Goal: Task Accomplishment & Management: Manage account settings

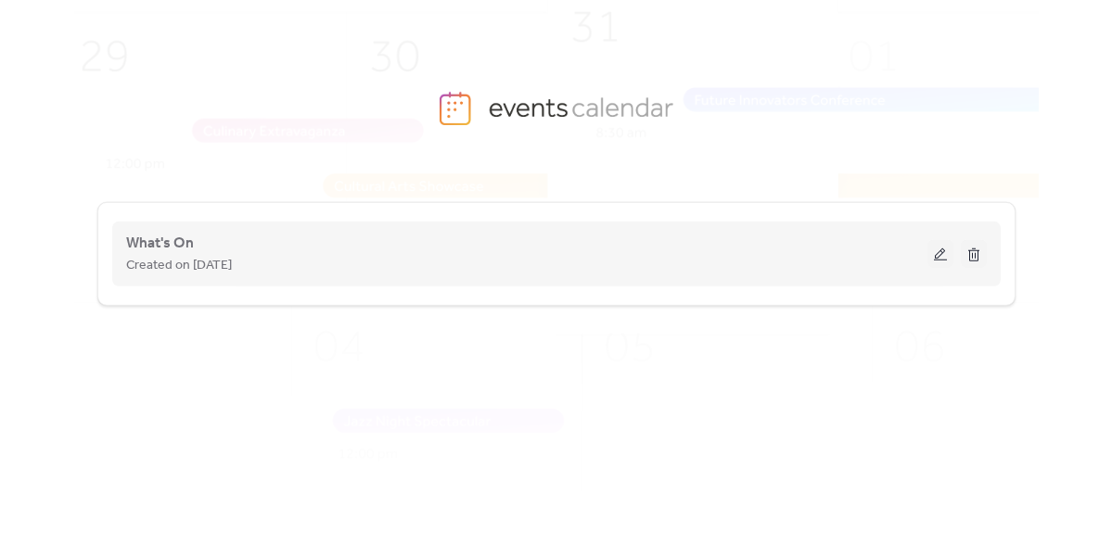
click at [238, 239] on div "What's On Created on 27-Aug-2025" at bounding box center [526, 254] width 801 height 45
click at [162, 245] on span "What's On" at bounding box center [160, 244] width 68 height 22
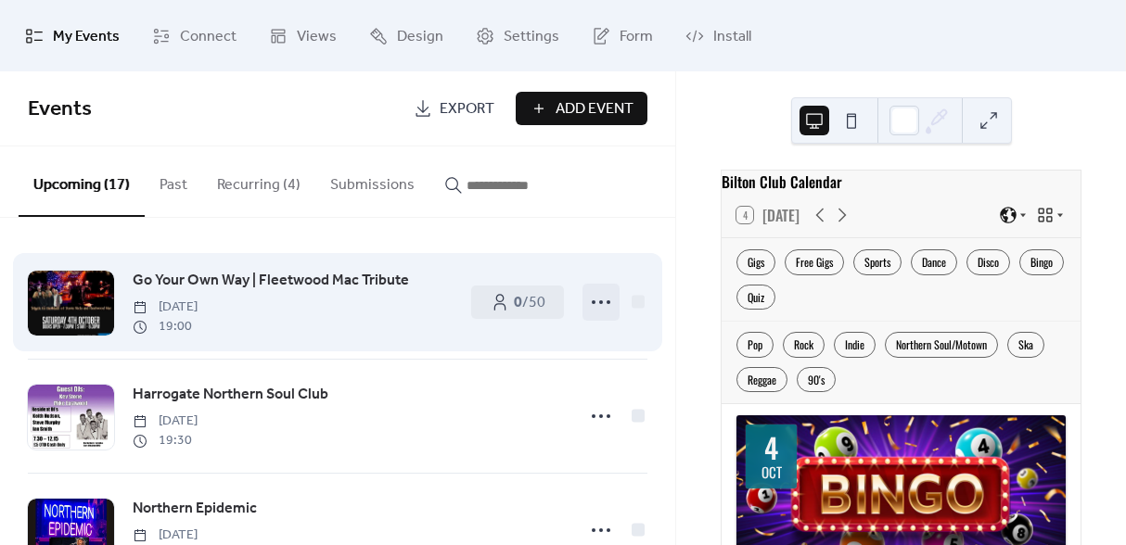
click at [594, 304] on icon at bounding box center [601, 303] width 30 height 30
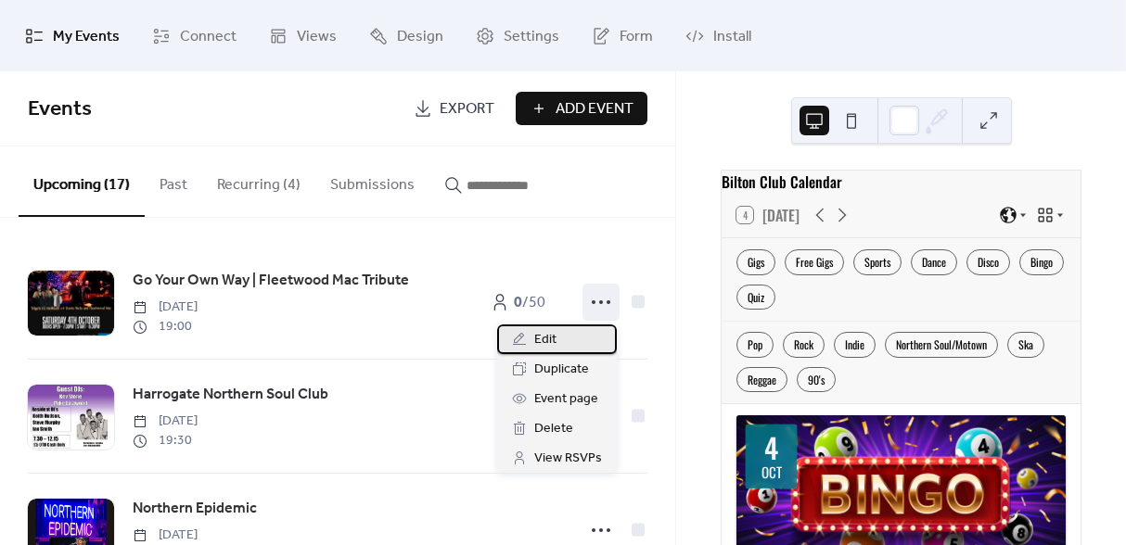
click at [580, 333] on div "Edit" at bounding box center [557, 340] width 120 height 30
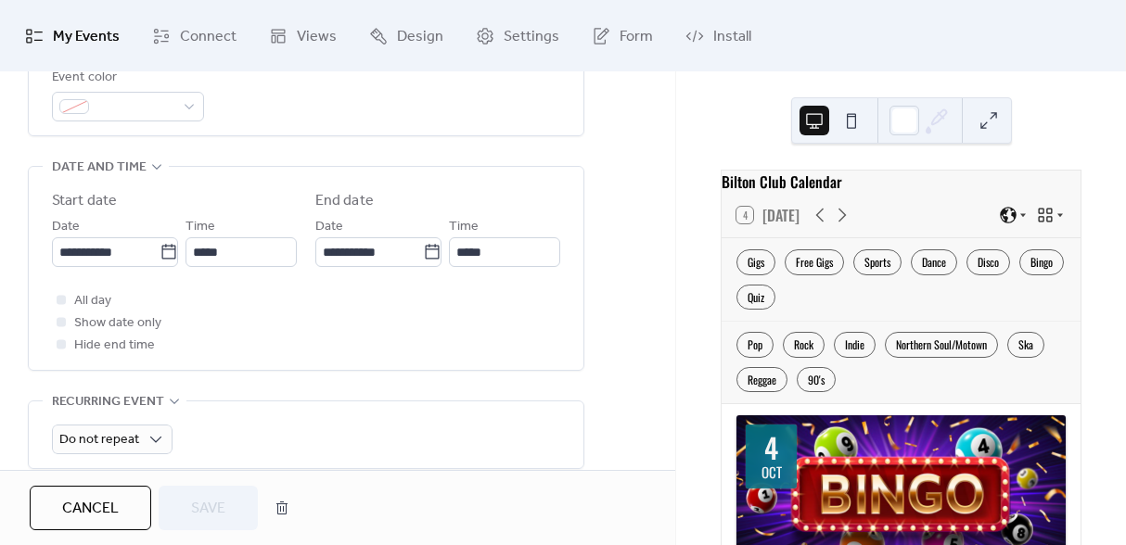
scroll to position [1258, 0]
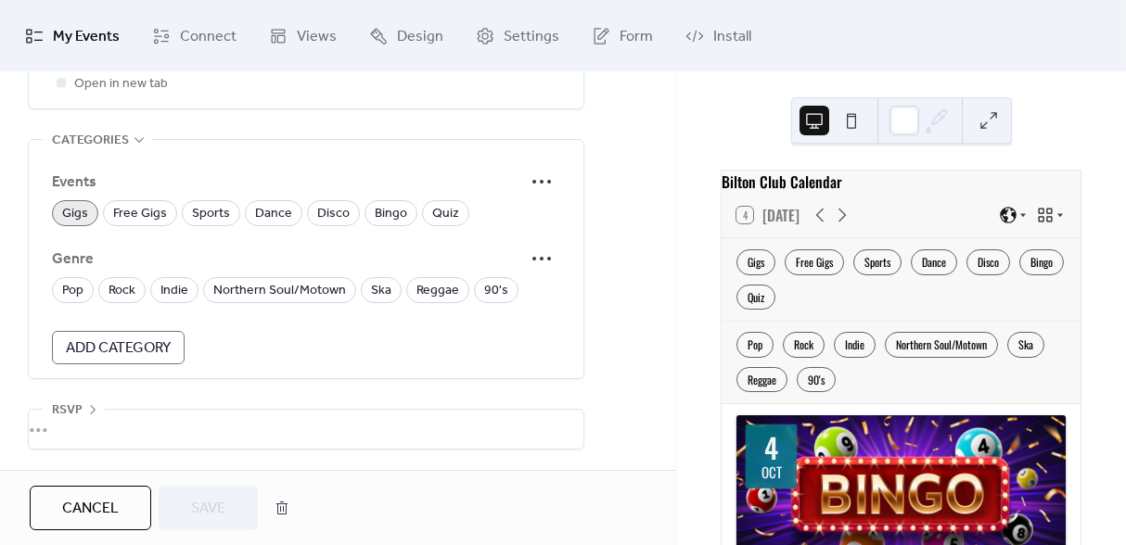
click at [61, 431] on div "•••" at bounding box center [306, 429] width 555 height 39
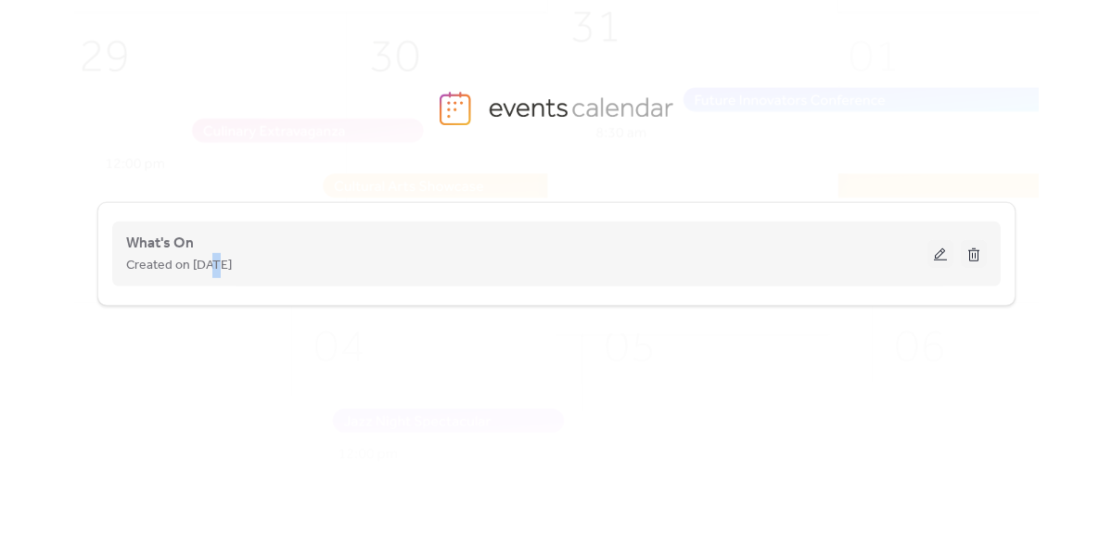
drag, startPoint x: 214, startPoint y: 254, endPoint x: 207, endPoint y: 264, distance: 12.6
click at [207, 264] on span "Created on [DATE]" at bounding box center [179, 266] width 106 height 22
click at [167, 240] on span "What's On" at bounding box center [160, 244] width 68 height 22
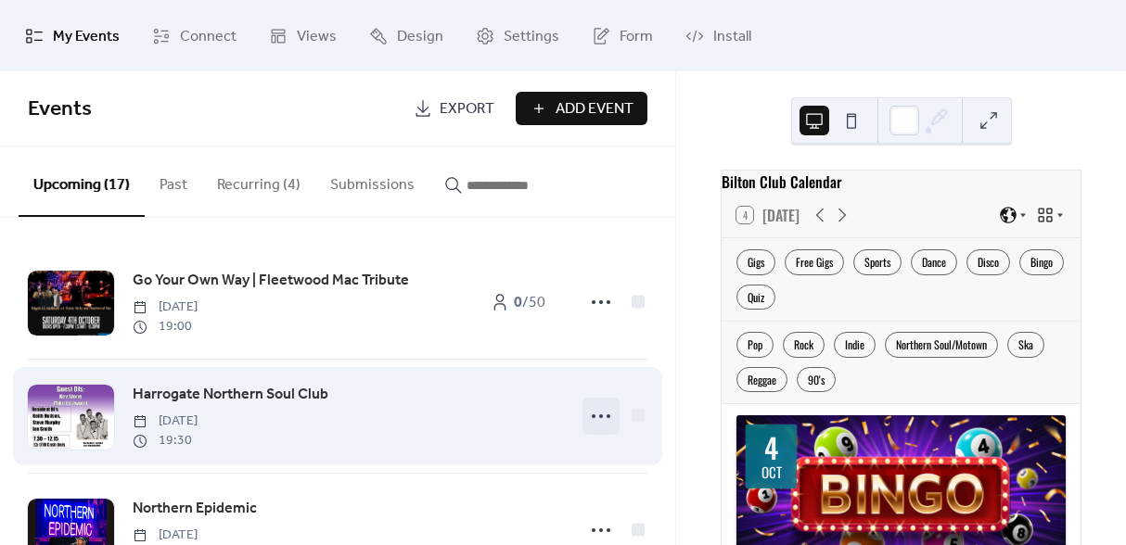
click at [593, 417] on icon at bounding box center [601, 417] width 30 height 30
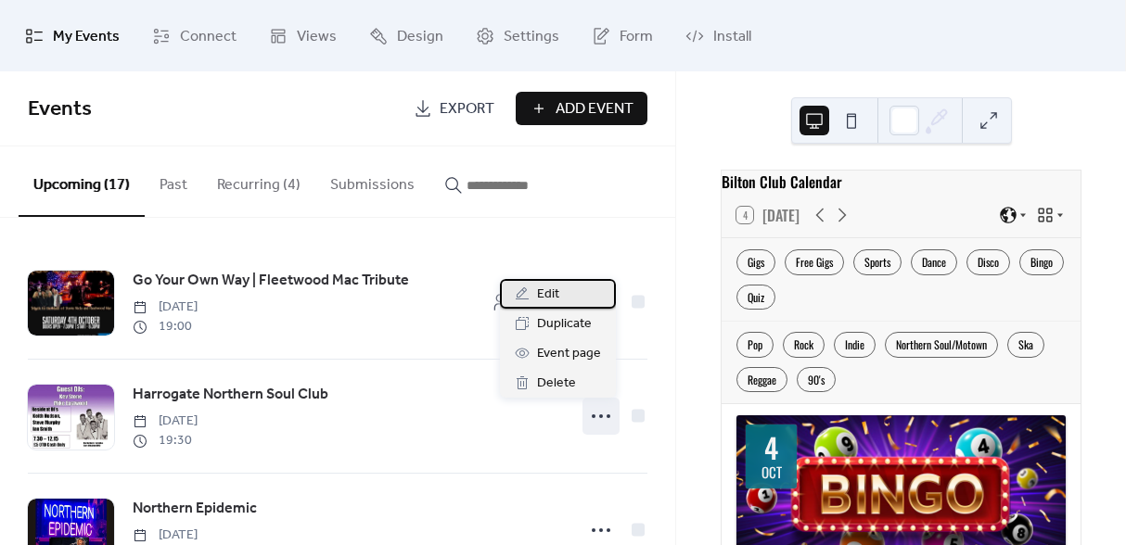
click at [555, 298] on span "Edit" at bounding box center [548, 295] width 22 height 22
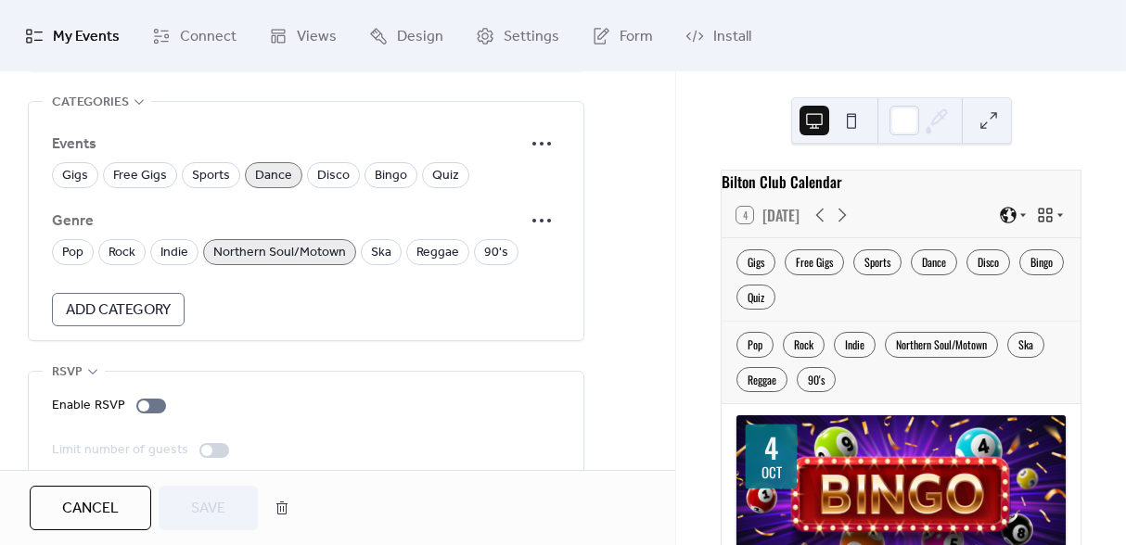
scroll to position [1323, 0]
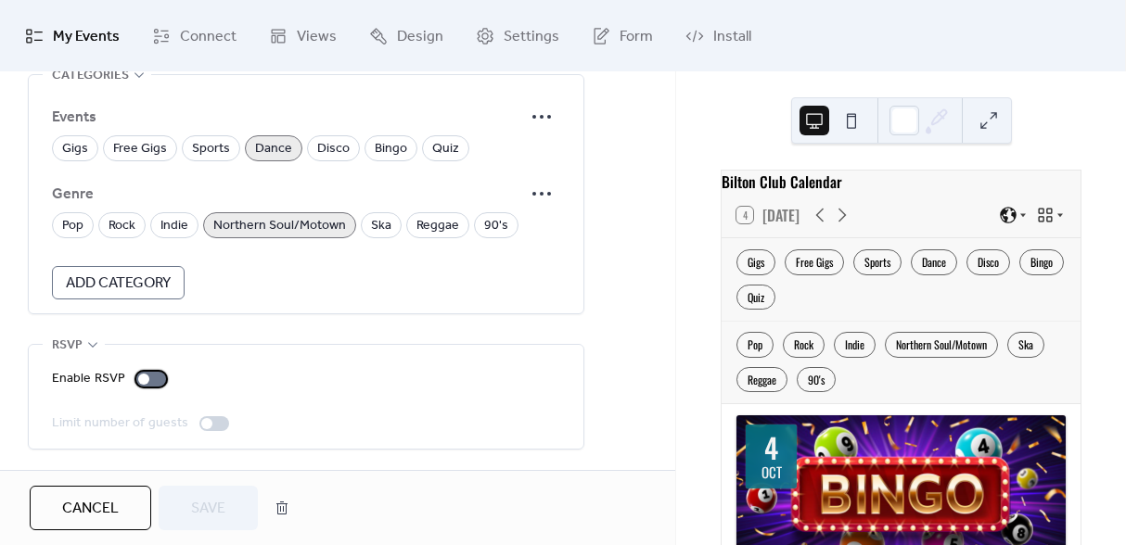
click at [151, 376] on div at bounding box center [151, 379] width 30 height 15
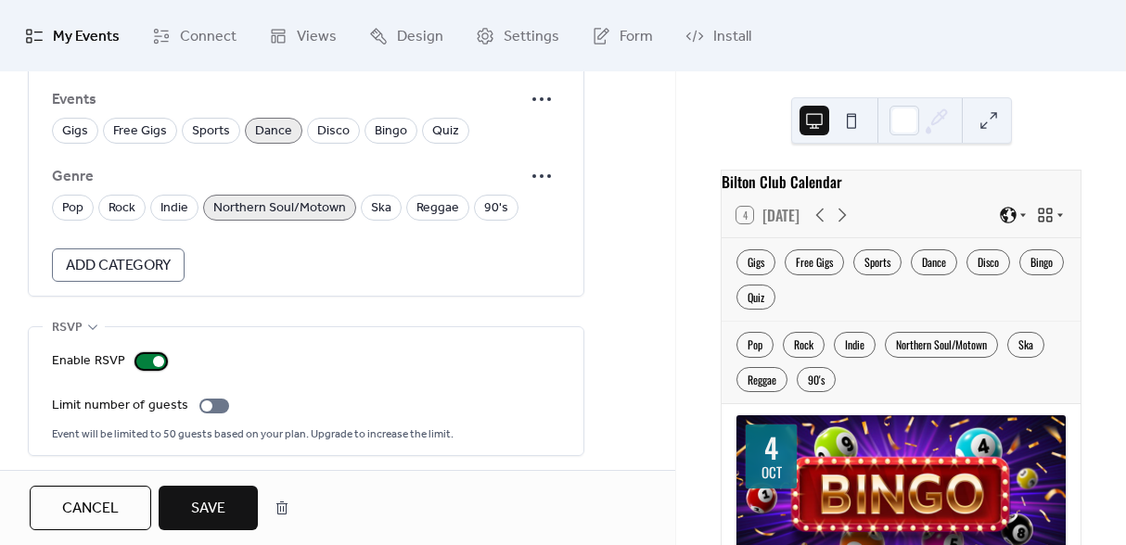
scroll to position [1347, 0]
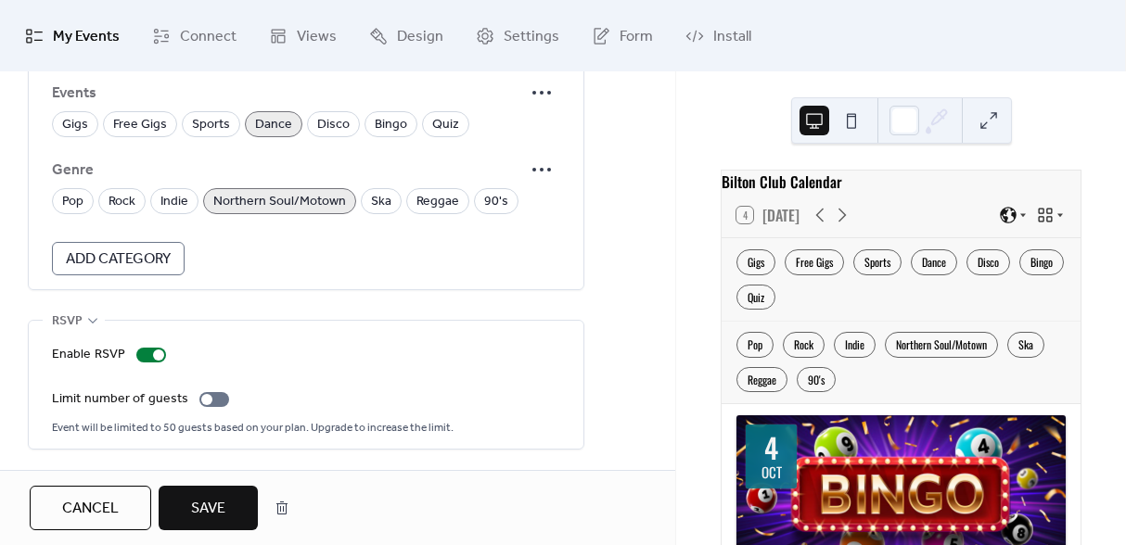
click at [237, 506] on button "Save" at bounding box center [208, 508] width 99 height 45
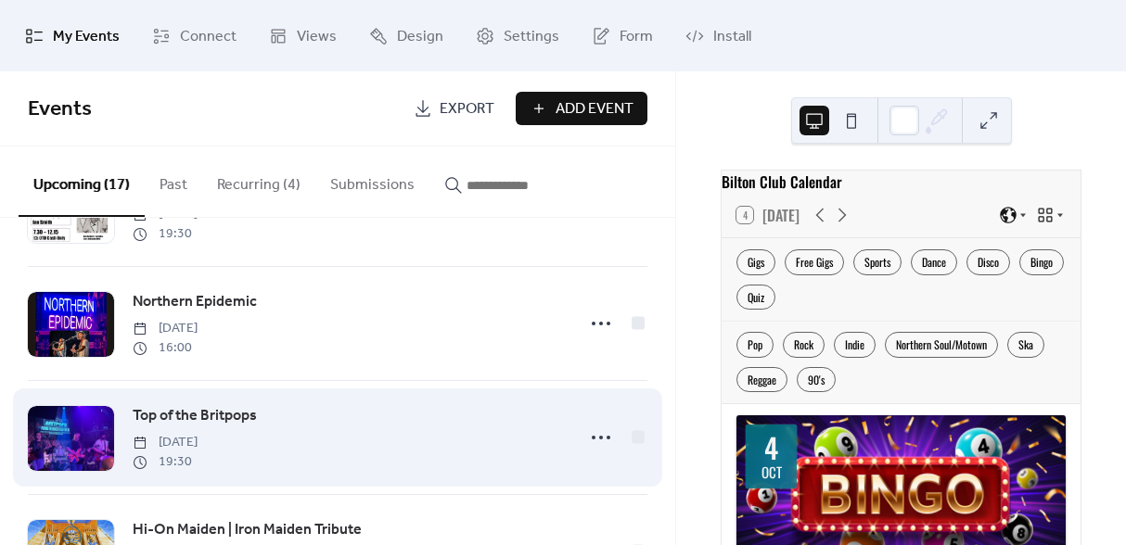
scroll to position [262, 0]
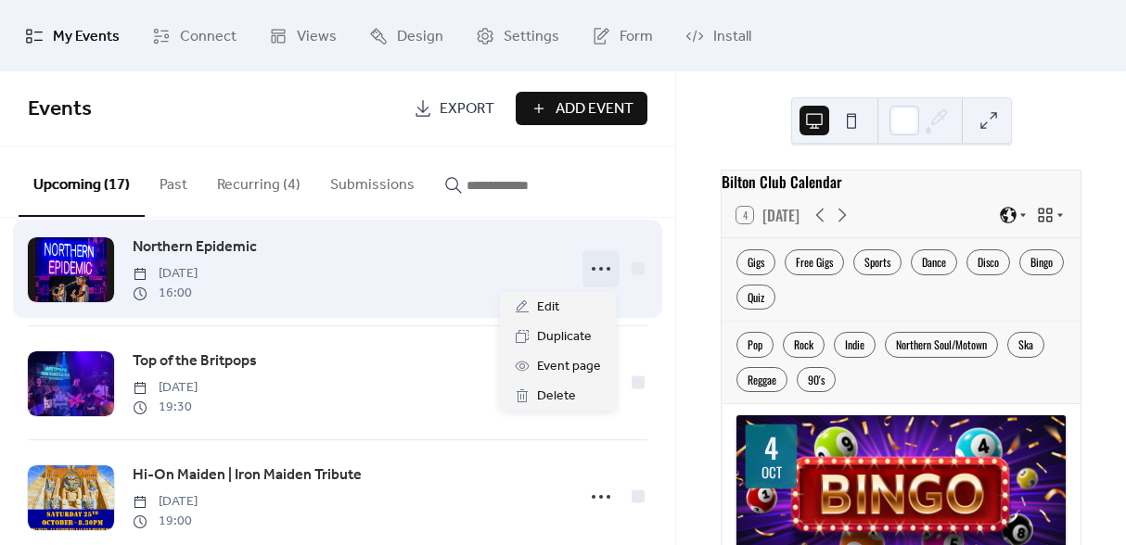
click at [588, 272] on icon at bounding box center [601, 269] width 30 height 30
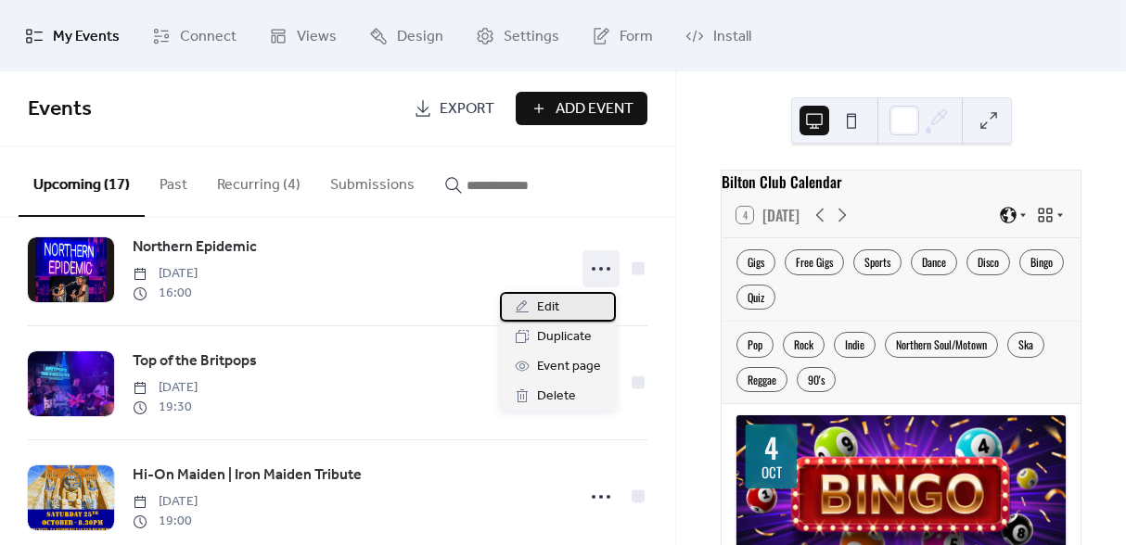
click at [553, 310] on span "Edit" at bounding box center [548, 308] width 22 height 22
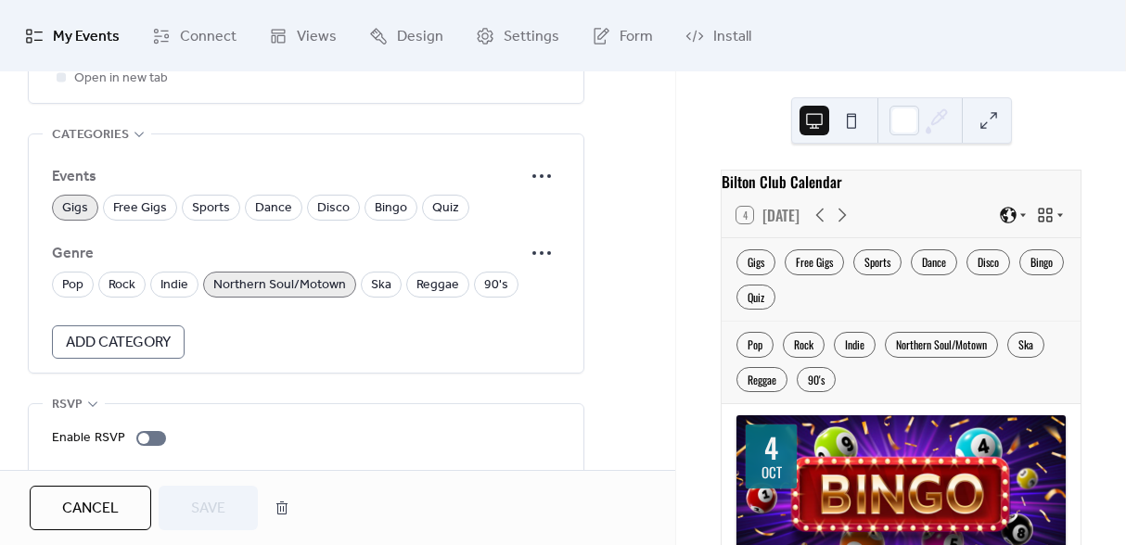
scroll to position [1323, 0]
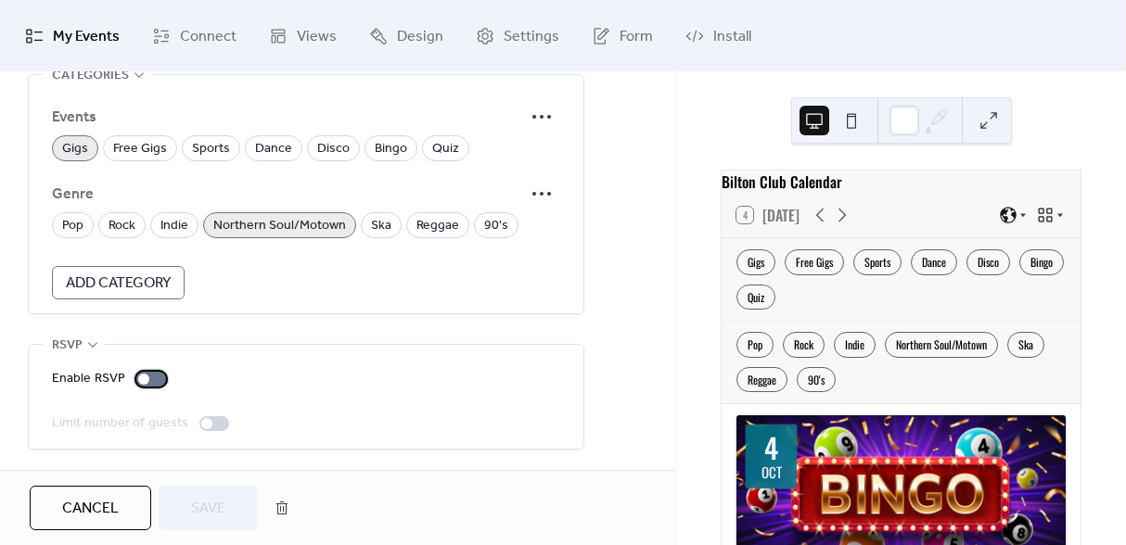
click at [153, 382] on div at bounding box center [151, 379] width 30 height 15
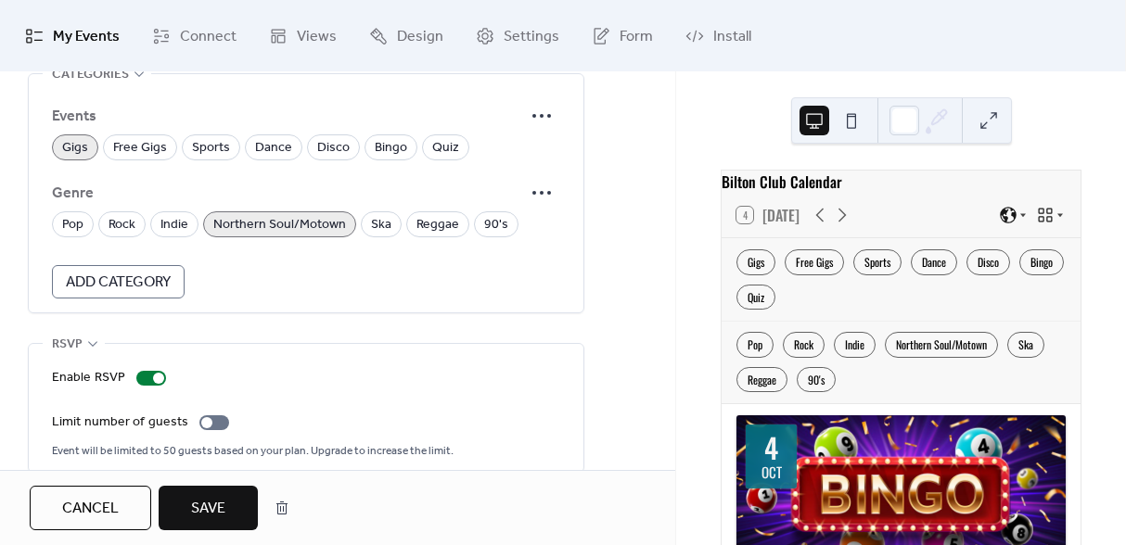
click at [216, 508] on span "Save" at bounding box center [208, 509] width 34 height 22
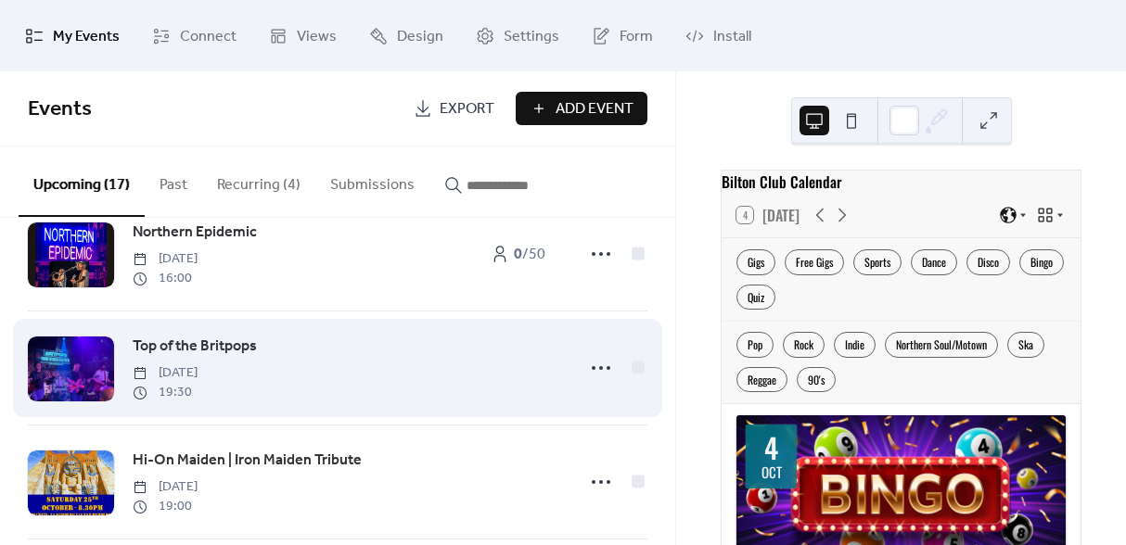
scroll to position [275, 0]
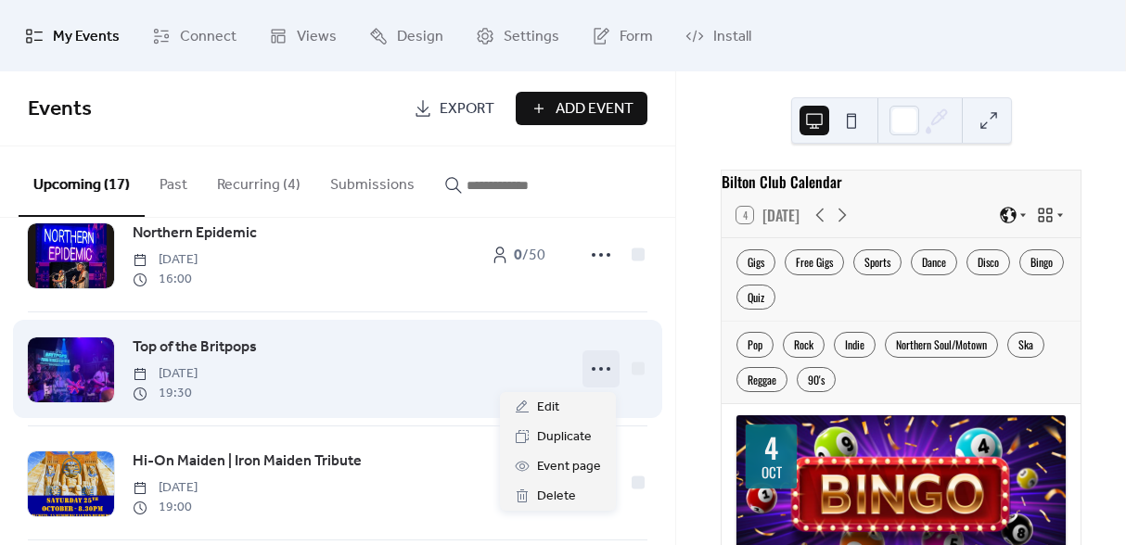
click at [590, 375] on icon at bounding box center [601, 369] width 30 height 30
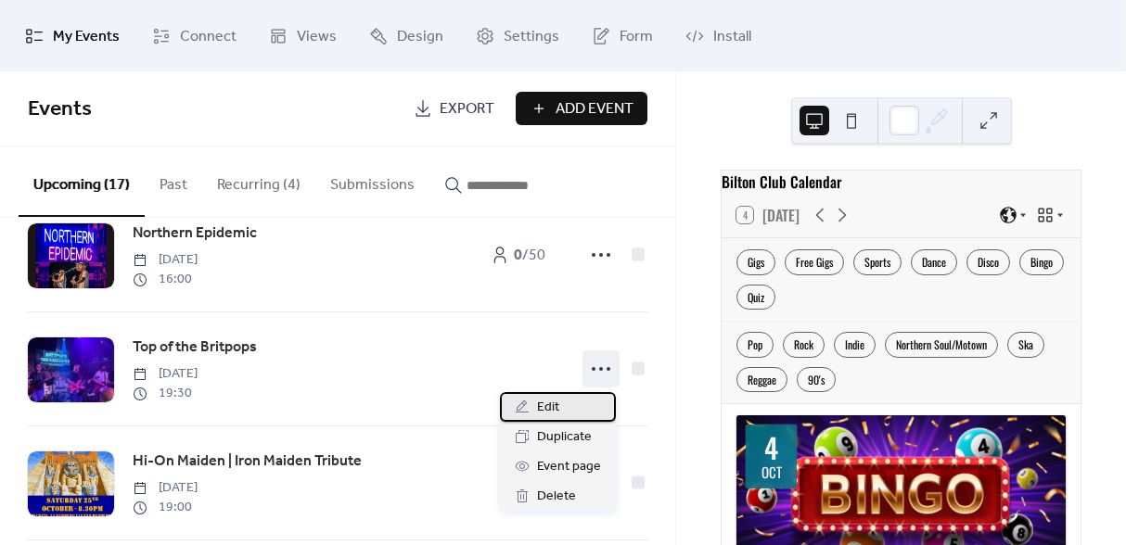
click at [568, 411] on div "Edit" at bounding box center [558, 407] width 116 height 30
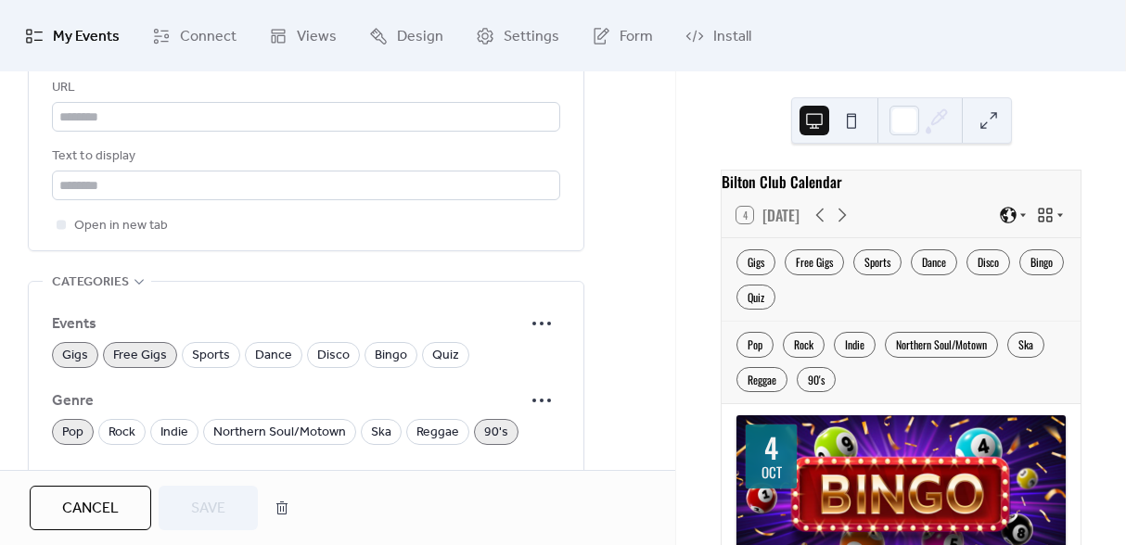
scroll to position [1323, 0]
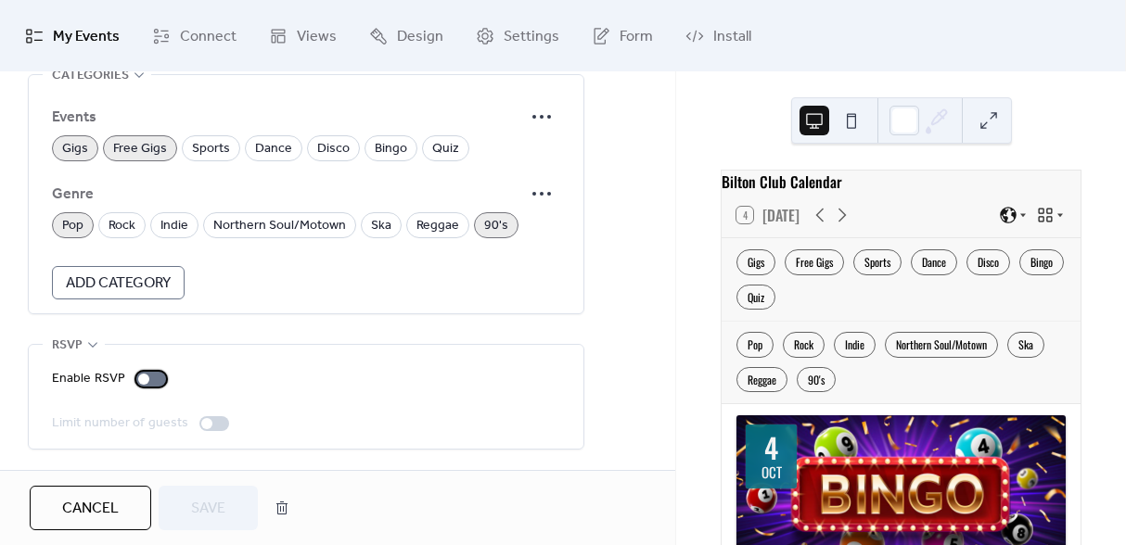
click at [146, 379] on div at bounding box center [143, 379] width 11 height 11
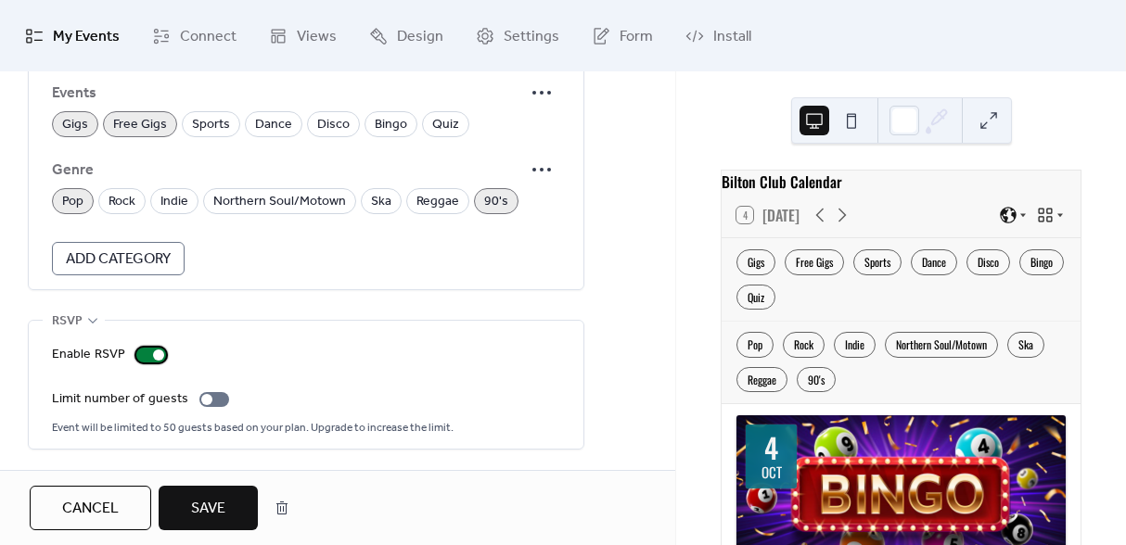
scroll to position [1347, 0]
click at [221, 493] on button "Save" at bounding box center [208, 508] width 99 height 45
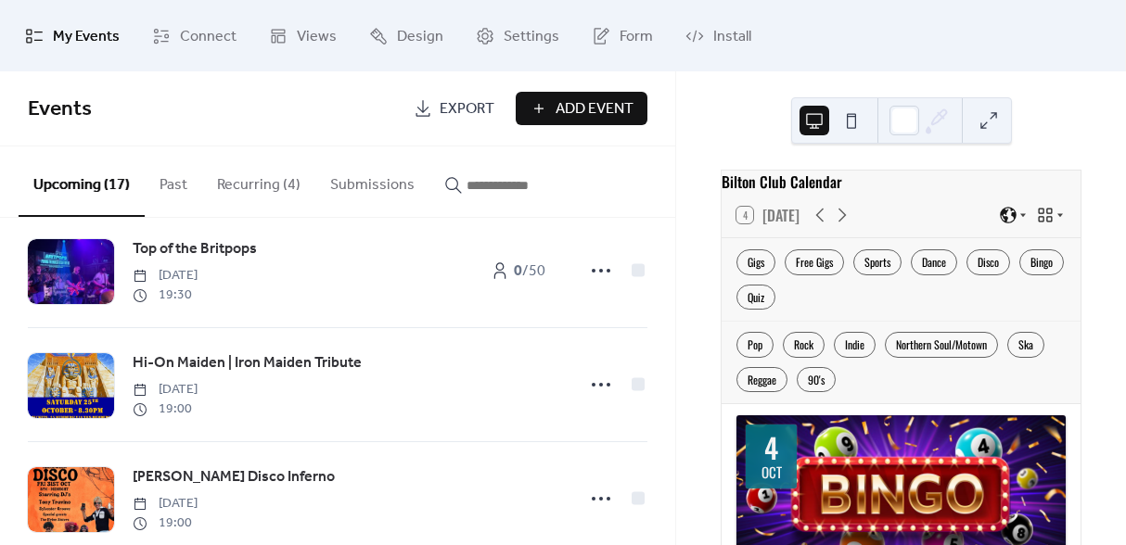
scroll to position [378, 0]
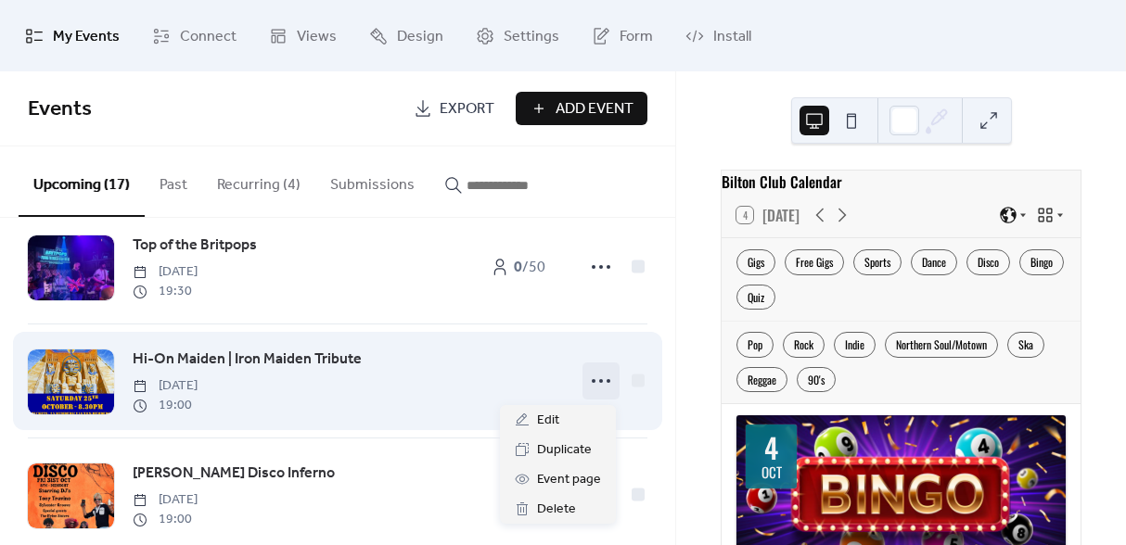
click at [596, 378] on icon at bounding box center [601, 381] width 30 height 30
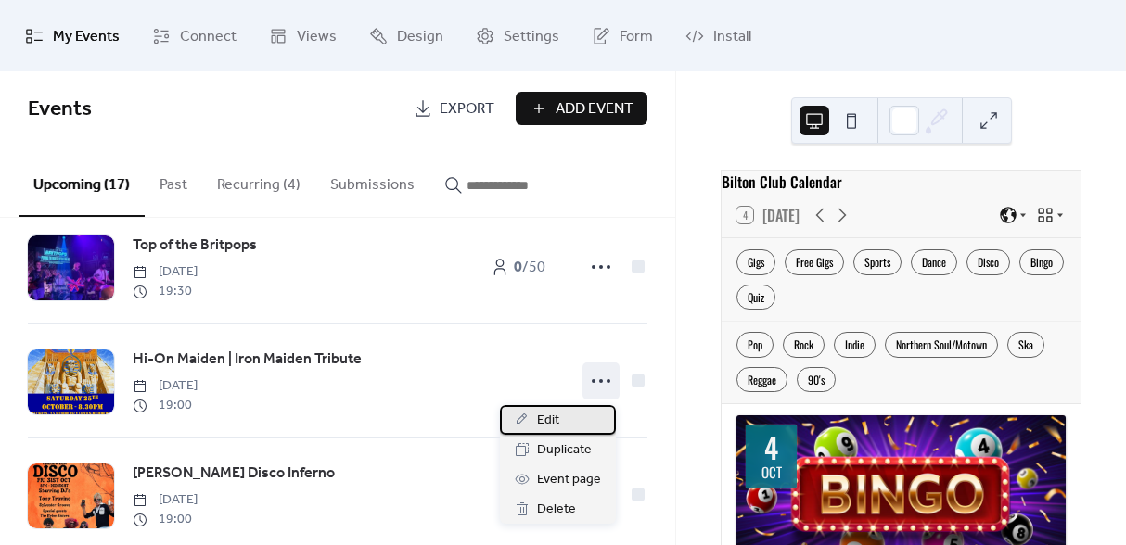
click at [569, 424] on div "Edit" at bounding box center [558, 420] width 116 height 30
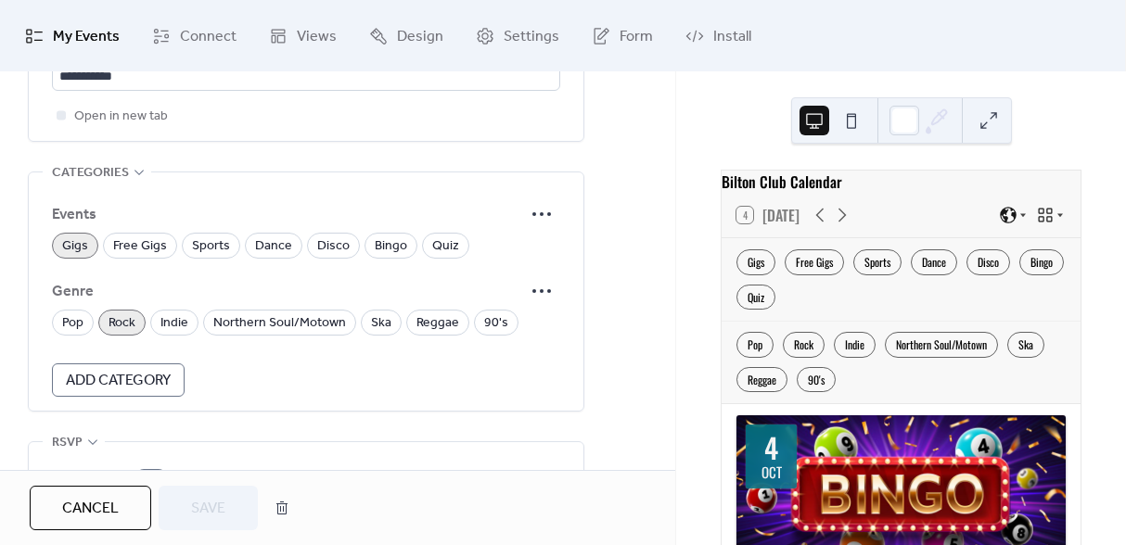
scroll to position [1323, 0]
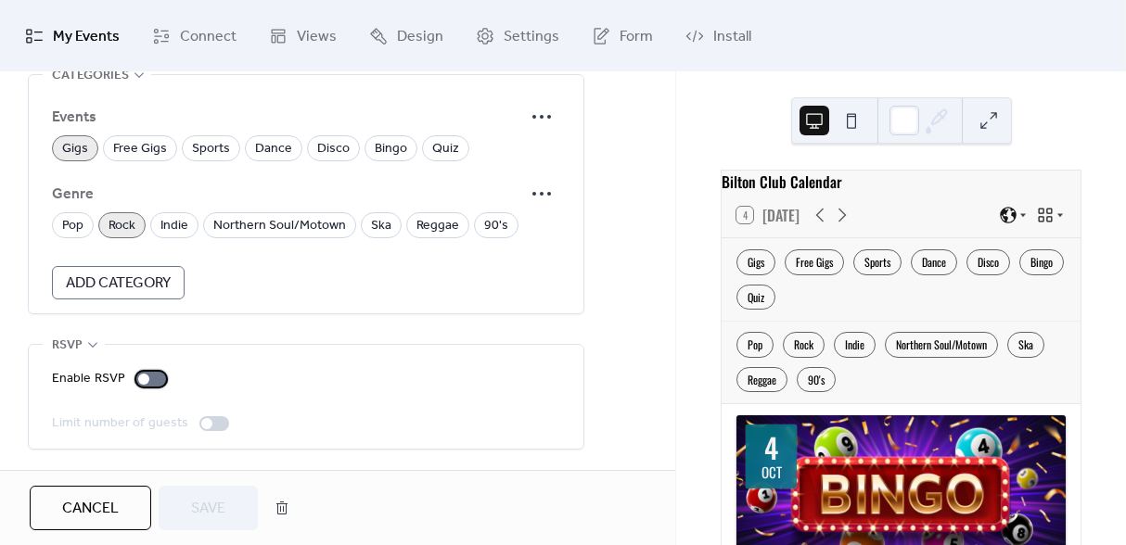
click at [152, 378] on div at bounding box center [151, 379] width 30 height 15
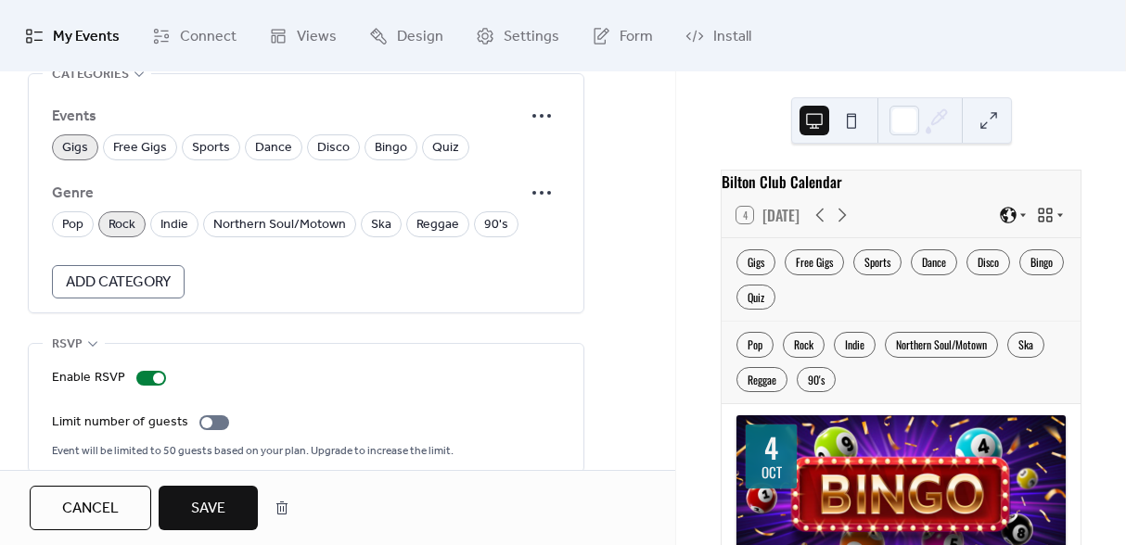
click at [209, 498] on span "Save" at bounding box center [208, 509] width 34 height 22
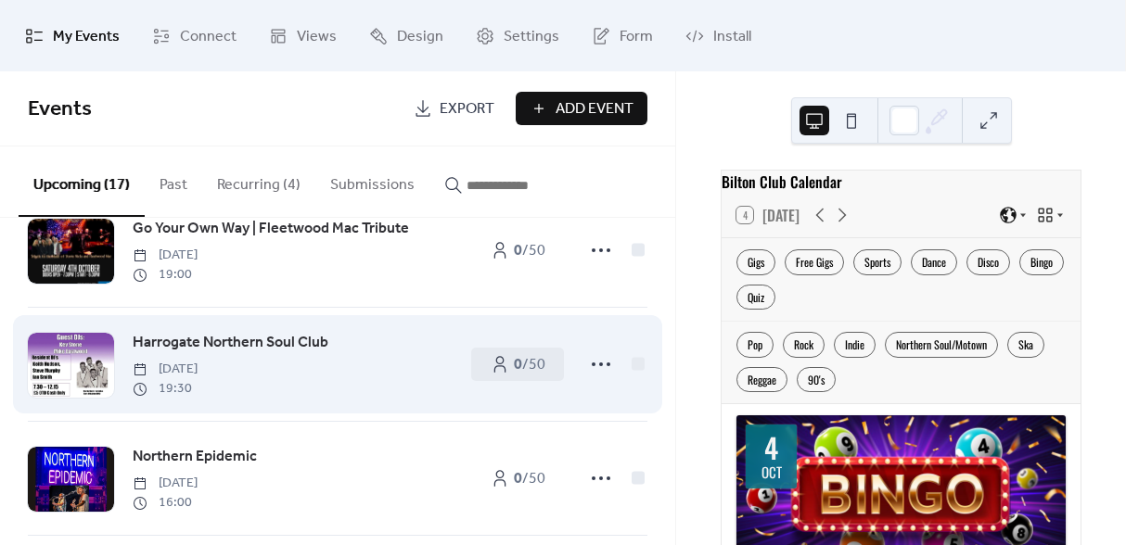
scroll to position [455, 0]
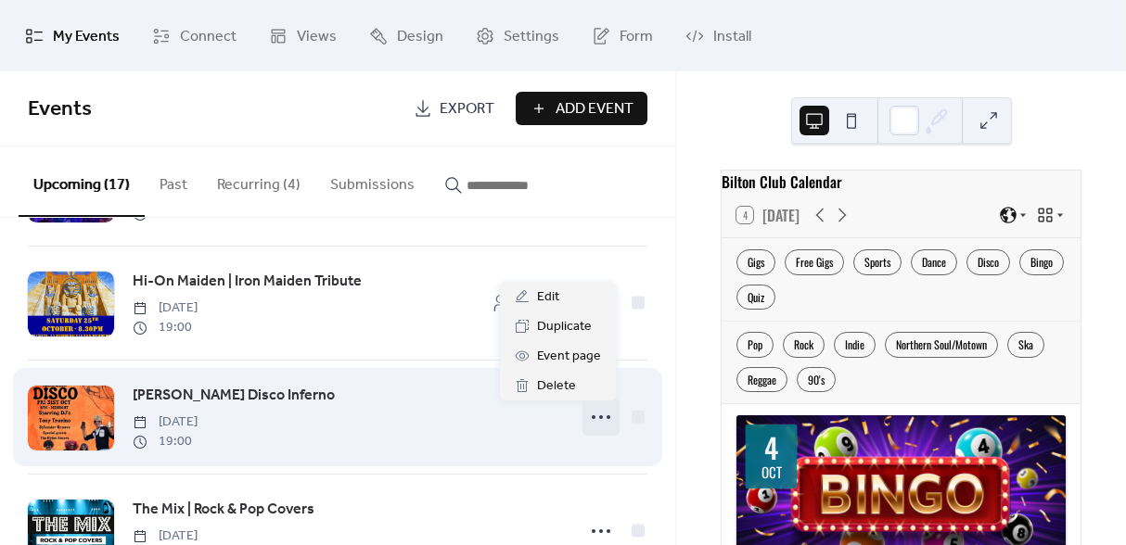
click at [601, 423] on icon at bounding box center [601, 418] width 30 height 30
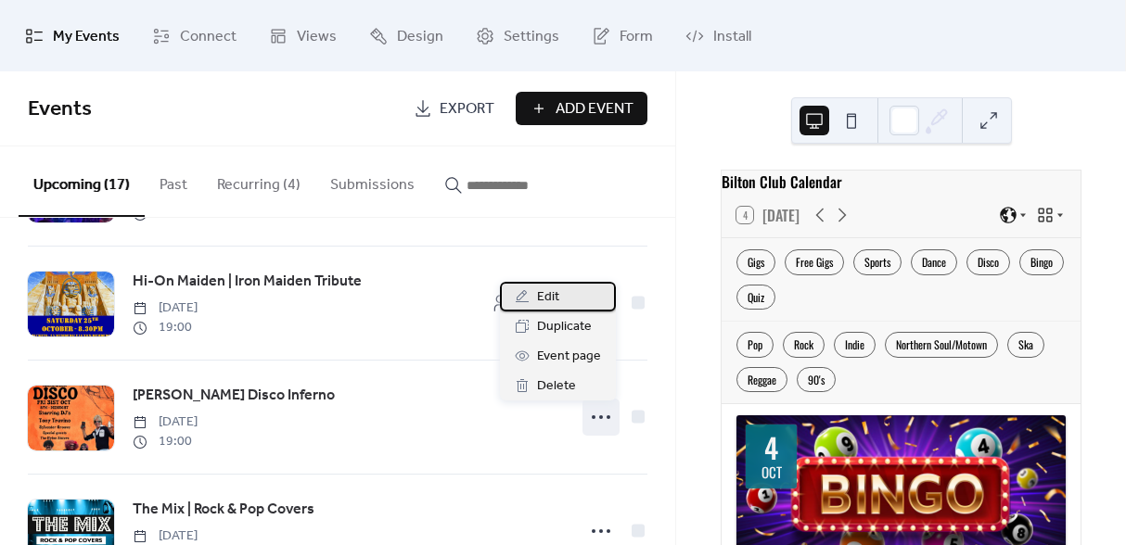
click at [556, 306] on span "Edit" at bounding box center [548, 298] width 22 height 22
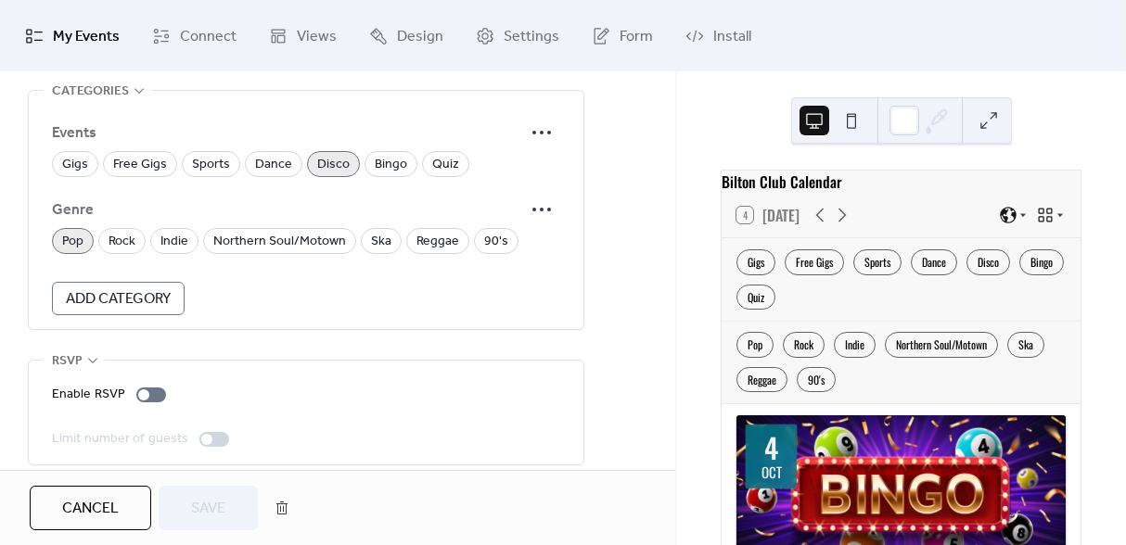
scroll to position [1323, 0]
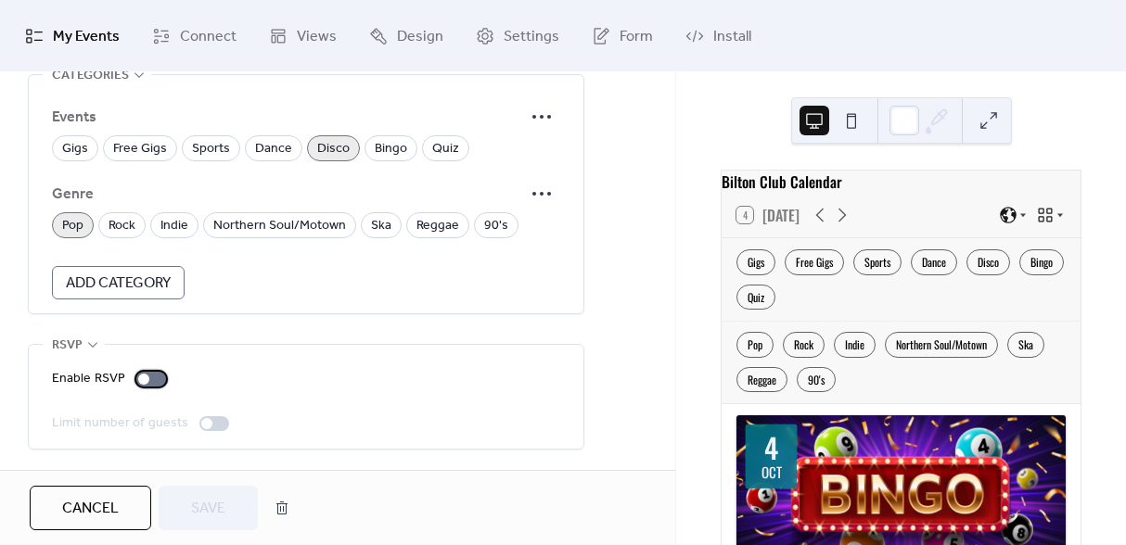
click at [148, 384] on div at bounding box center [151, 379] width 30 height 15
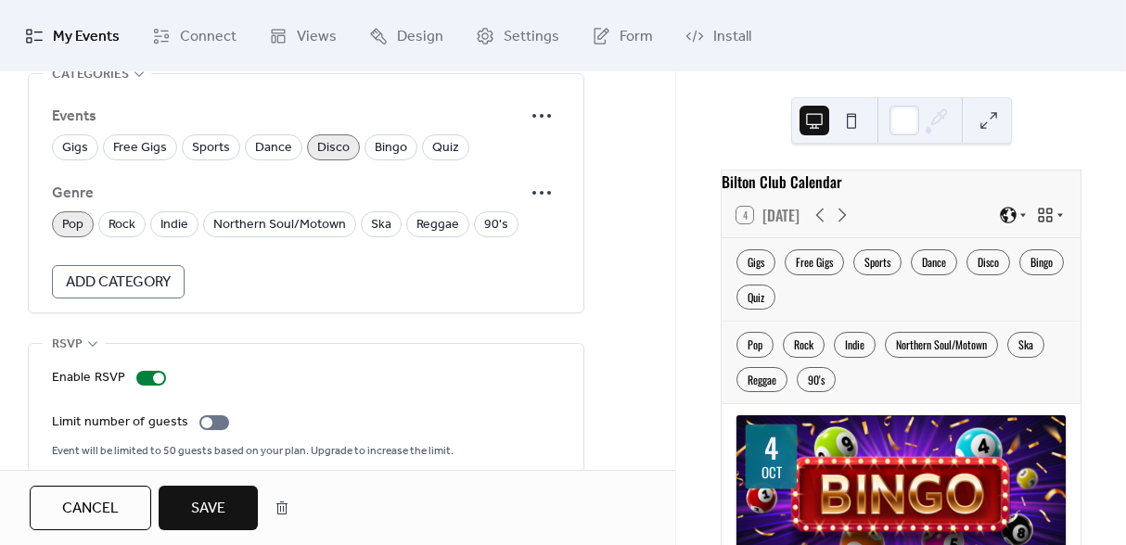
click at [221, 498] on span "Save" at bounding box center [208, 509] width 34 height 22
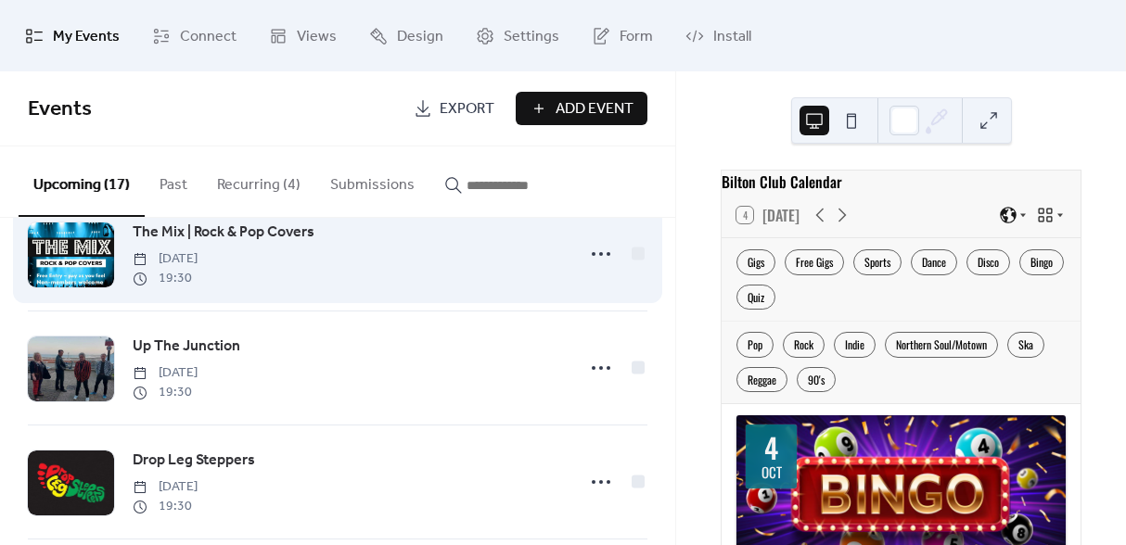
scroll to position [582, 0]
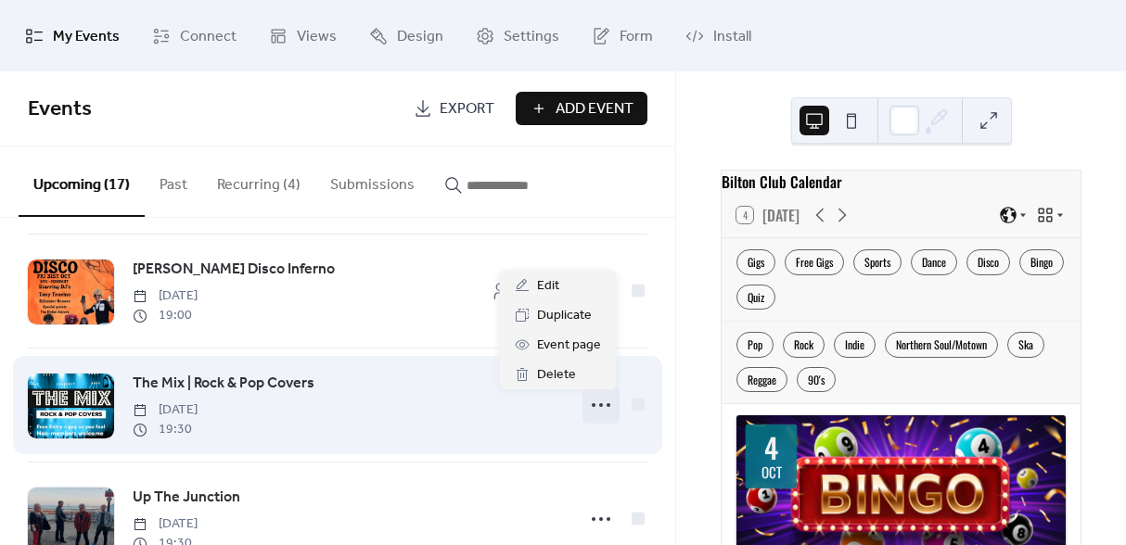
click at [586, 411] on icon at bounding box center [601, 406] width 30 height 30
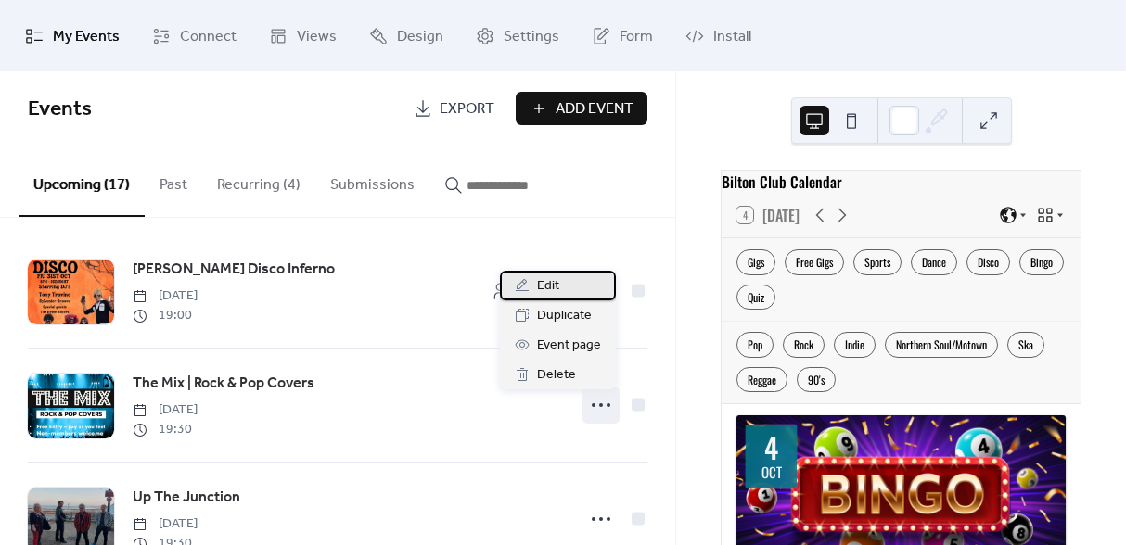
click at [553, 292] on span "Edit" at bounding box center [548, 286] width 22 height 22
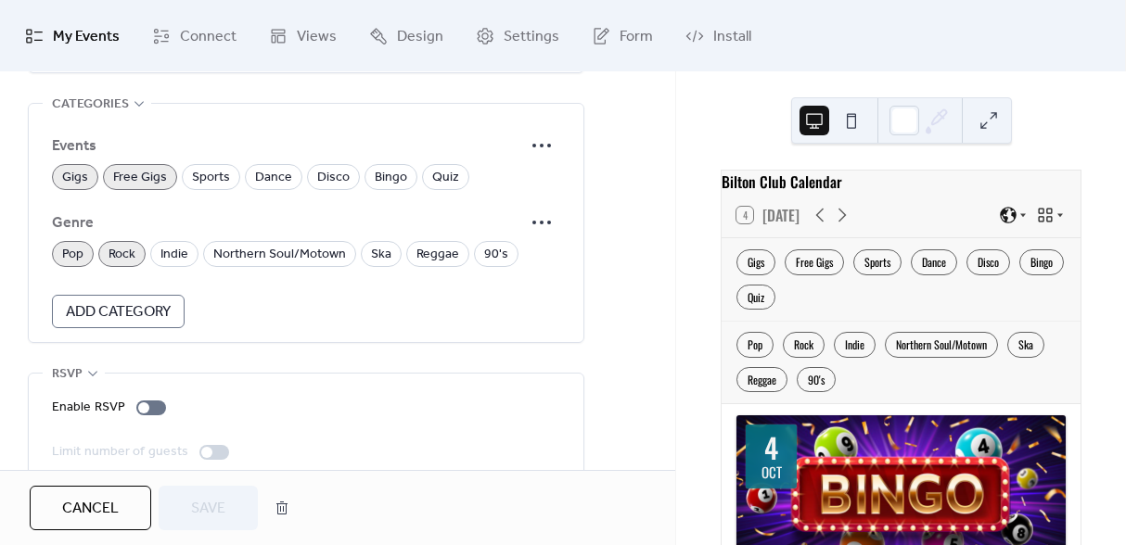
scroll to position [1323, 0]
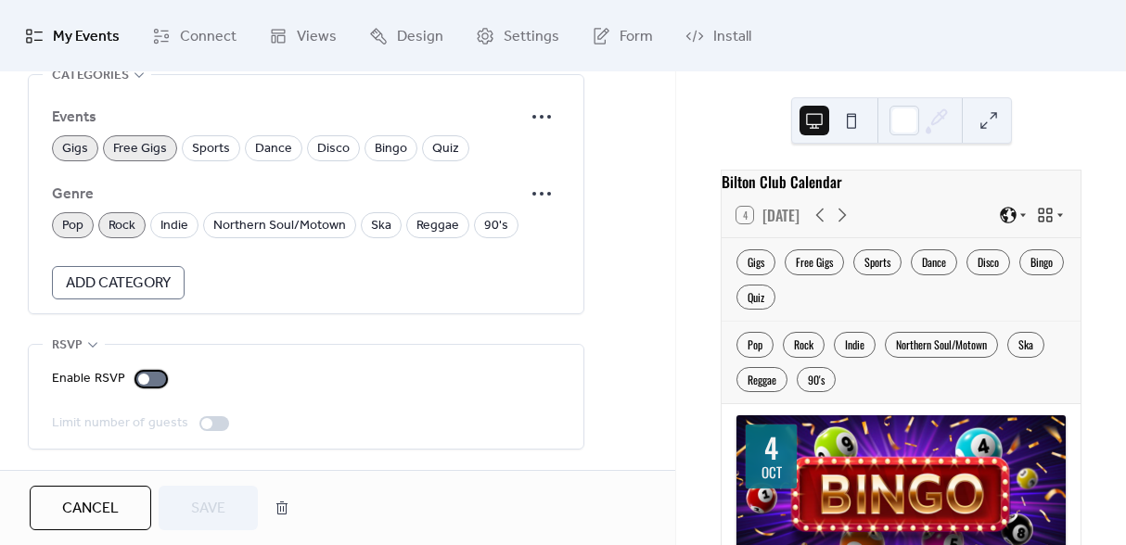
click at [151, 380] on div at bounding box center [151, 379] width 30 height 15
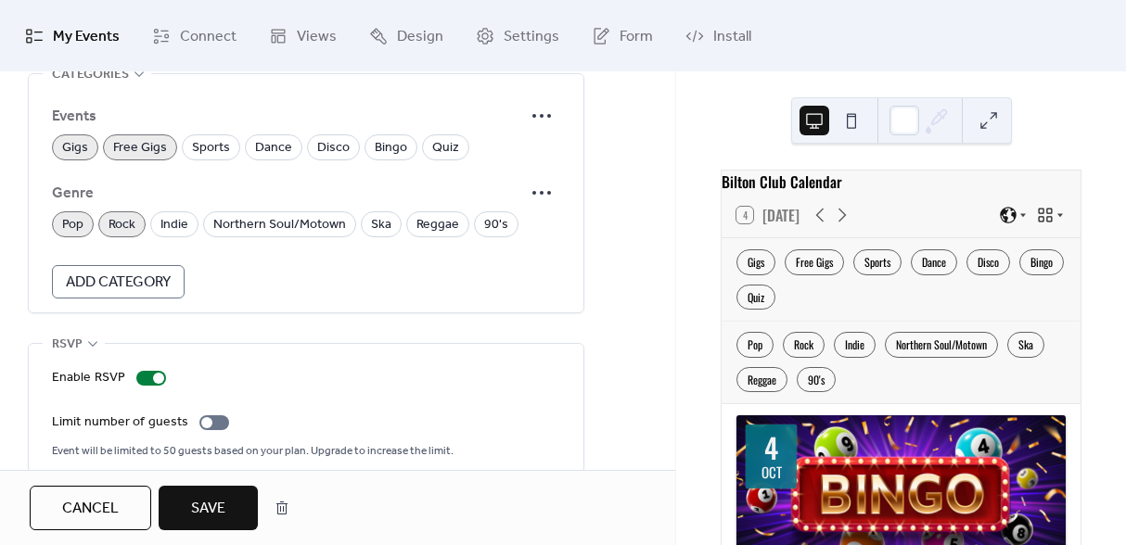
click at [224, 508] on span "Save" at bounding box center [208, 509] width 34 height 22
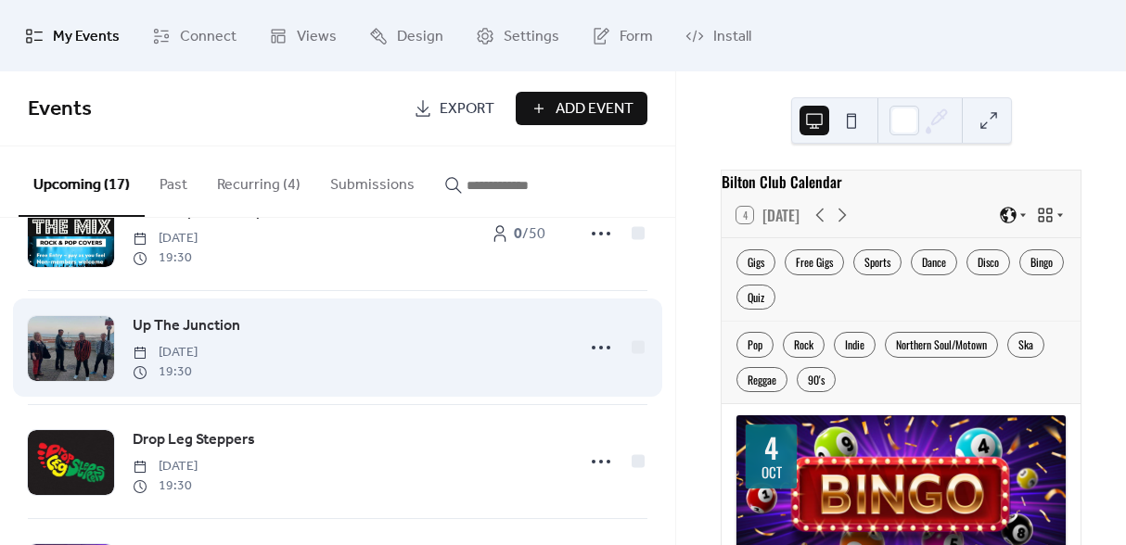
scroll to position [754, 0]
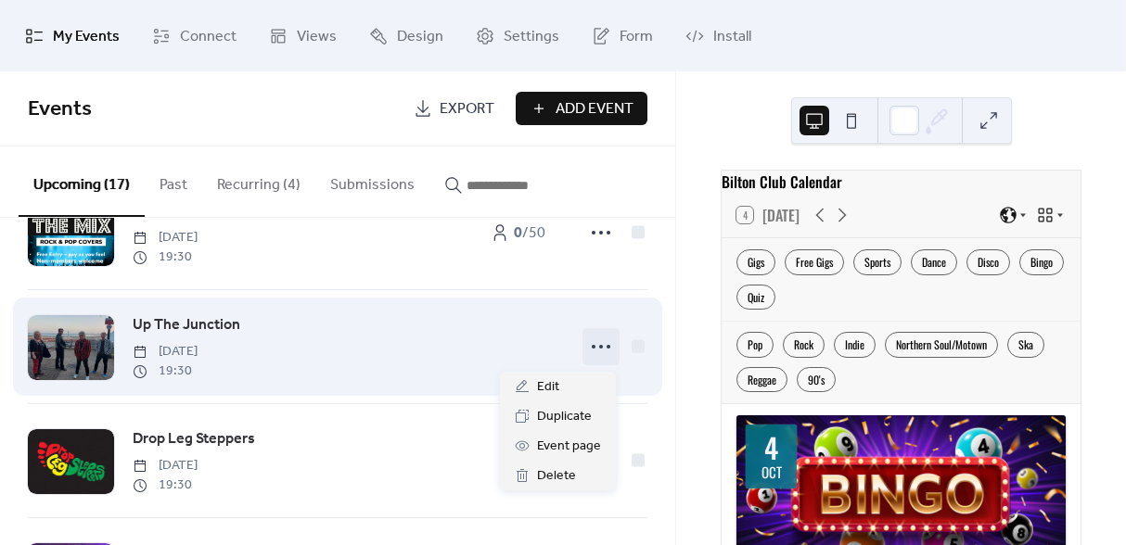
click at [613, 347] on div at bounding box center [601, 346] width 37 height 37
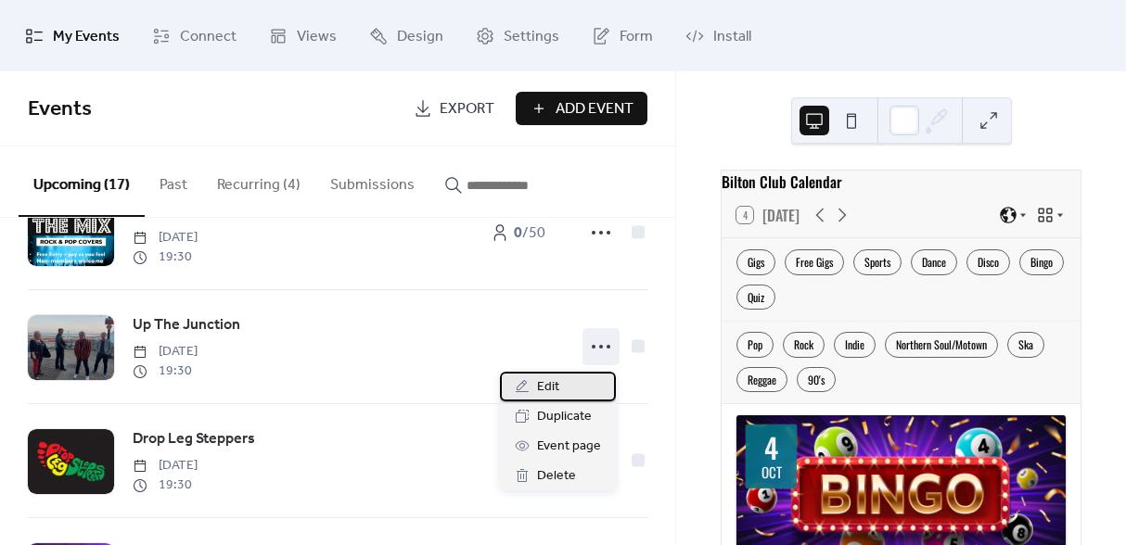
click at [563, 391] on div "Edit" at bounding box center [558, 387] width 116 height 30
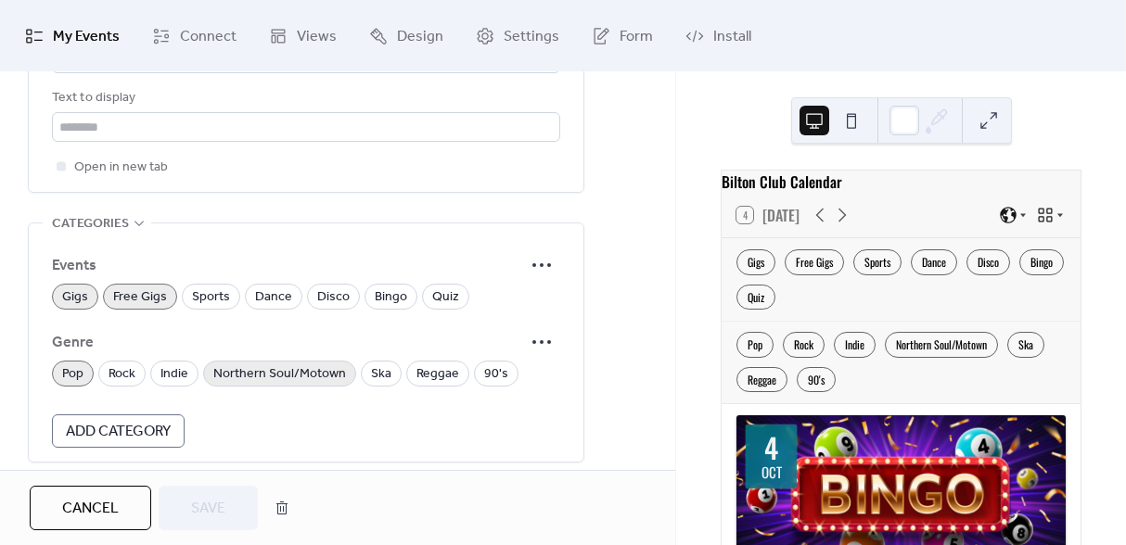
scroll to position [1323, 0]
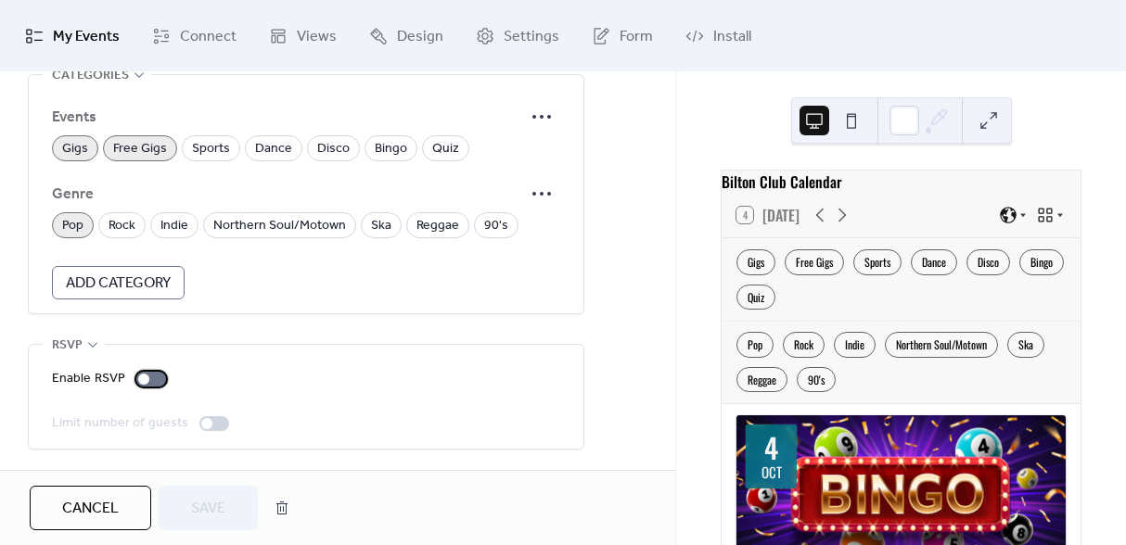
click at [143, 380] on div at bounding box center [143, 379] width 11 height 11
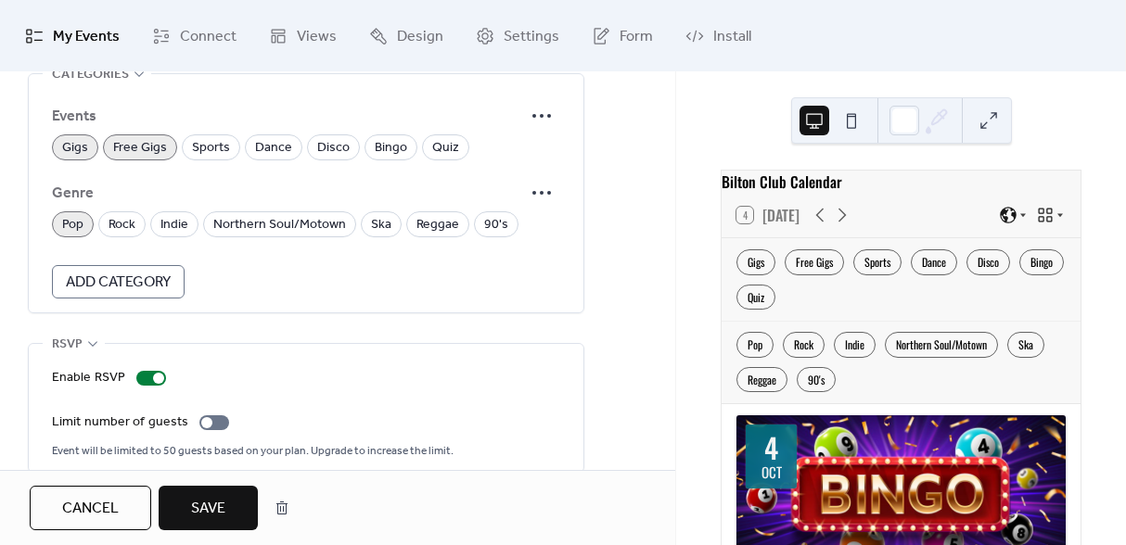
click at [224, 500] on span "Save" at bounding box center [208, 509] width 34 height 22
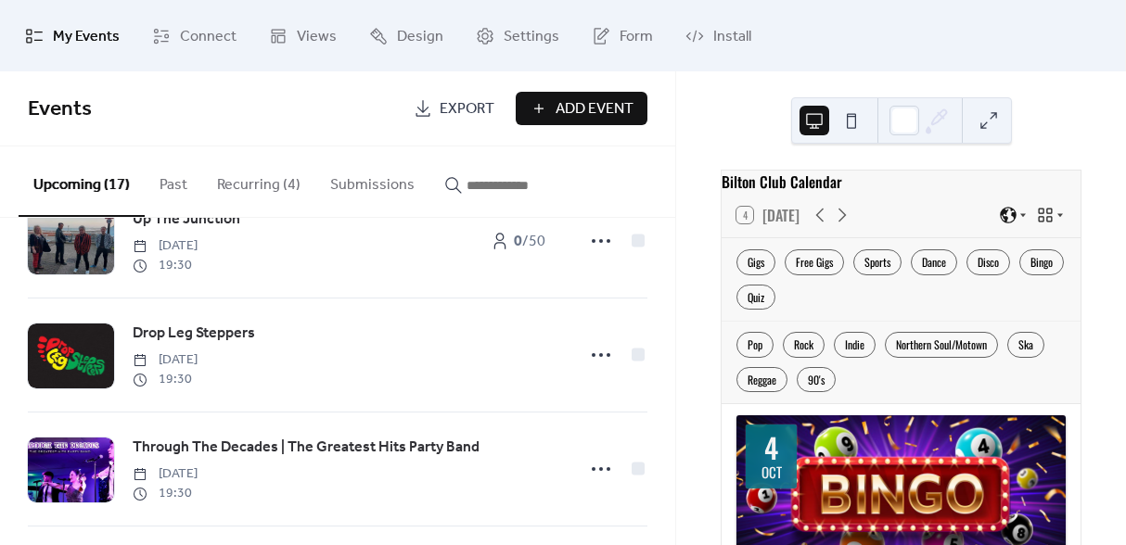
scroll to position [864, 0]
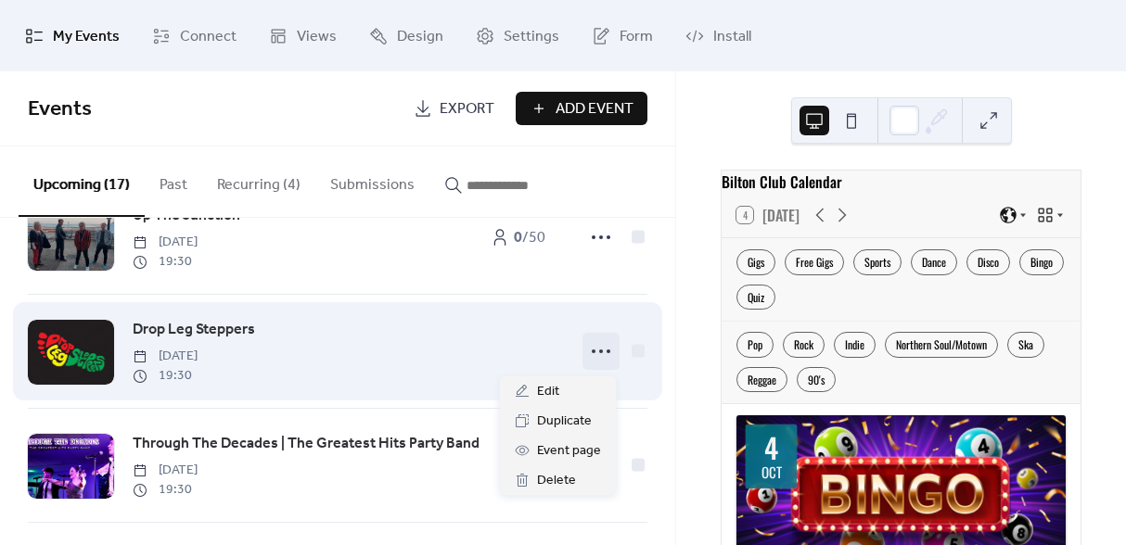
click at [595, 356] on icon at bounding box center [601, 352] width 30 height 30
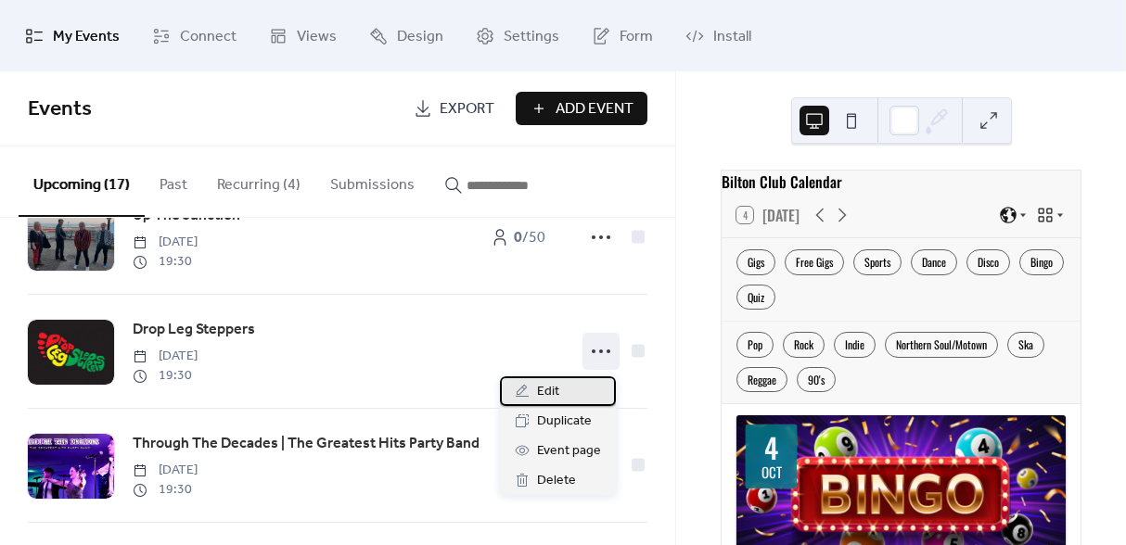
click at [572, 396] on div "Edit" at bounding box center [558, 392] width 116 height 30
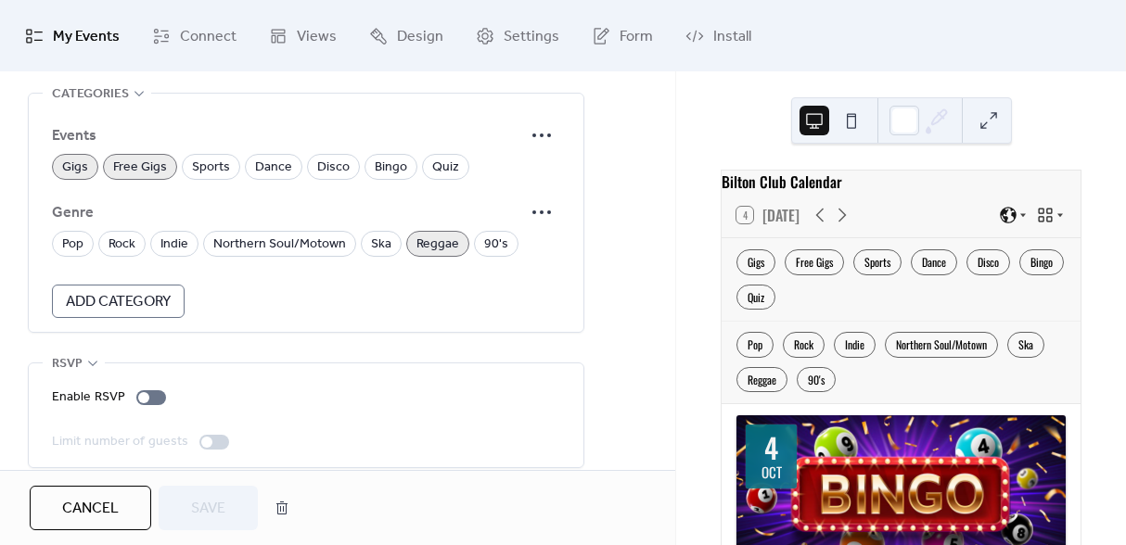
scroll to position [1323, 0]
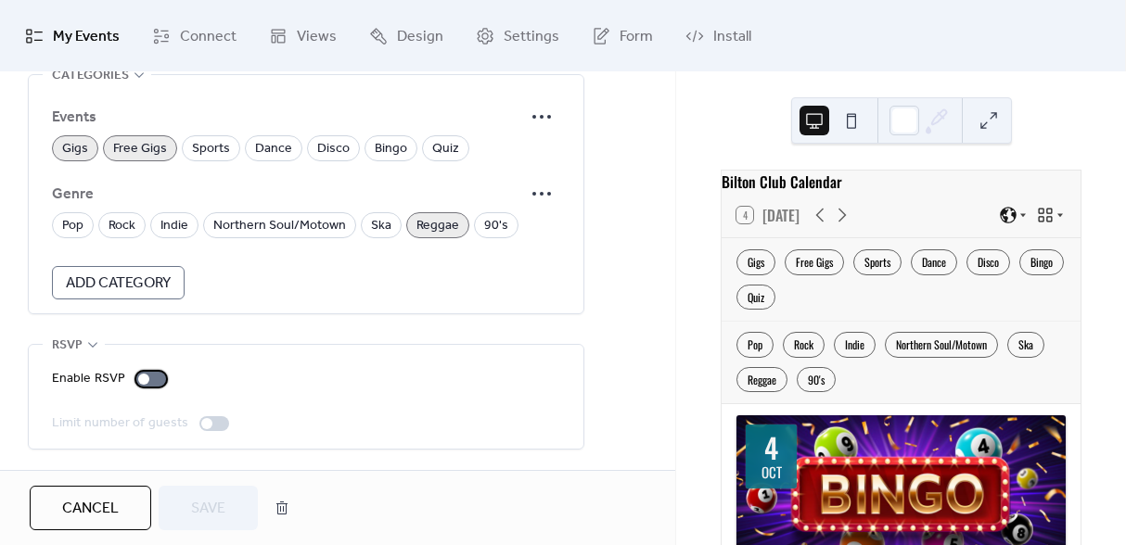
click at [144, 377] on div at bounding box center [143, 379] width 11 height 11
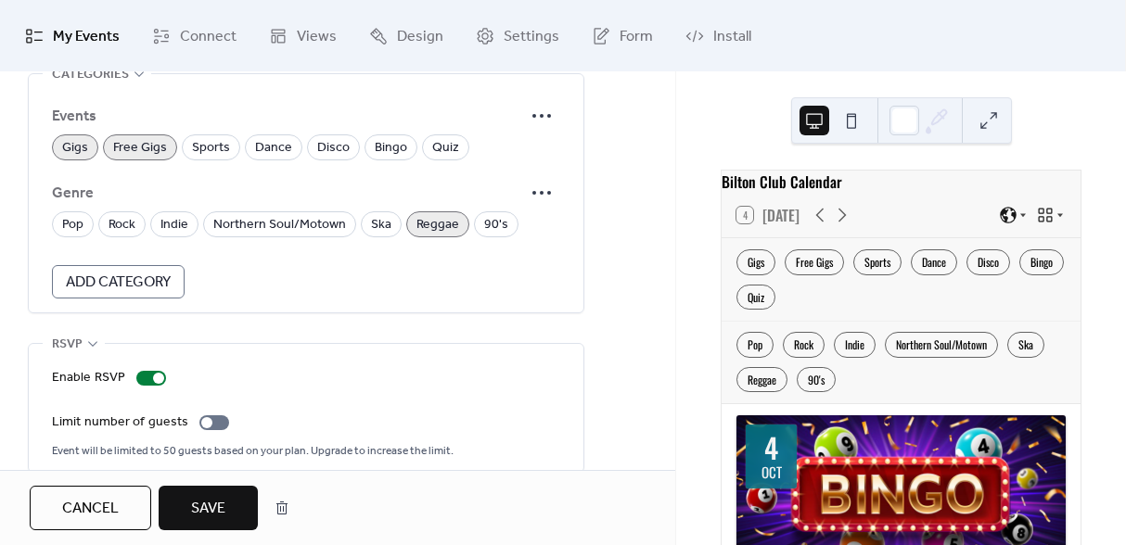
click at [196, 498] on span "Save" at bounding box center [208, 509] width 34 height 22
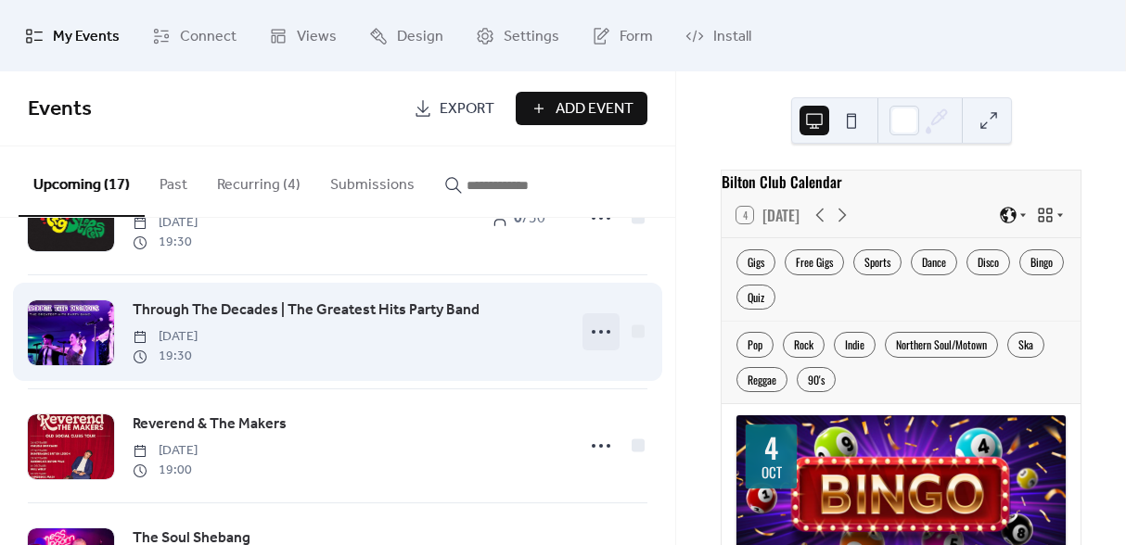
scroll to position [995, 0]
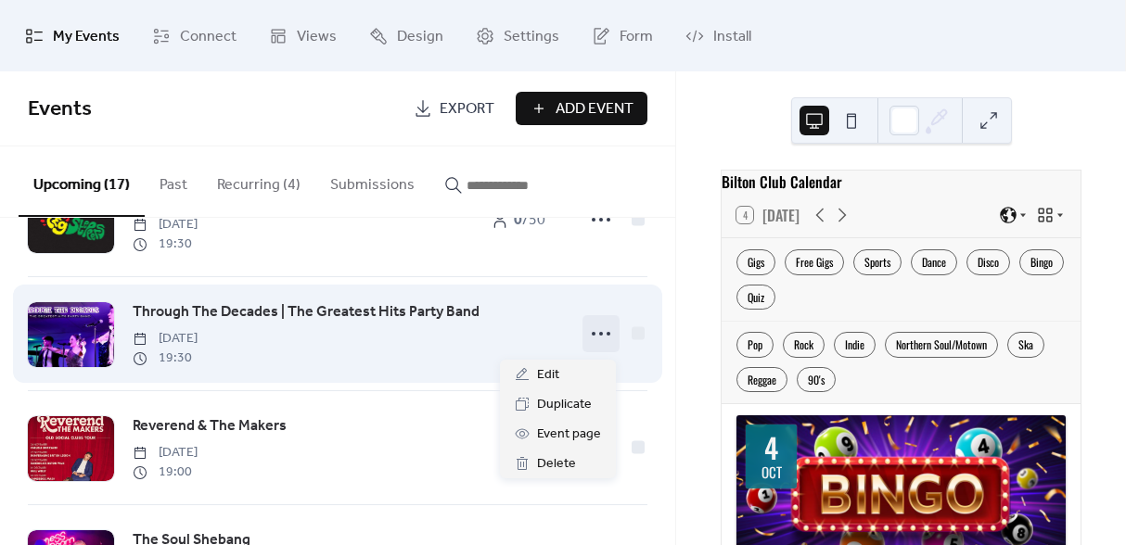
click at [598, 352] on div at bounding box center [601, 333] width 37 height 37
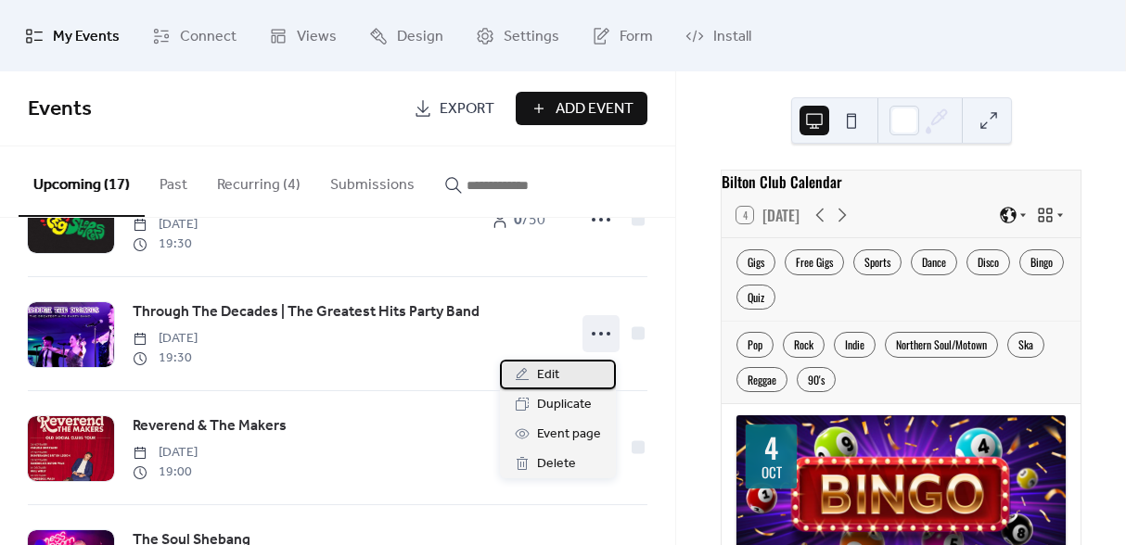
click at [547, 380] on span "Edit" at bounding box center [548, 376] width 22 height 22
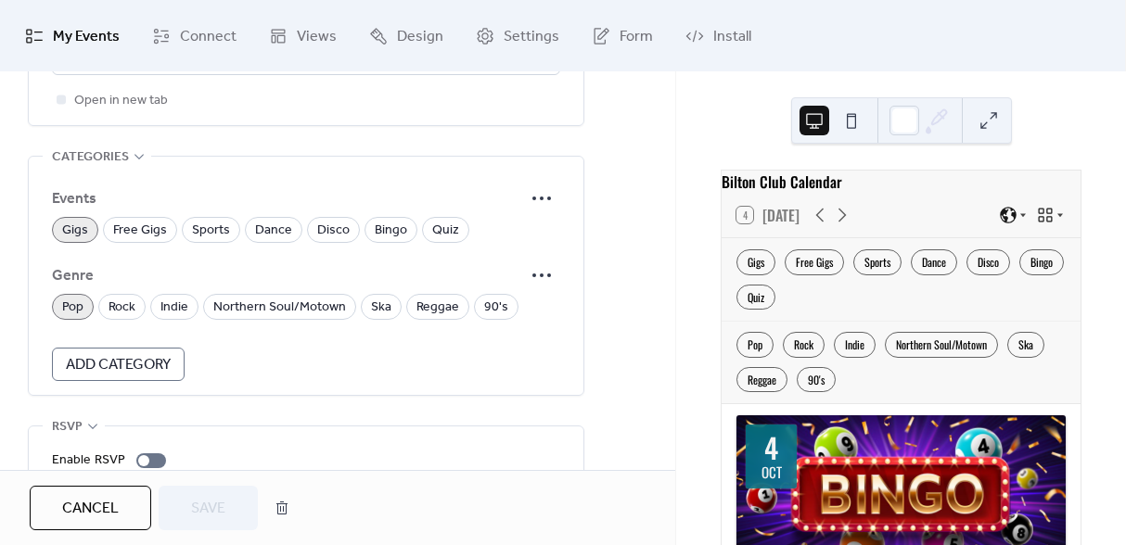
scroll to position [1323, 0]
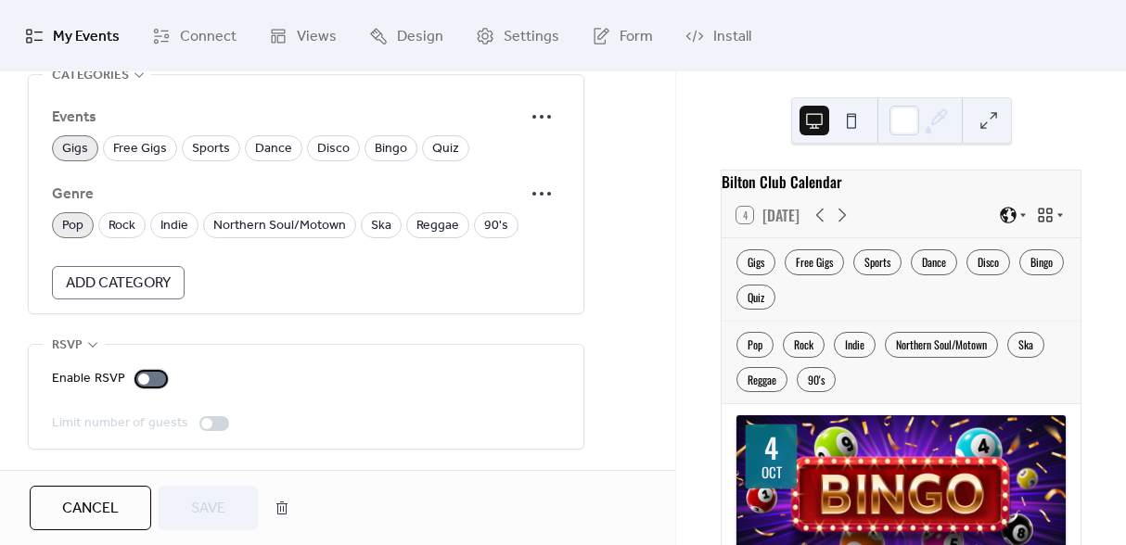
click at [151, 377] on div at bounding box center [151, 379] width 30 height 15
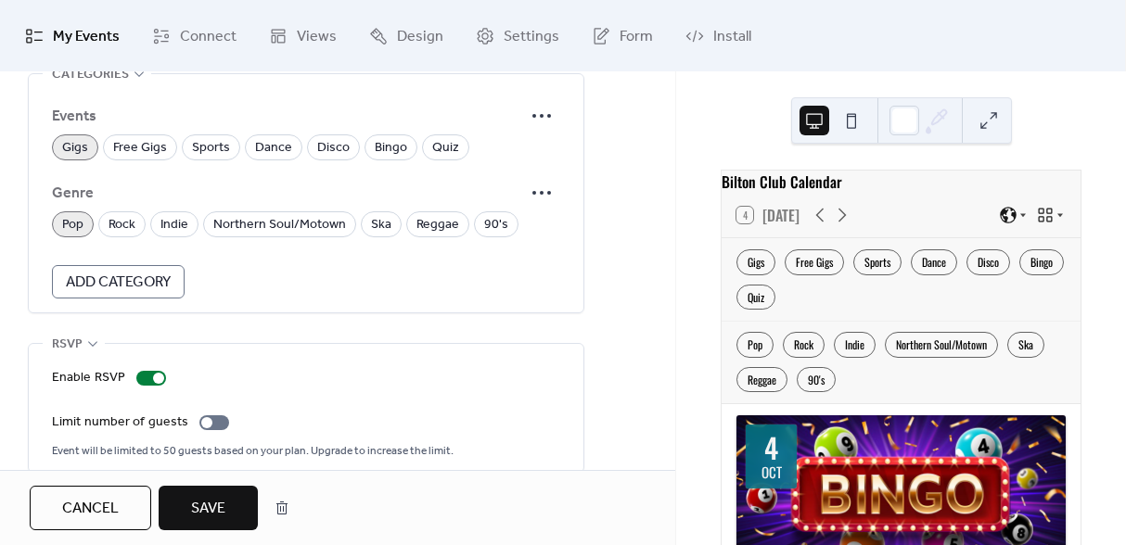
drag, startPoint x: 226, startPoint y: 498, endPoint x: 235, endPoint y: 483, distance: 17.0
click at [226, 497] on button "Save" at bounding box center [208, 508] width 99 height 45
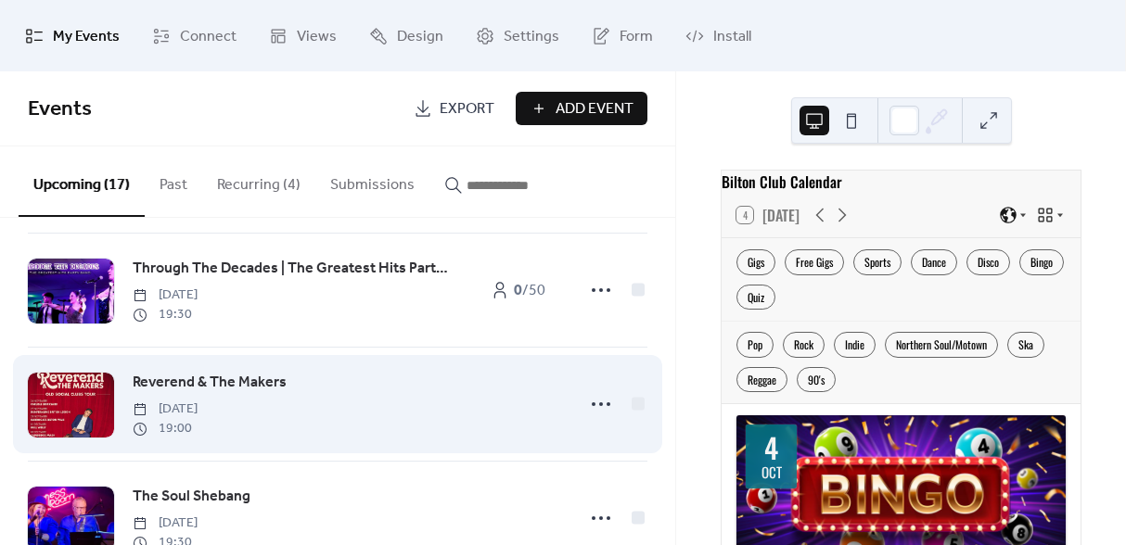
scroll to position [1081, 0]
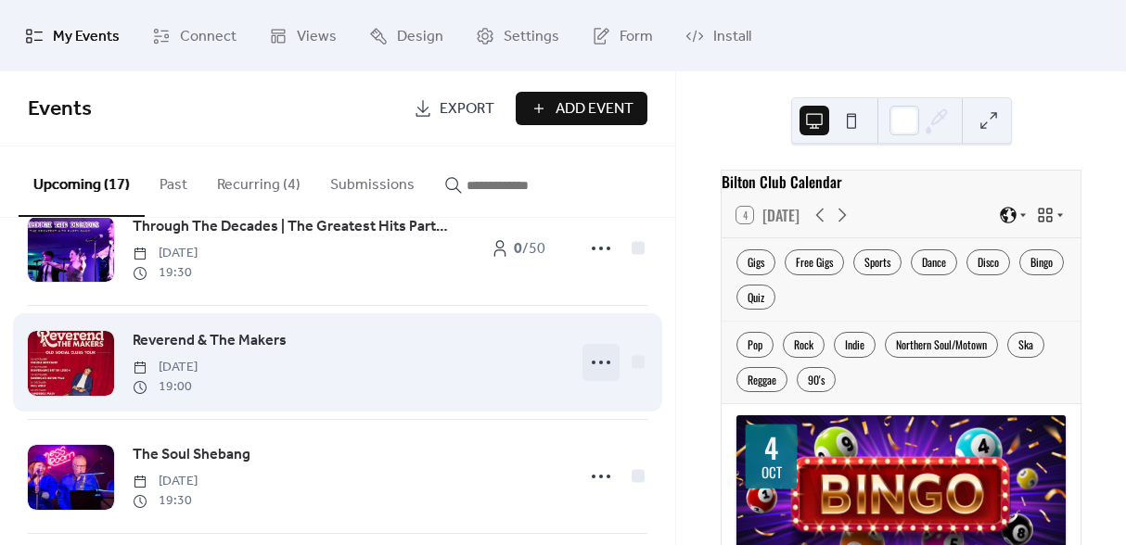
click at [598, 371] on icon at bounding box center [601, 363] width 30 height 30
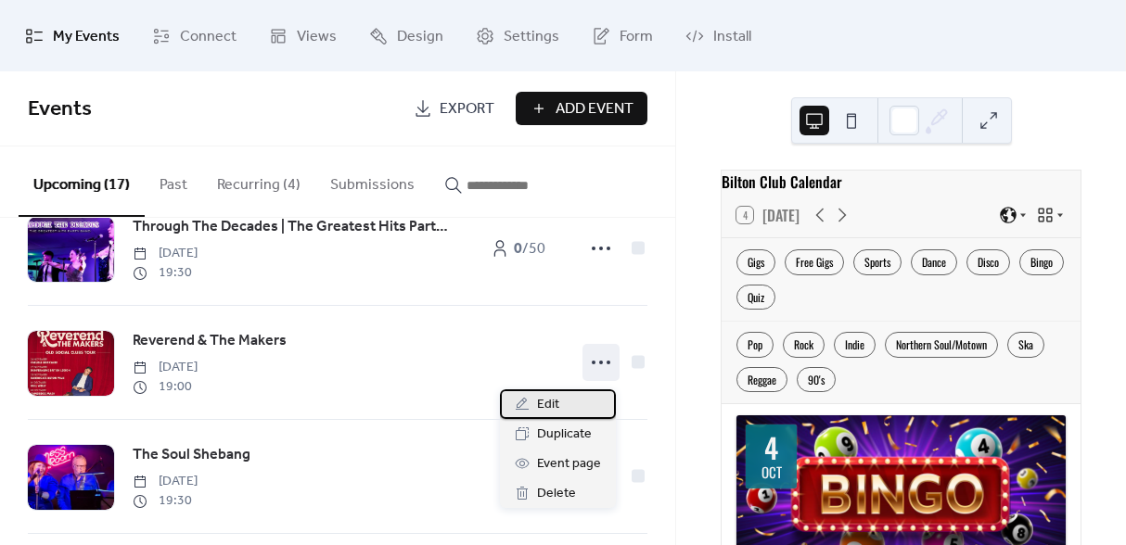
click at [575, 402] on div "Edit" at bounding box center [558, 405] width 116 height 30
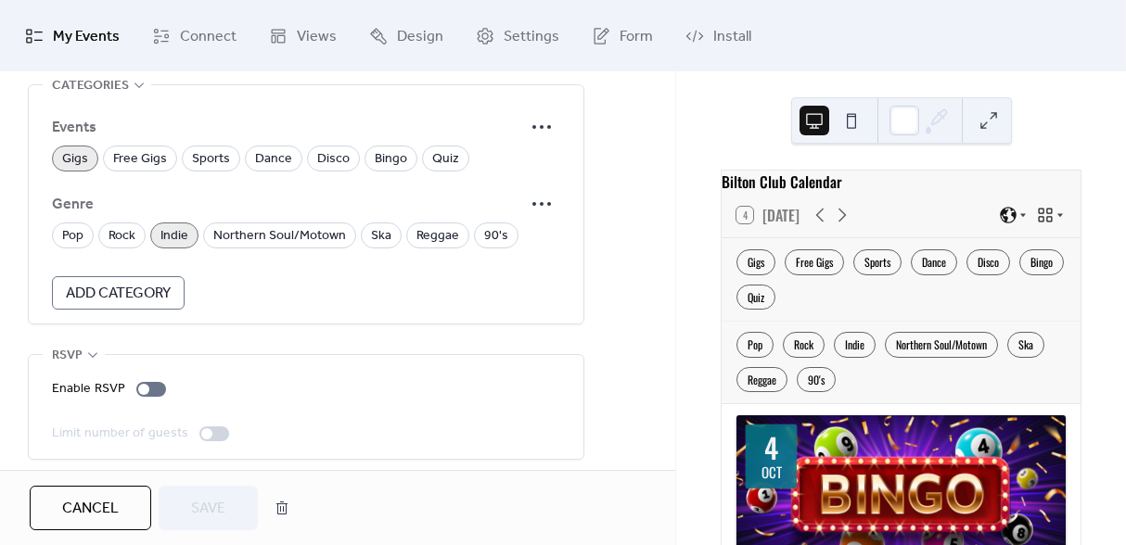
scroll to position [1323, 0]
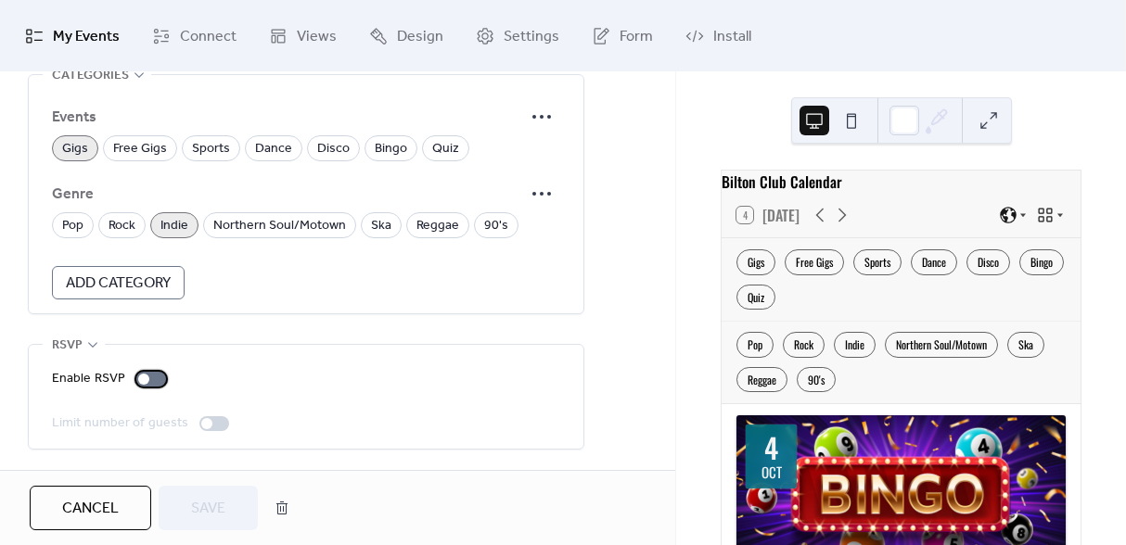
click at [154, 383] on div at bounding box center [151, 379] width 30 height 15
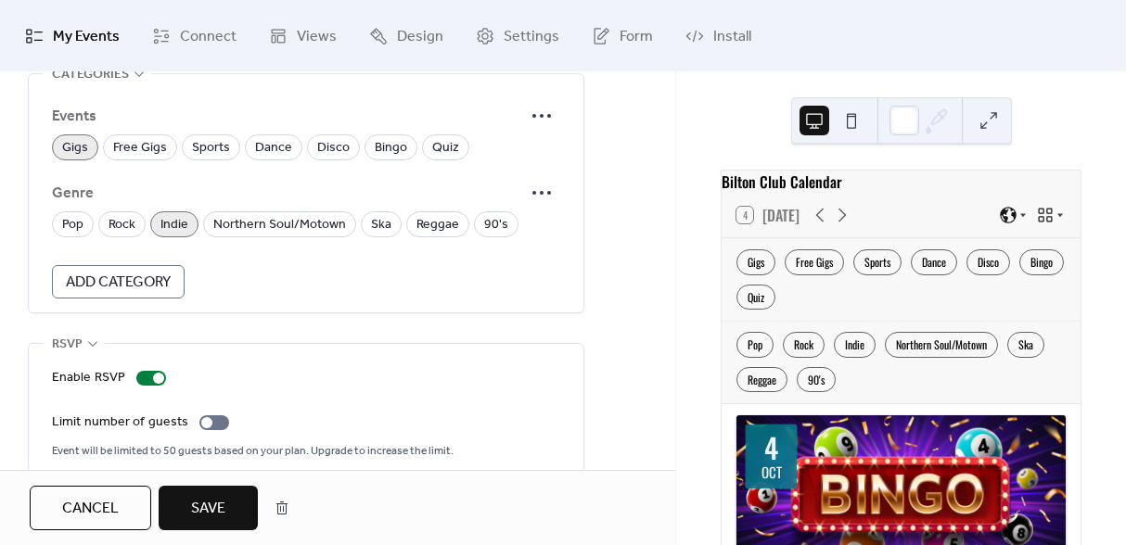
click at [221, 492] on button "Save" at bounding box center [208, 508] width 99 height 45
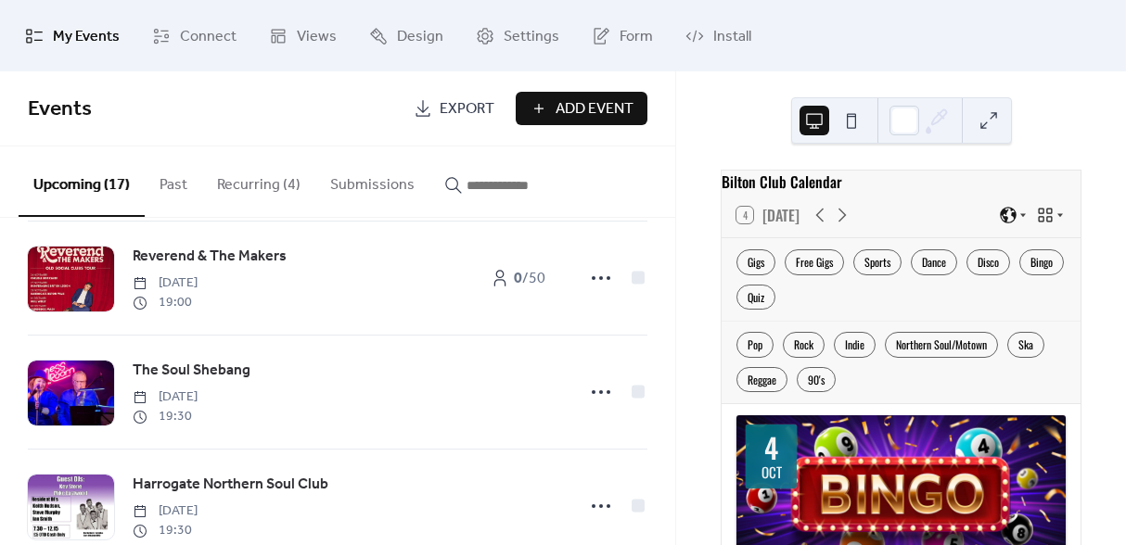
scroll to position [1169, 0]
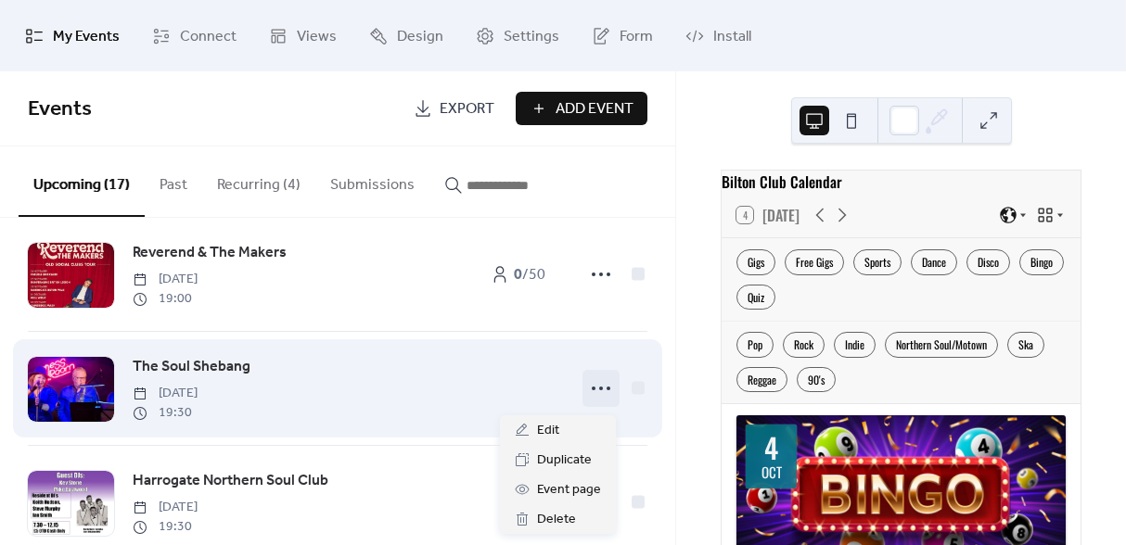
click at [596, 390] on icon at bounding box center [601, 389] width 30 height 30
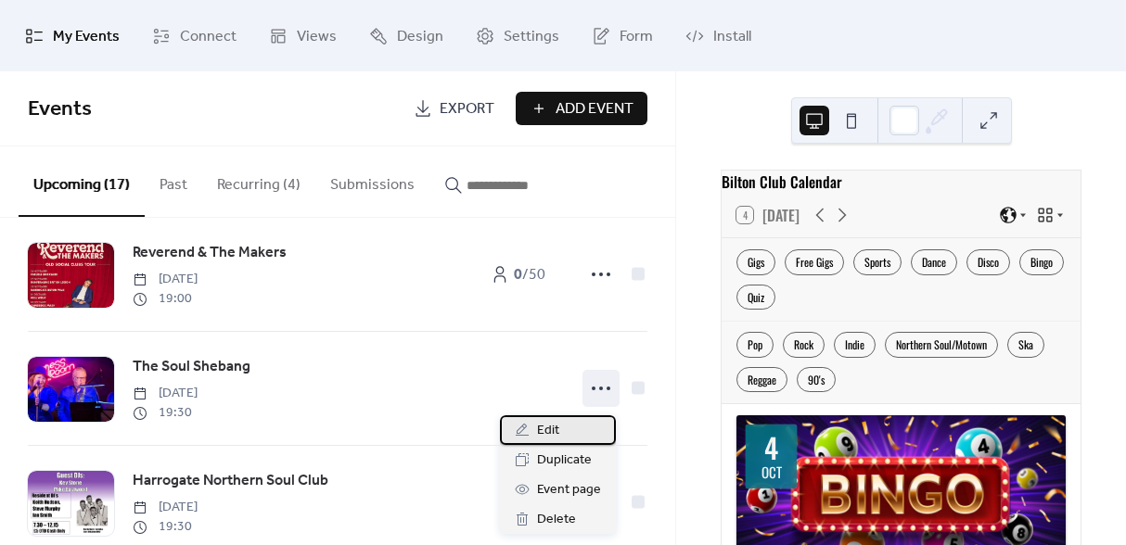
click at [563, 442] on div "Edit" at bounding box center [558, 431] width 116 height 30
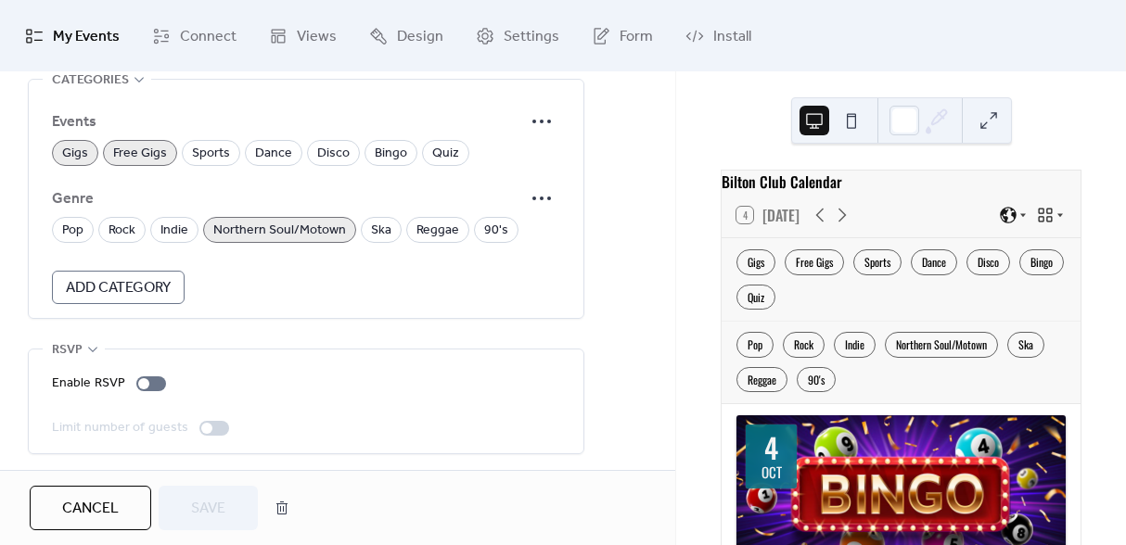
scroll to position [1323, 0]
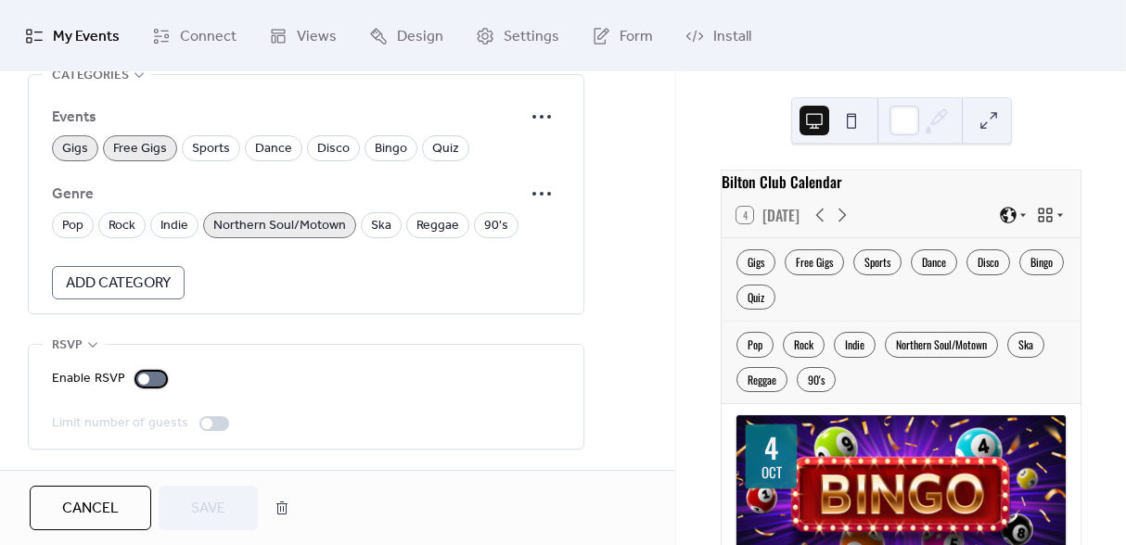
click at [138, 375] on div at bounding box center [143, 379] width 11 height 11
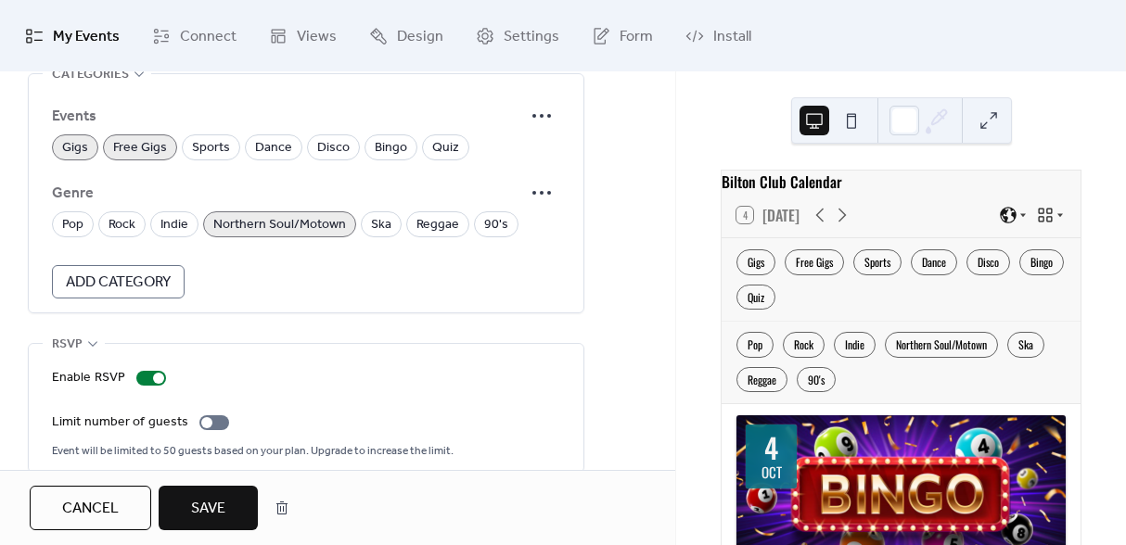
click at [205, 509] on span "Save" at bounding box center [208, 509] width 34 height 22
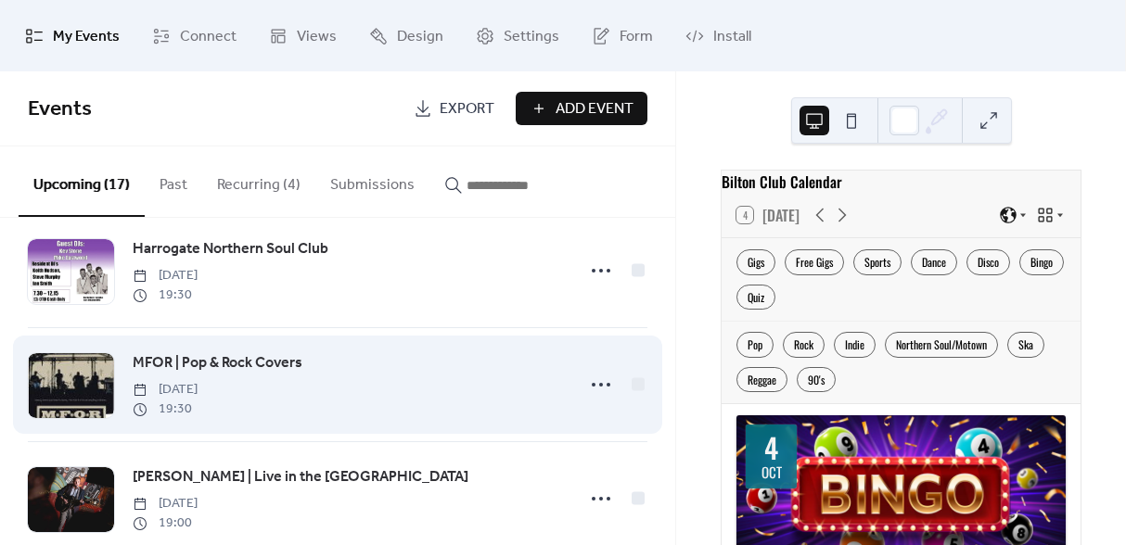
scroll to position [1400, 0]
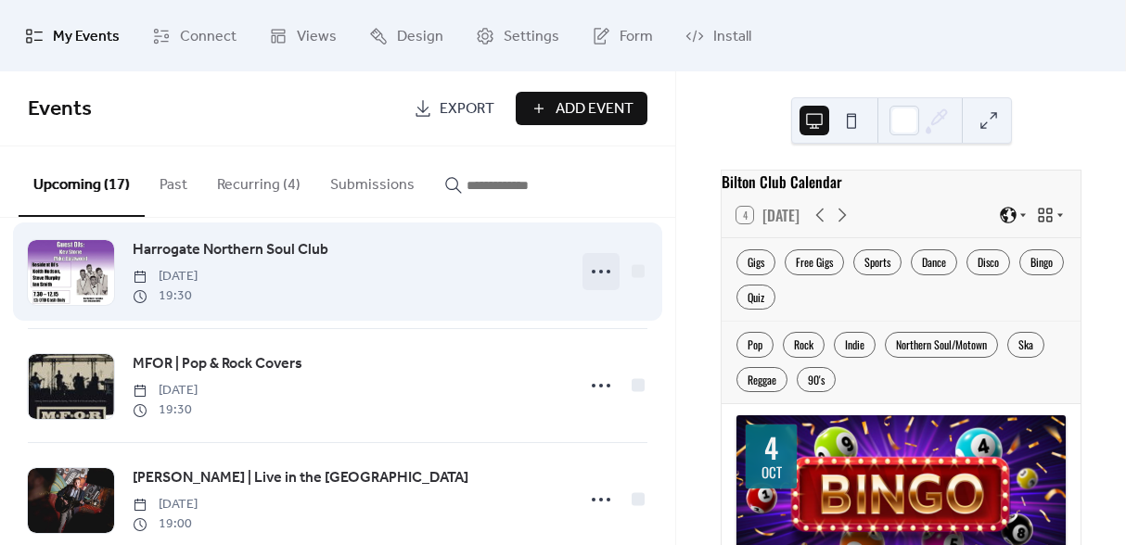
click at [586, 280] on icon at bounding box center [601, 272] width 30 height 30
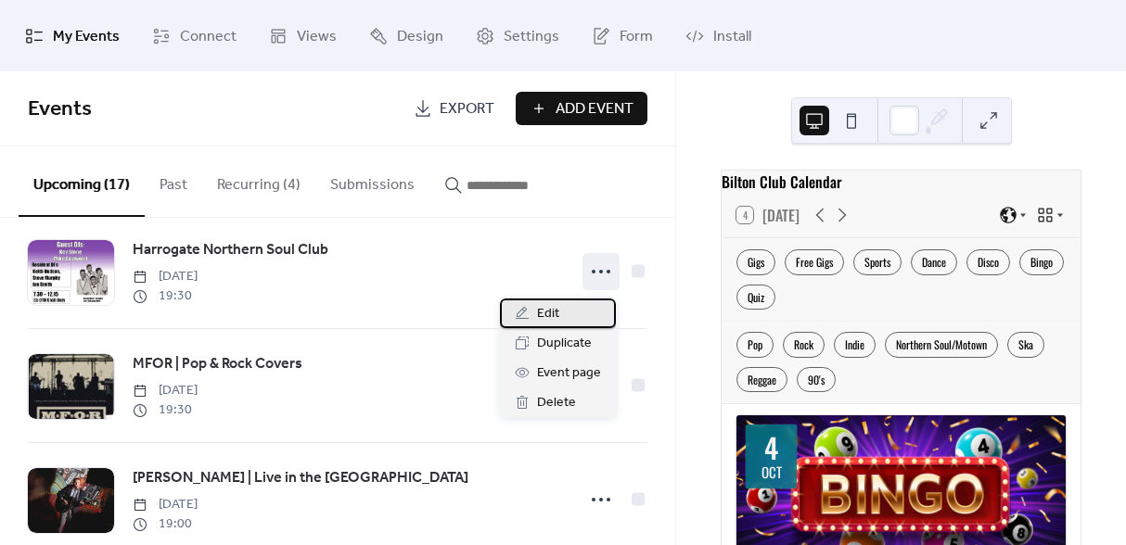
click at [550, 322] on span "Edit" at bounding box center [548, 314] width 22 height 22
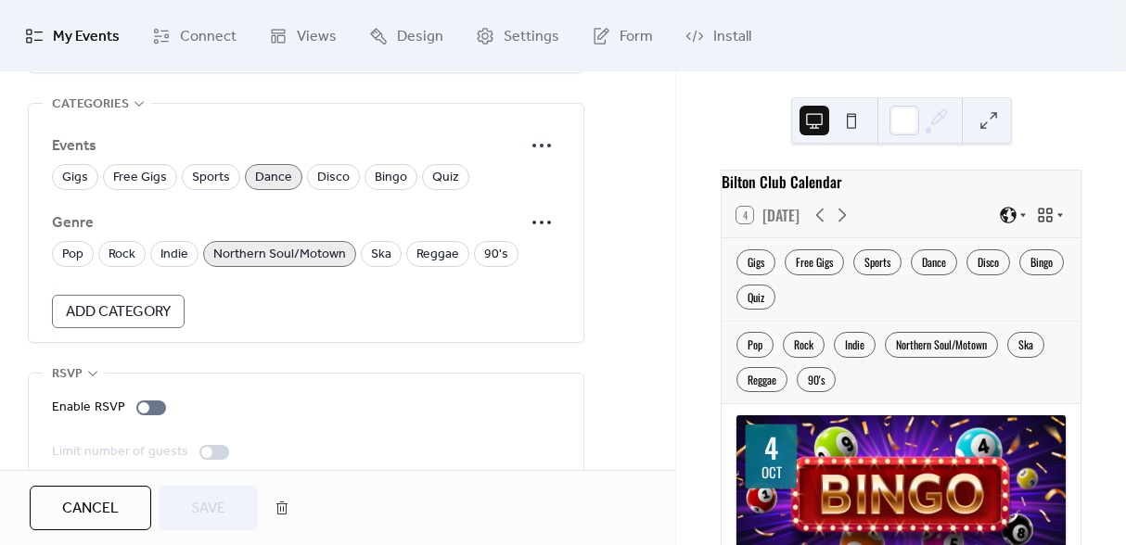
scroll to position [1323, 0]
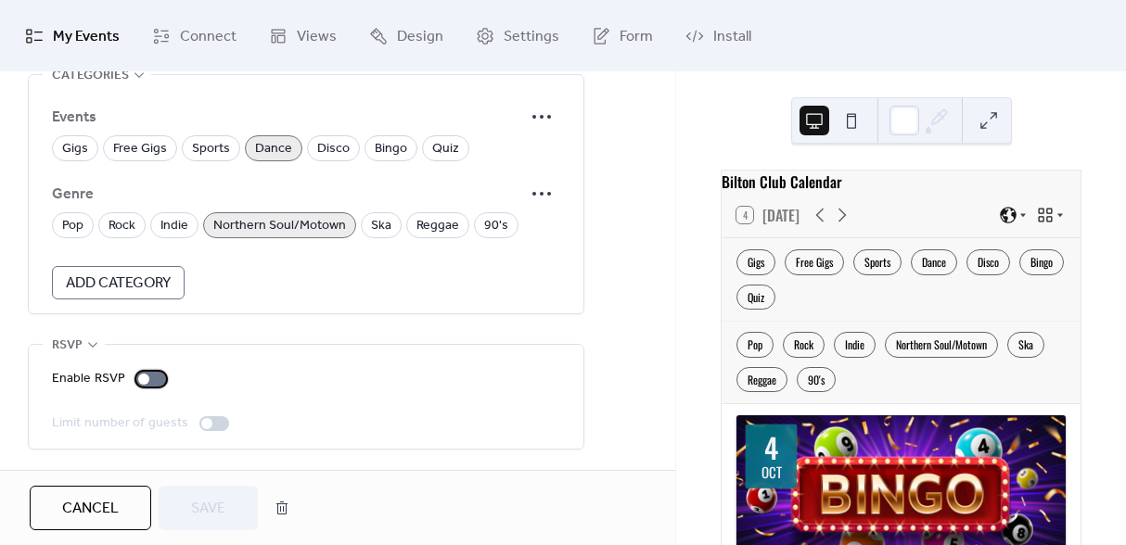
click at [146, 384] on div at bounding box center [151, 379] width 30 height 15
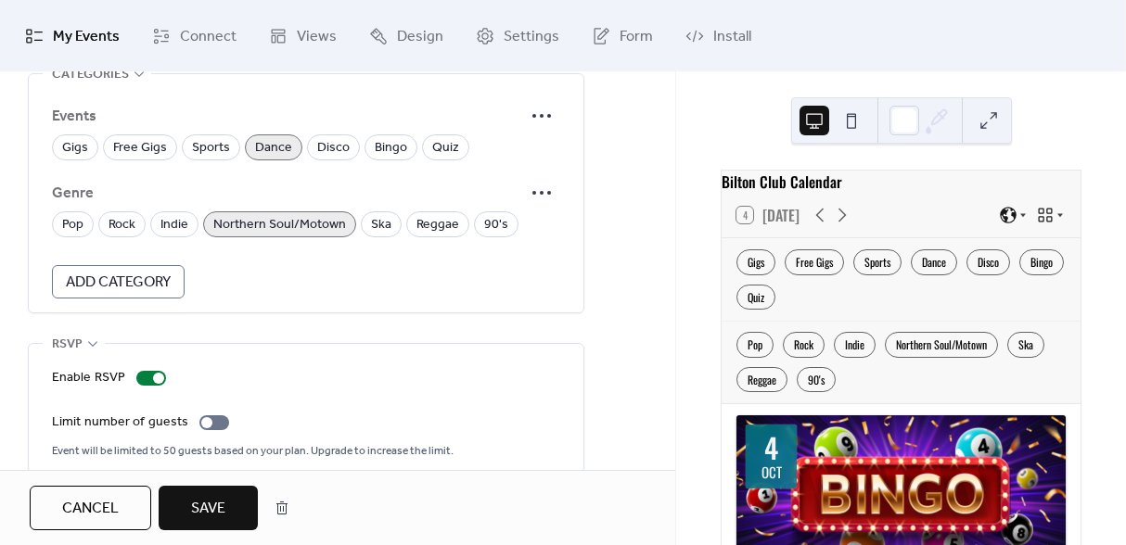
click at [214, 502] on span "Save" at bounding box center [208, 509] width 34 height 22
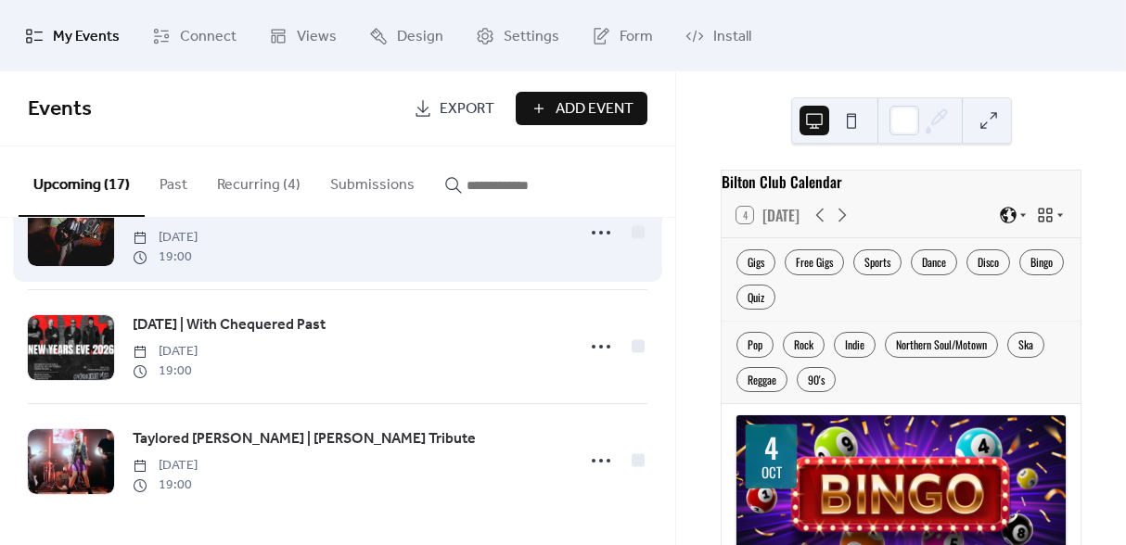
scroll to position [1655, 0]
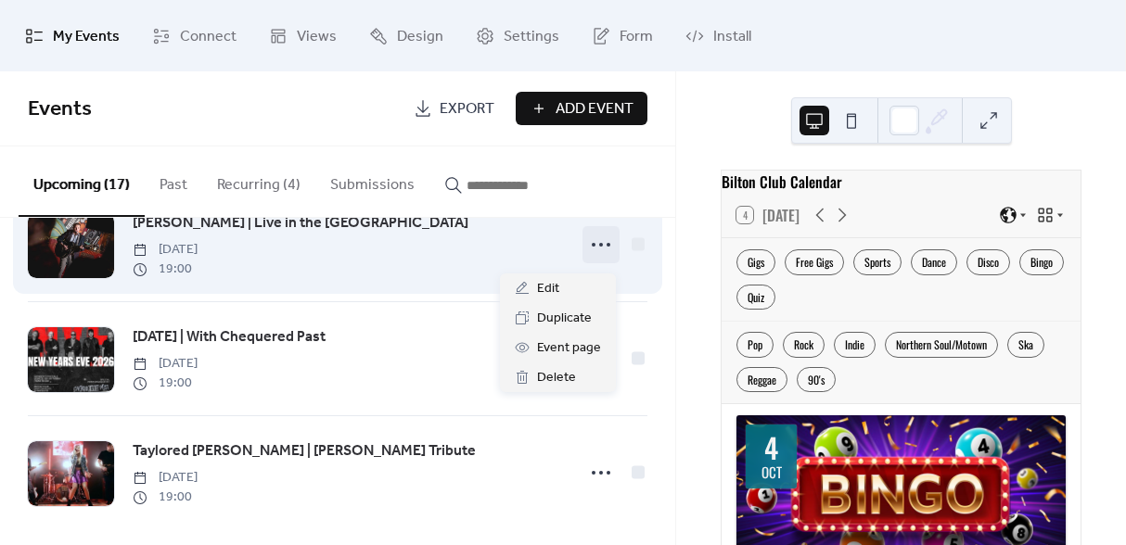
click at [589, 260] on icon at bounding box center [601, 245] width 30 height 30
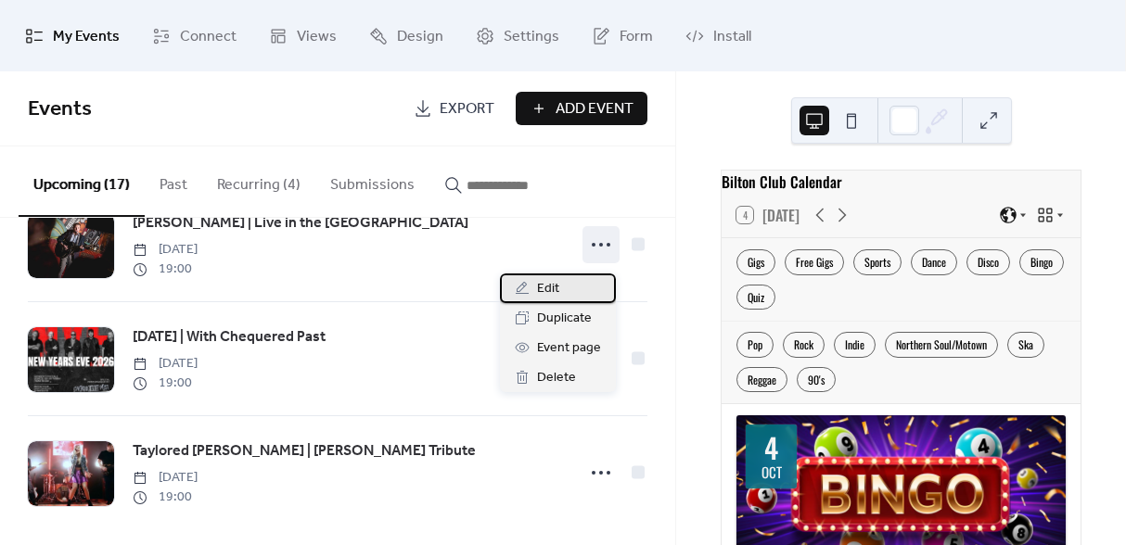
click at [557, 293] on span "Edit" at bounding box center [548, 289] width 22 height 22
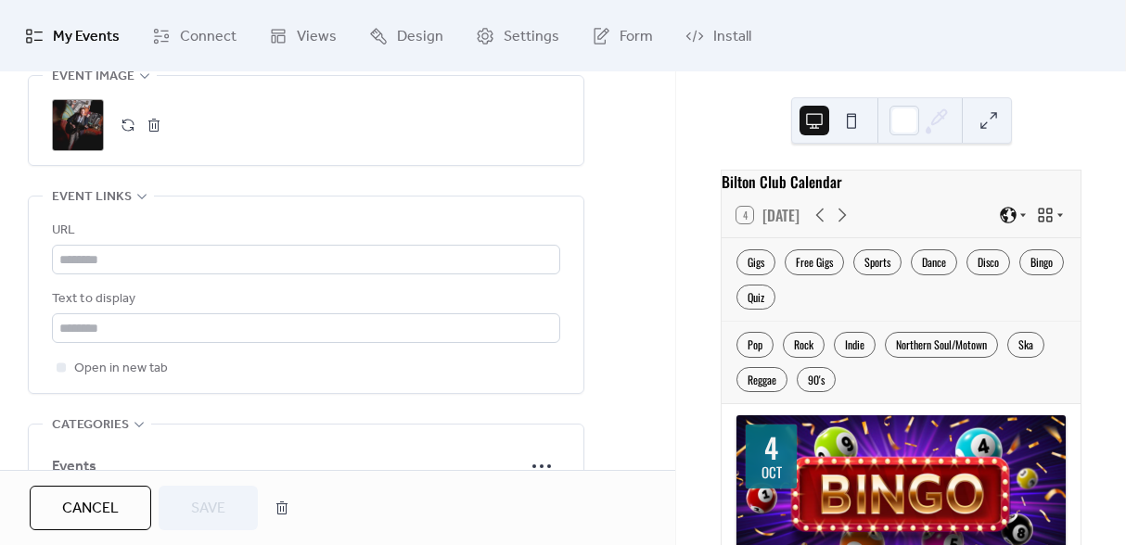
scroll to position [1323, 0]
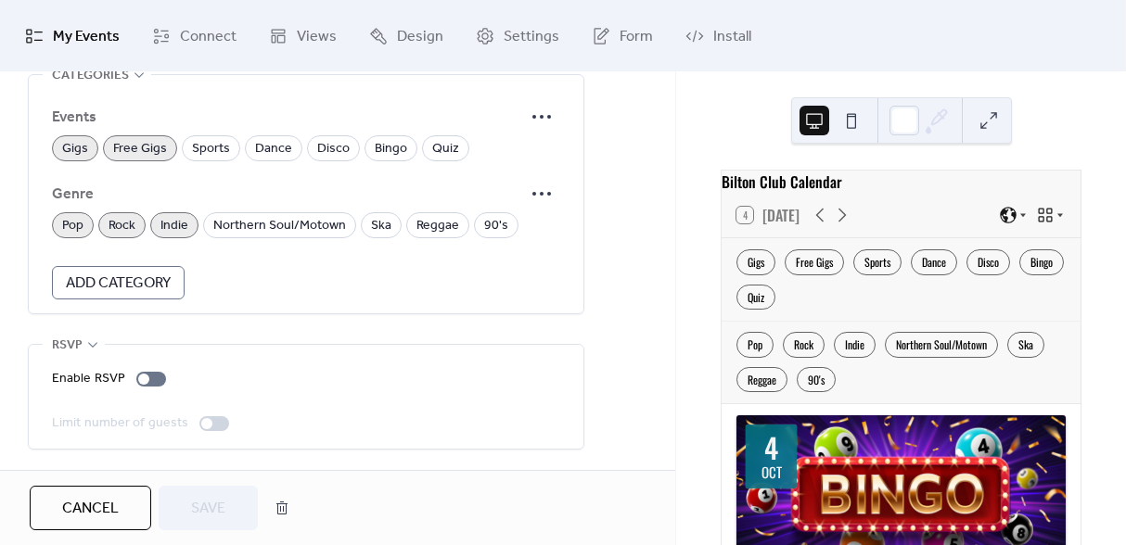
click at [150, 389] on div "Enable RSVP Limit number of guests" at bounding box center [306, 401] width 508 height 67
click at [149, 382] on div at bounding box center [151, 379] width 30 height 15
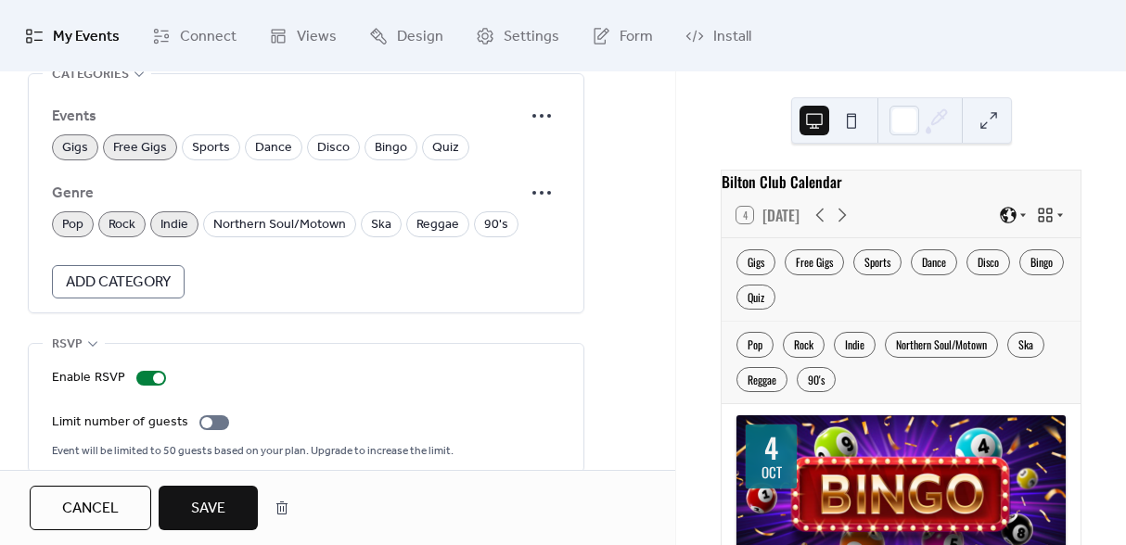
click at [215, 498] on span "Save" at bounding box center [208, 509] width 34 height 22
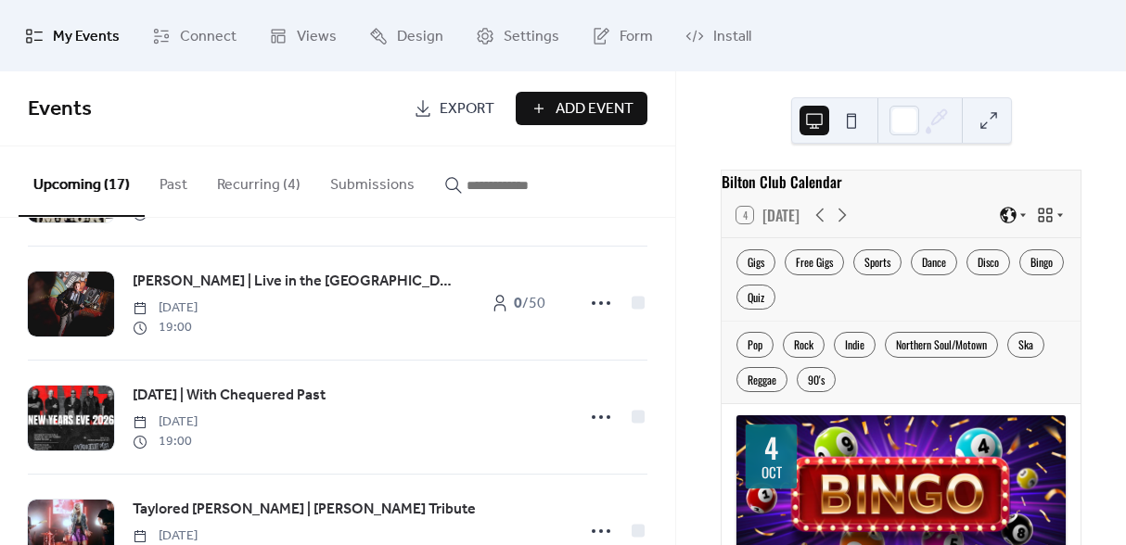
scroll to position [1674, 0]
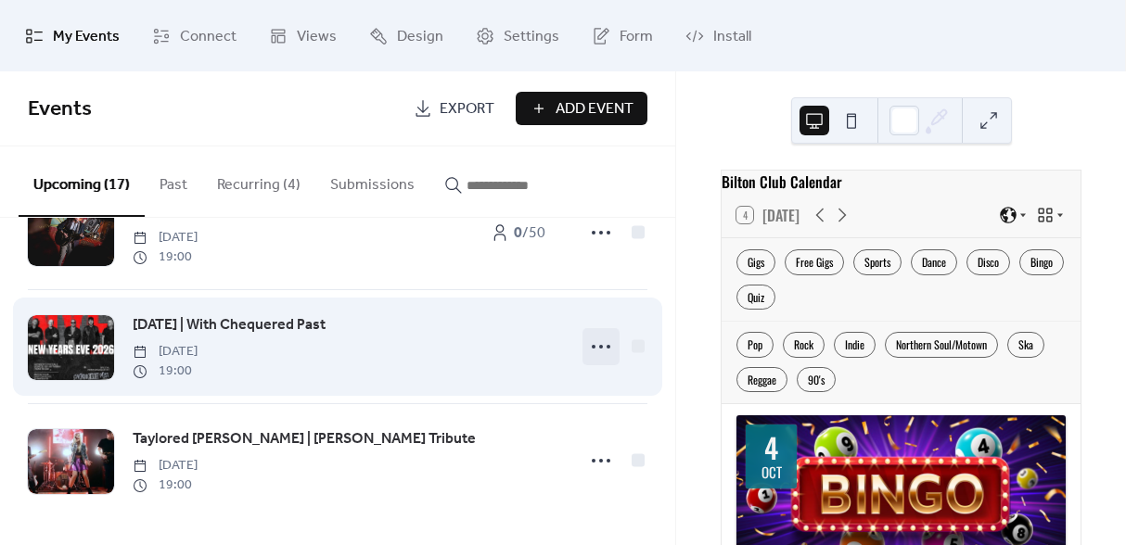
click at [599, 352] on icon at bounding box center [601, 347] width 30 height 30
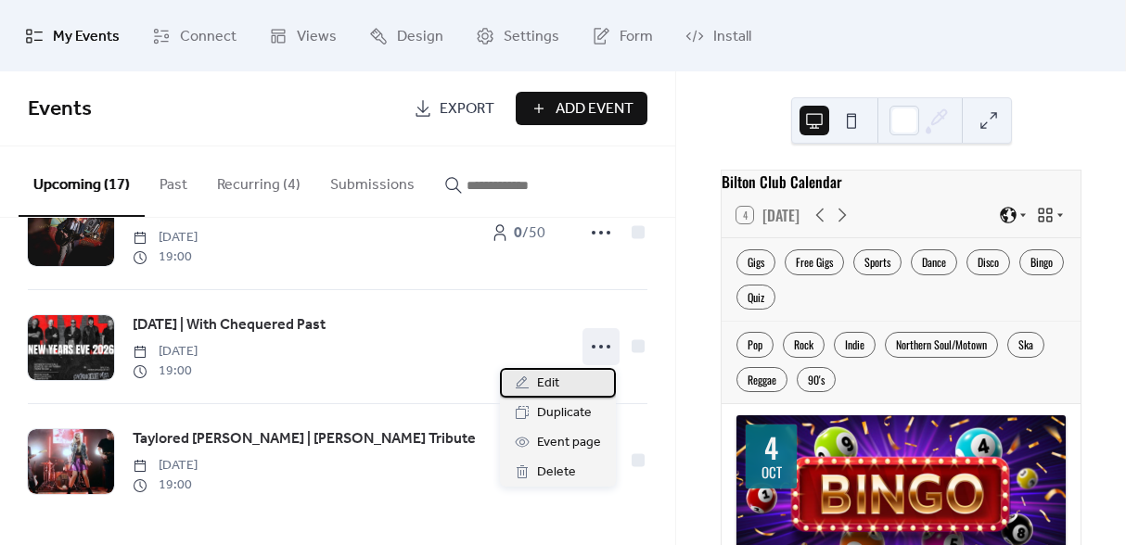
click at [550, 381] on span "Edit" at bounding box center [548, 384] width 22 height 22
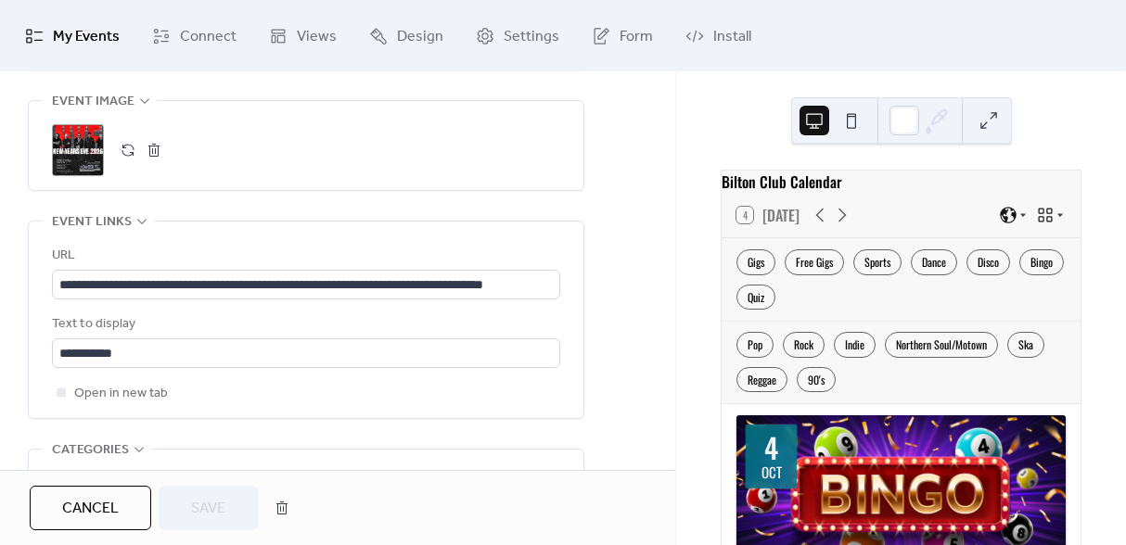
scroll to position [1323, 0]
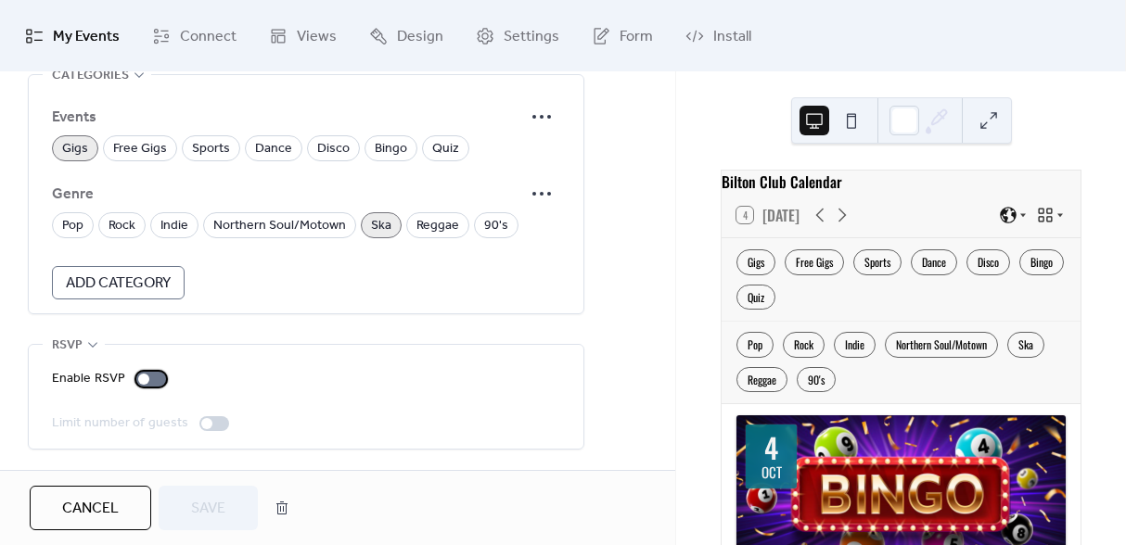
click at [138, 377] on div at bounding box center [143, 379] width 11 height 11
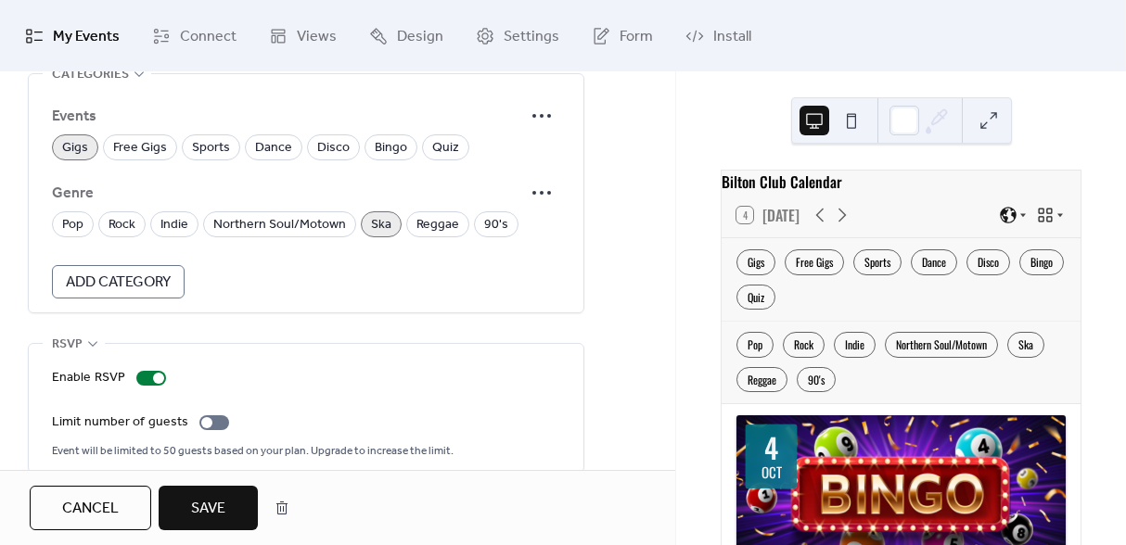
click at [217, 499] on span "Save" at bounding box center [208, 509] width 34 height 22
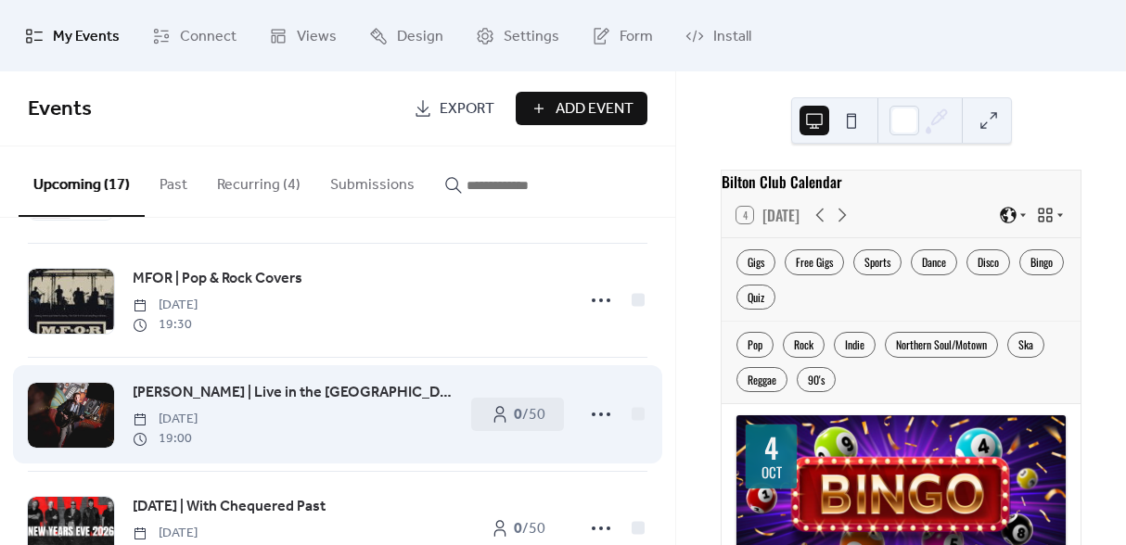
scroll to position [1484, 0]
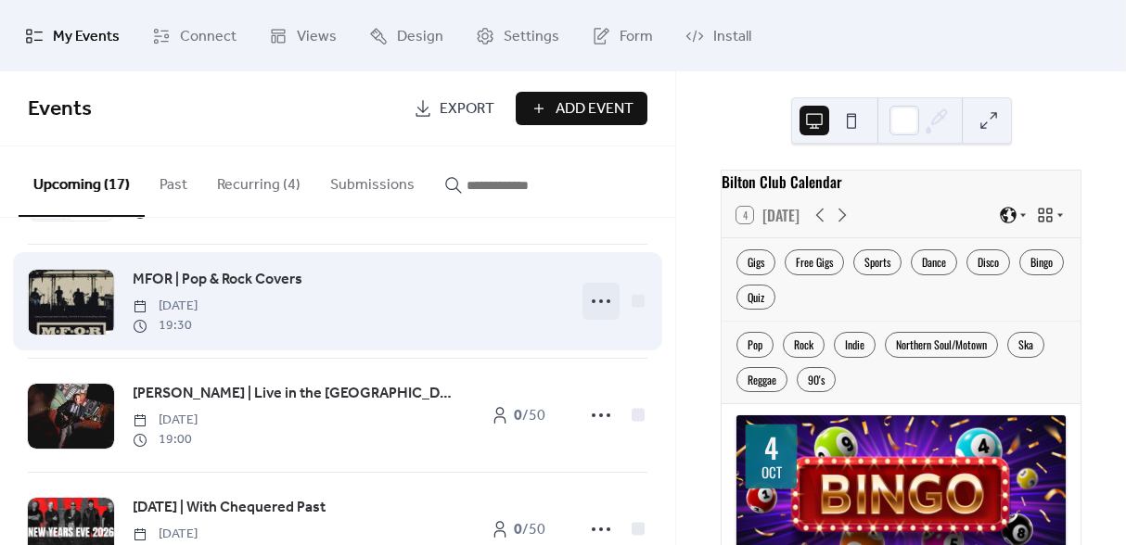
click at [586, 303] on icon at bounding box center [601, 302] width 30 height 30
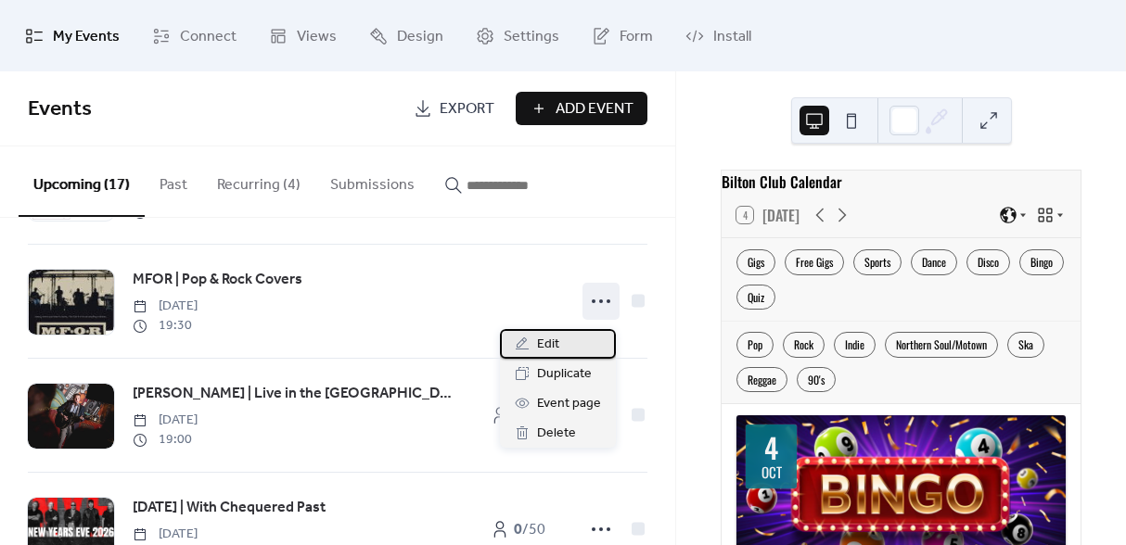
click at [541, 341] on span "Edit" at bounding box center [548, 345] width 22 height 22
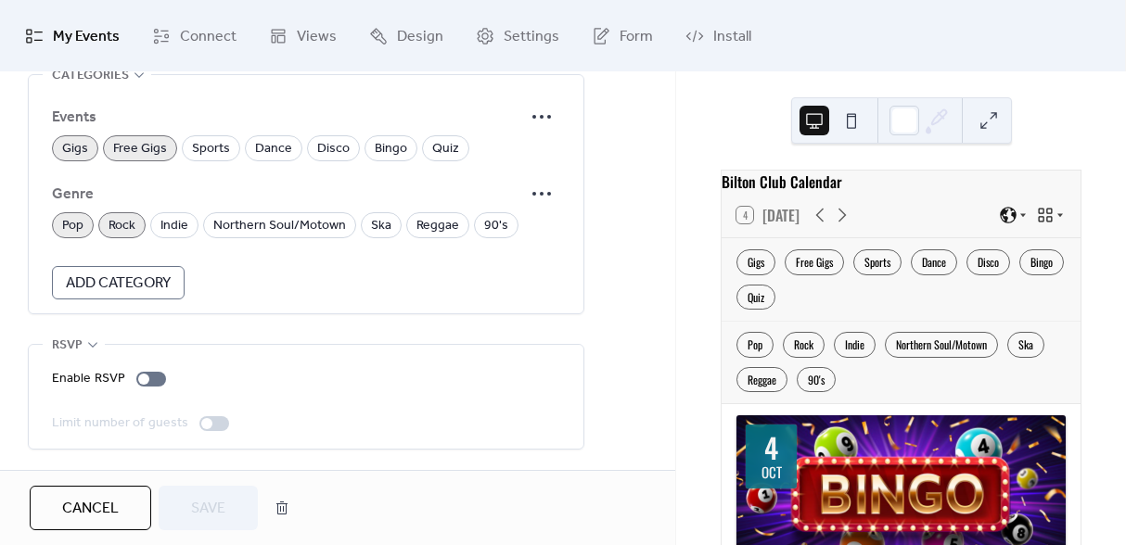
scroll to position [1323, 0]
click at [155, 382] on div at bounding box center [151, 379] width 30 height 15
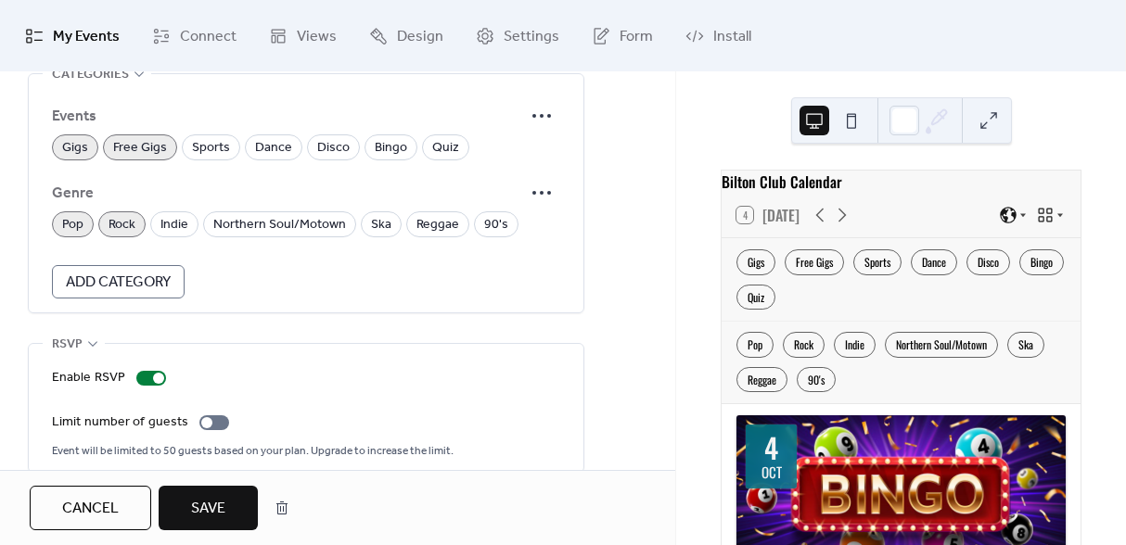
click at [224, 505] on span "Save" at bounding box center [208, 509] width 34 height 22
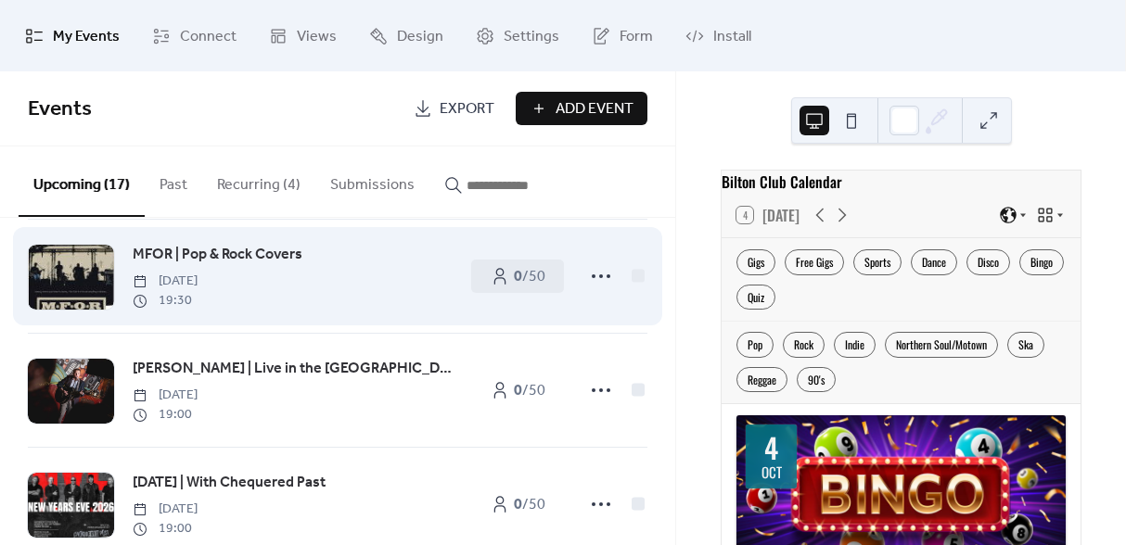
scroll to position [1674, 0]
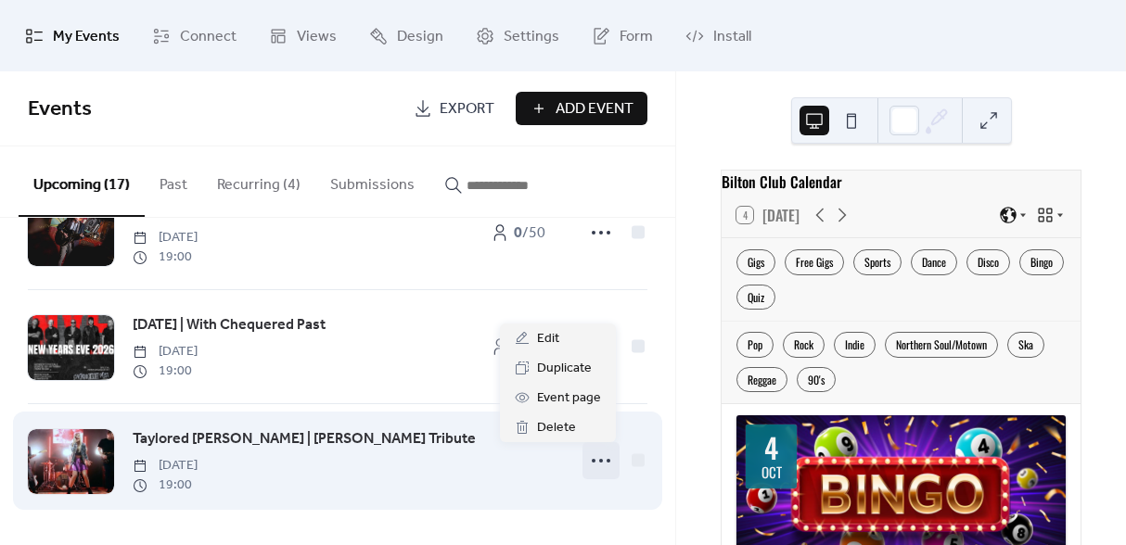
click at [595, 463] on icon at bounding box center [601, 461] width 30 height 30
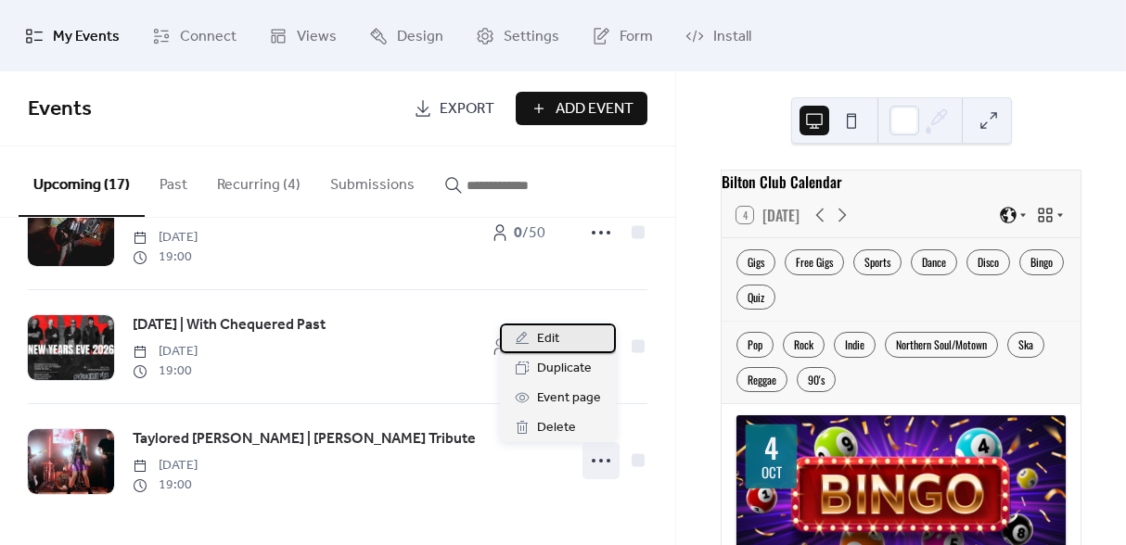
click at [559, 339] on div "Edit" at bounding box center [558, 339] width 116 height 30
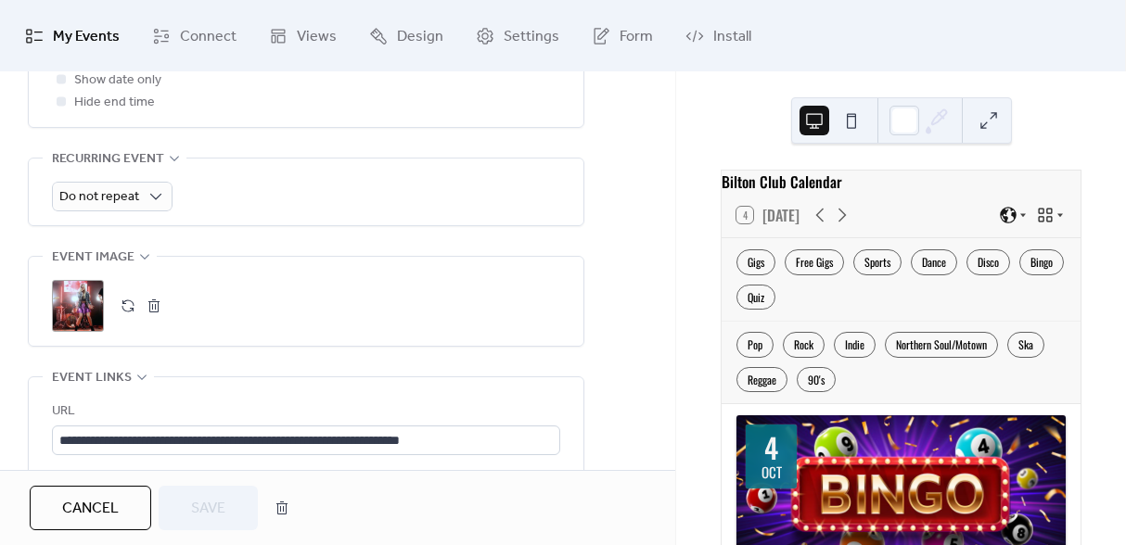
scroll to position [1323, 0]
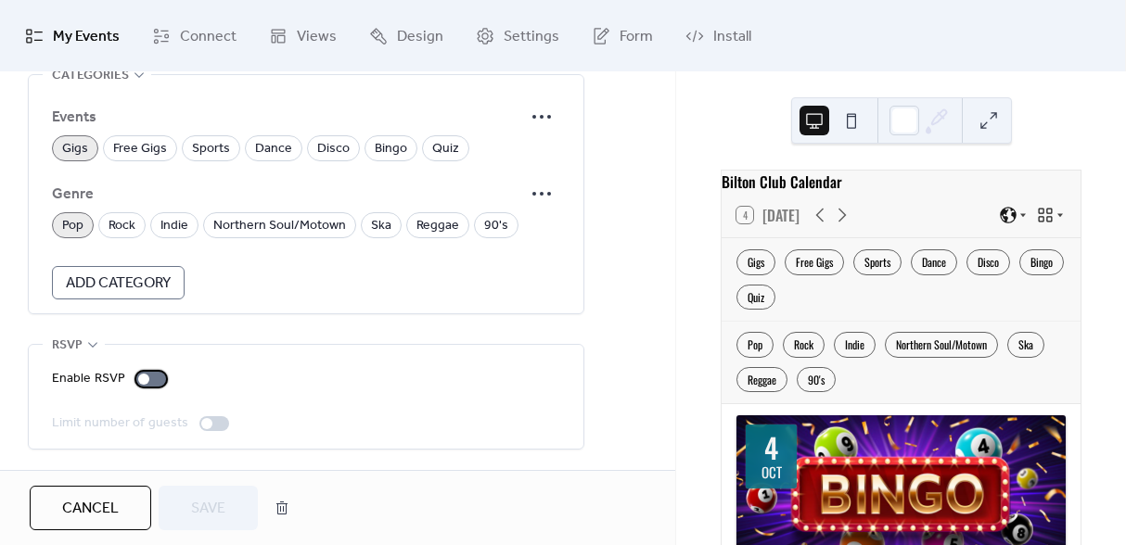
click at [141, 385] on label "Enable RSVP" at bounding box center [113, 379] width 122 height 22
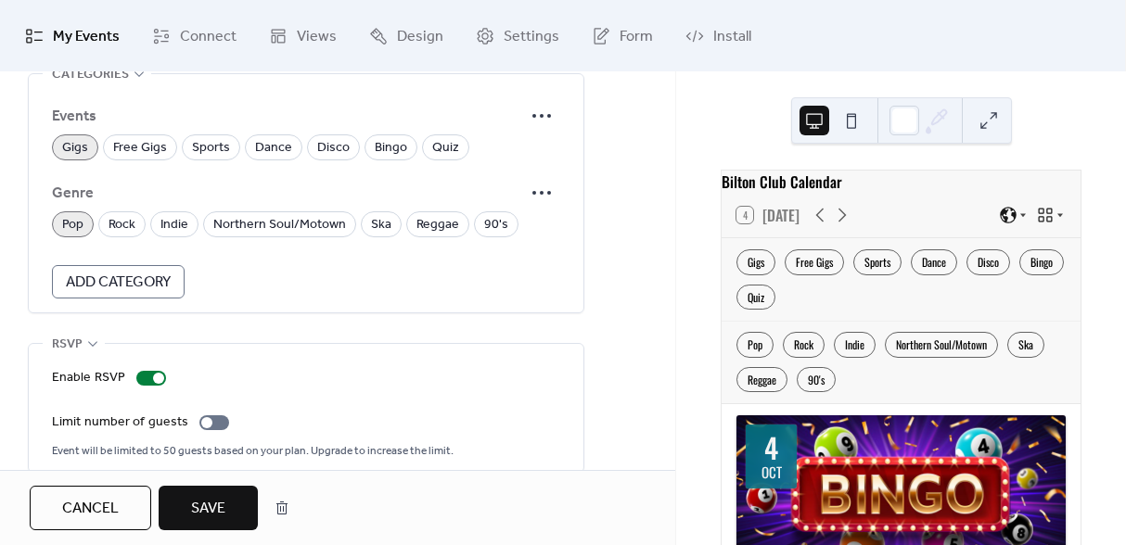
click at [229, 502] on button "Save" at bounding box center [208, 508] width 99 height 45
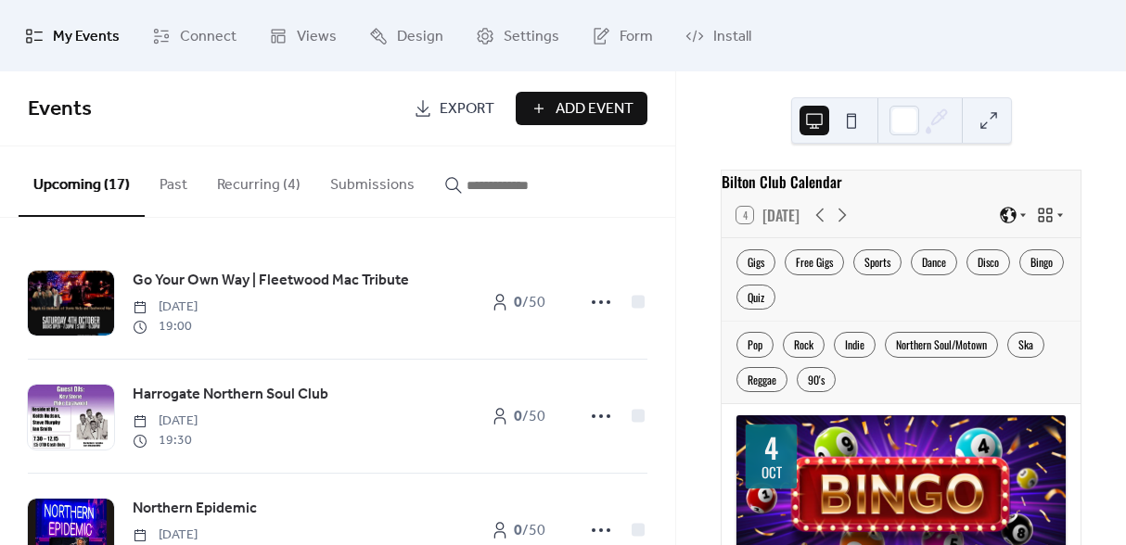
click at [251, 186] on button "Recurring (4)" at bounding box center [258, 181] width 113 height 69
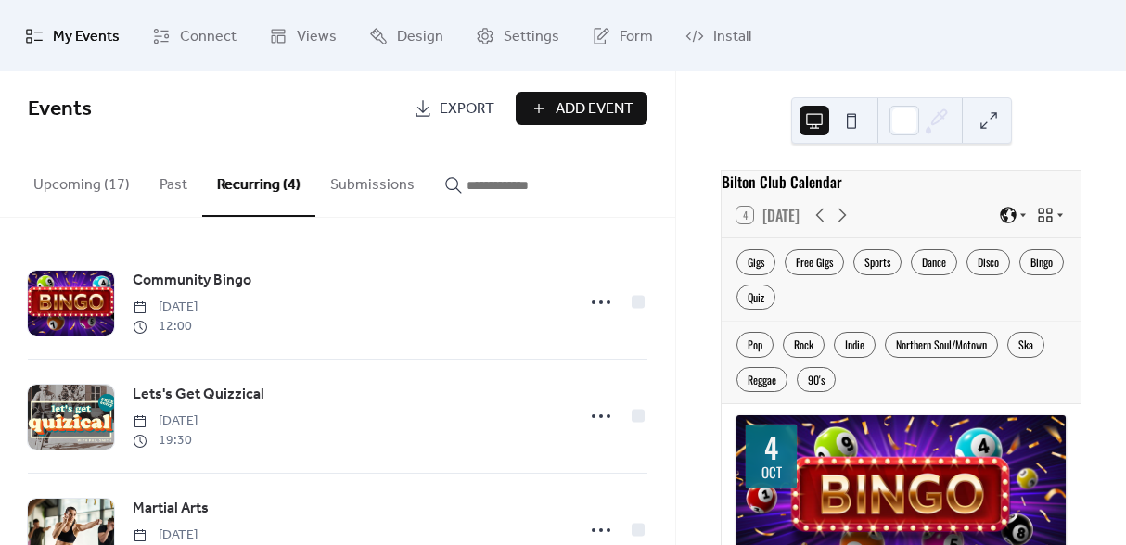
click at [84, 191] on button "Upcoming (17)" at bounding box center [82, 181] width 126 height 69
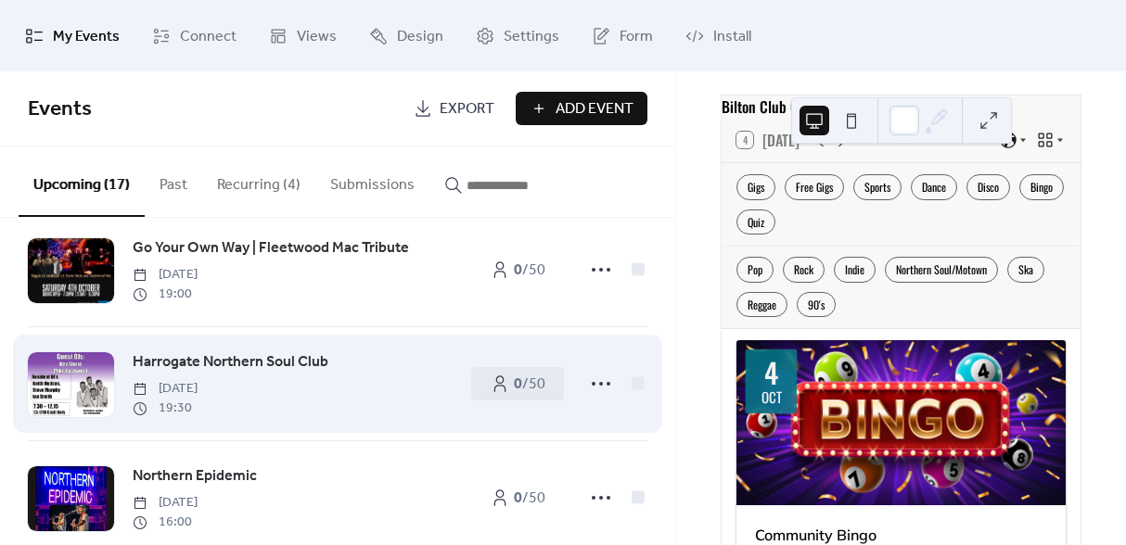
scroll to position [58, 0]
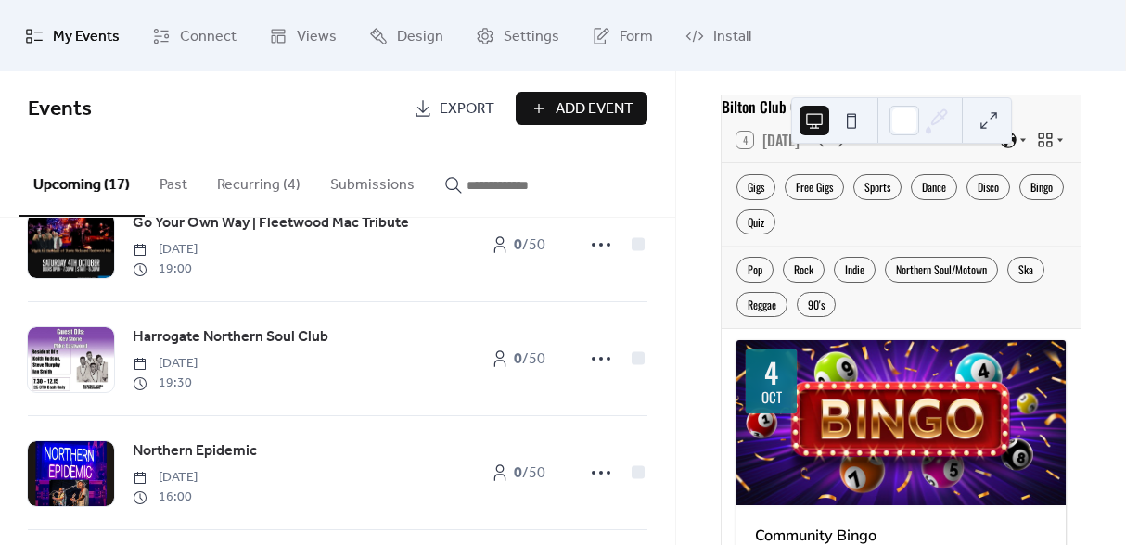
click at [246, 190] on button "Recurring (4)" at bounding box center [258, 181] width 113 height 69
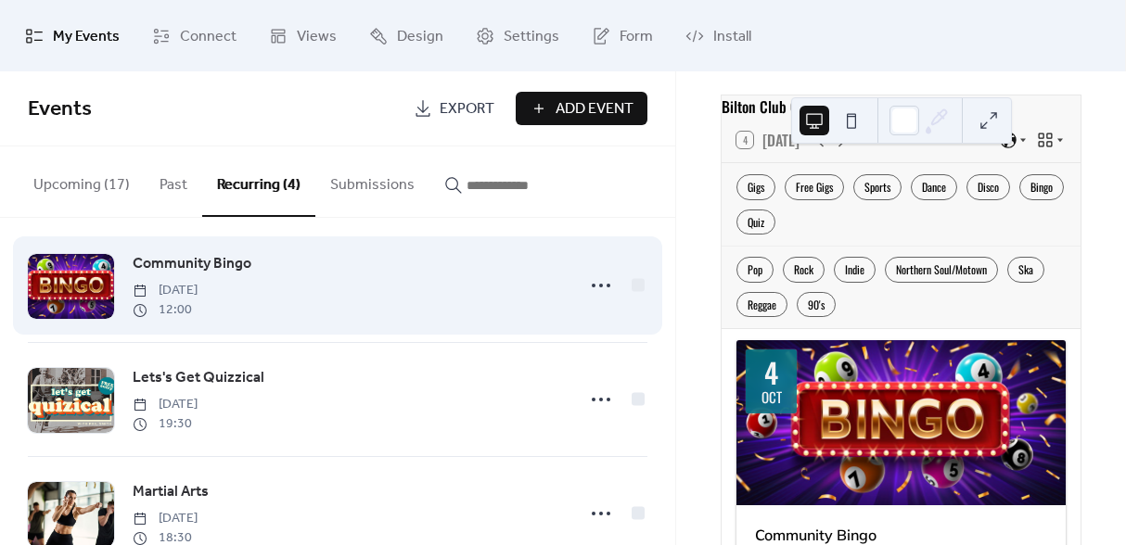
scroll to position [19, 0]
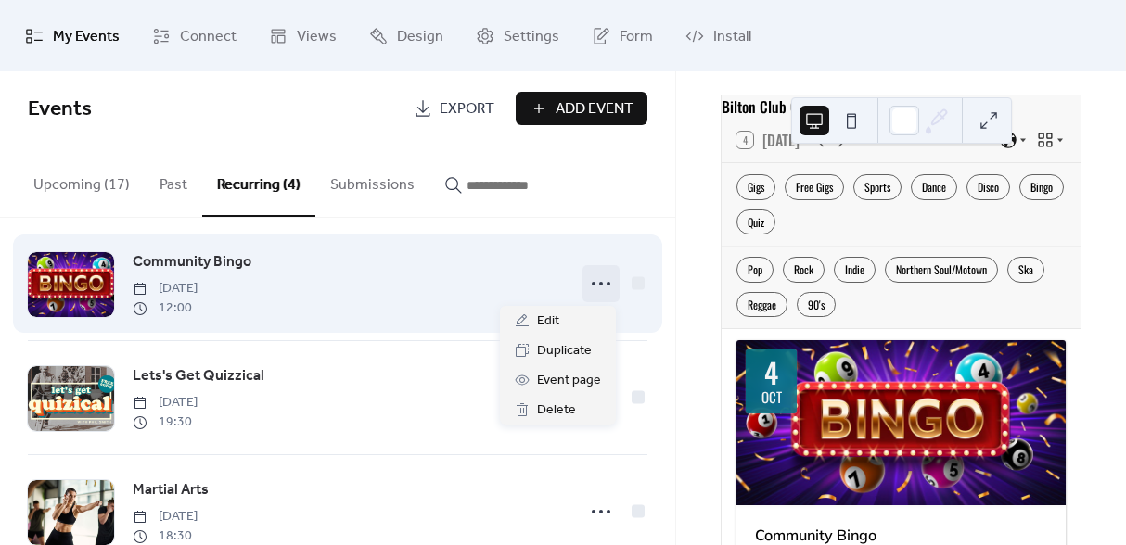
click at [589, 281] on icon at bounding box center [601, 284] width 30 height 30
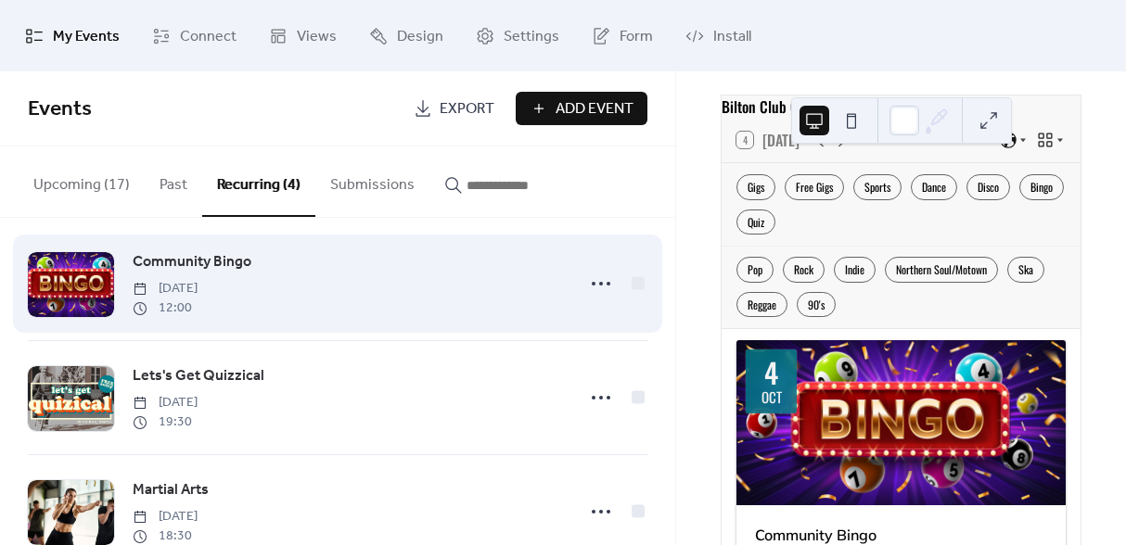
click at [389, 322] on div "Community Bingo Wednesday, October 1, 2025 12:00" at bounding box center [338, 283] width 620 height 113
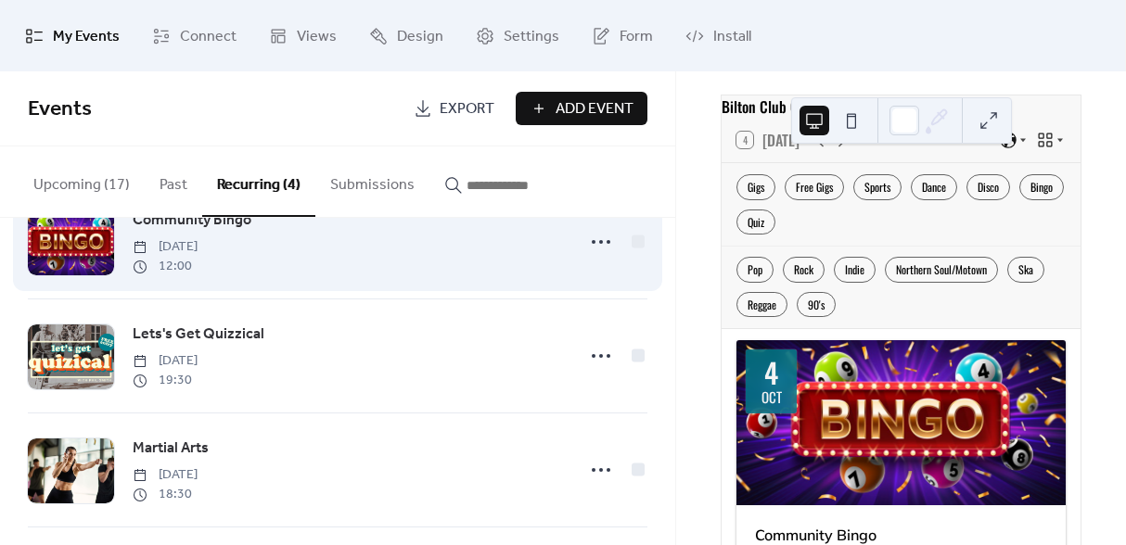
scroll to position [0, 0]
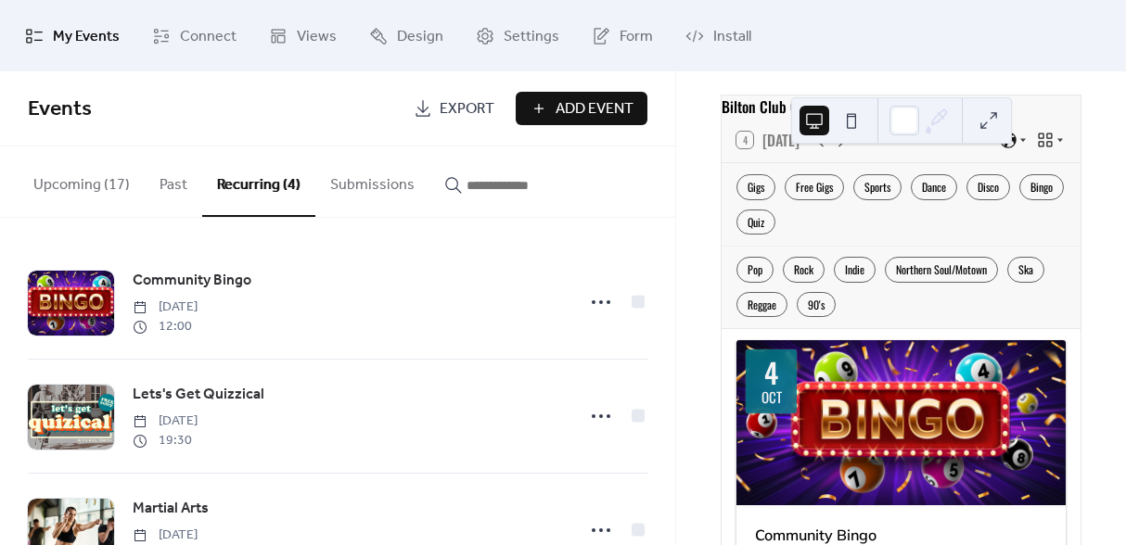
click at [680, 178] on div "Bilton Club Calendar 4 Today Gigs Free Gigs Sports Dance Disco Bingo Quiz Pop R…" at bounding box center [901, 308] width 450 height 474
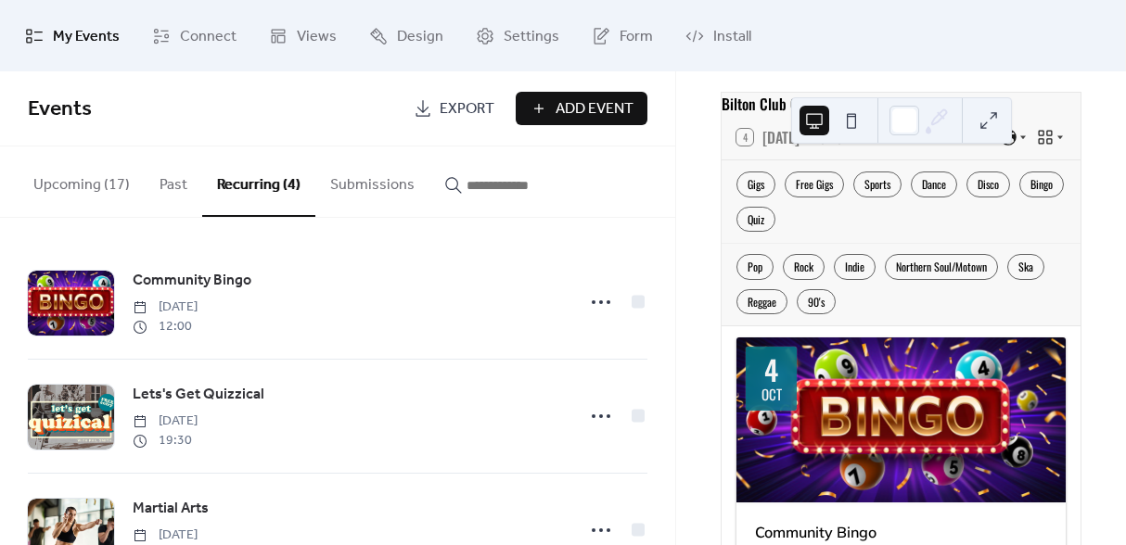
scroll to position [79, 0]
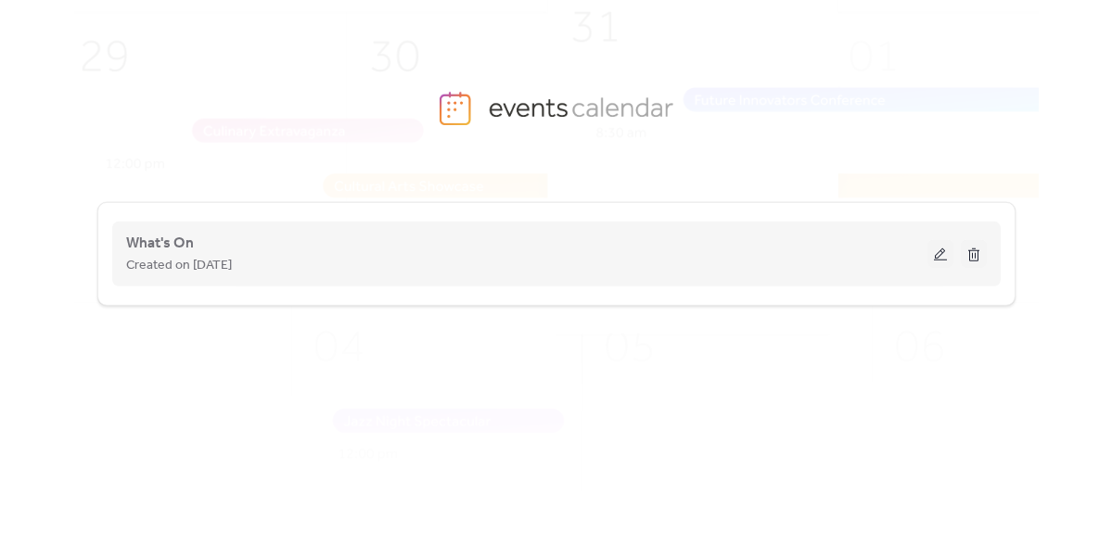
click at [377, 263] on div "Created on [DATE]" at bounding box center [526, 265] width 801 height 22
click at [167, 244] on span "What's On" at bounding box center [160, 244] width 68 height 22
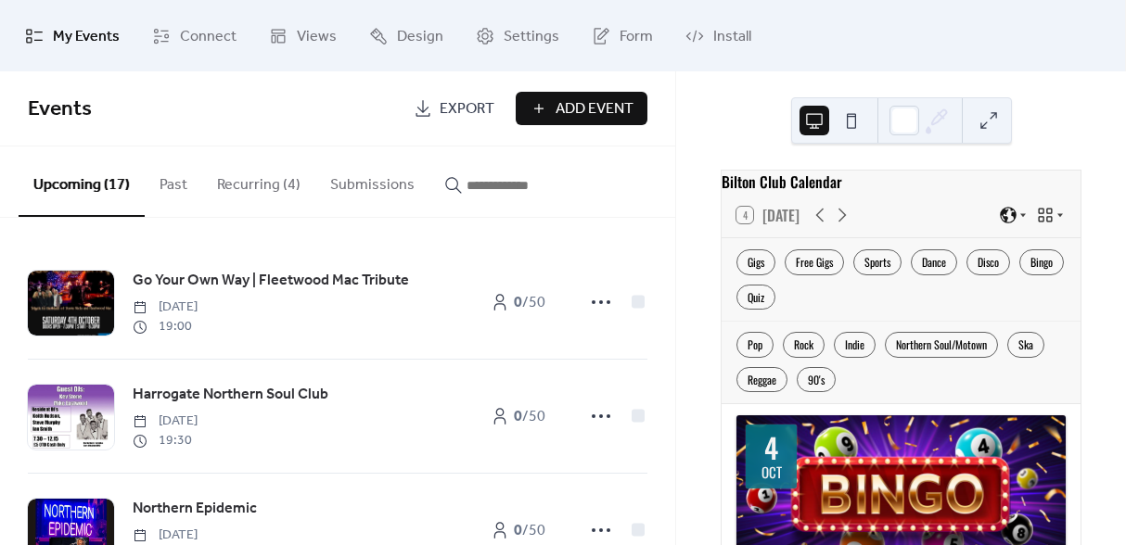
click at [259, 190] on button "Recurring (4)" at bounding box center [258, 181] width 113 height 69
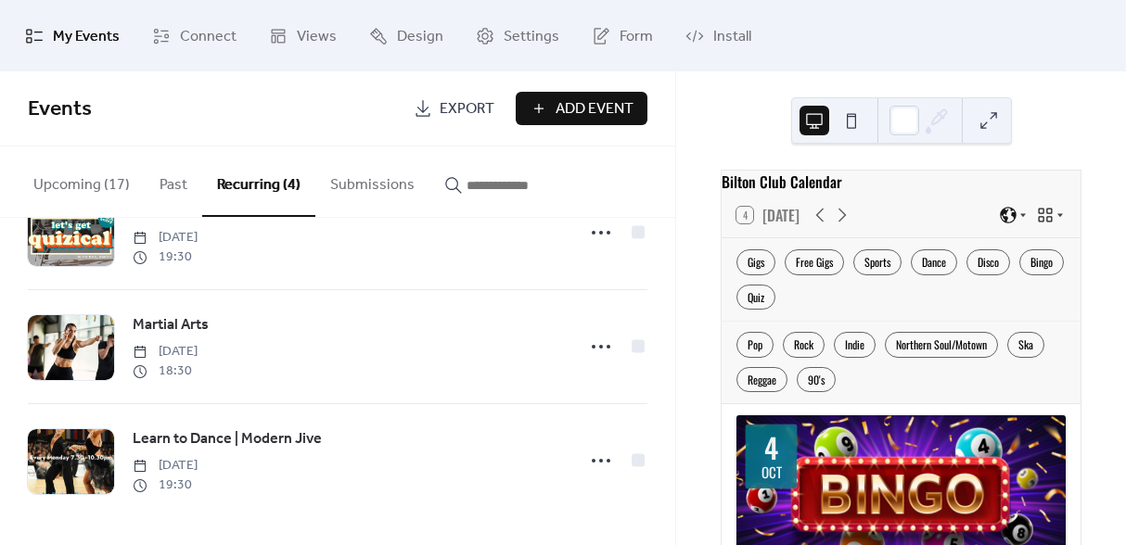
scroll to position [1, 0]
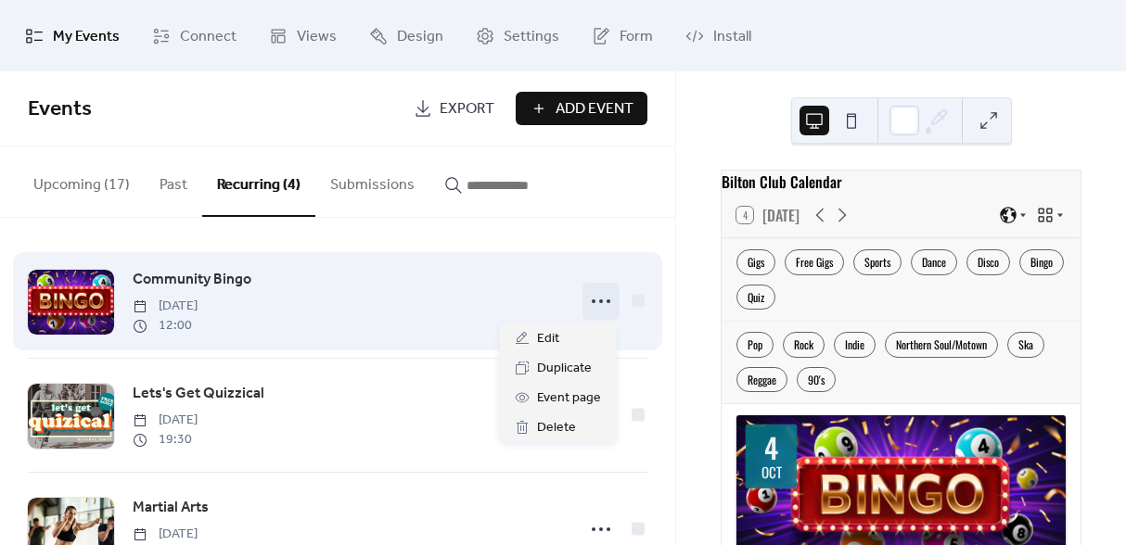
click at [596, 293] on icon at bounding box center [601, 302] width 30 height 30
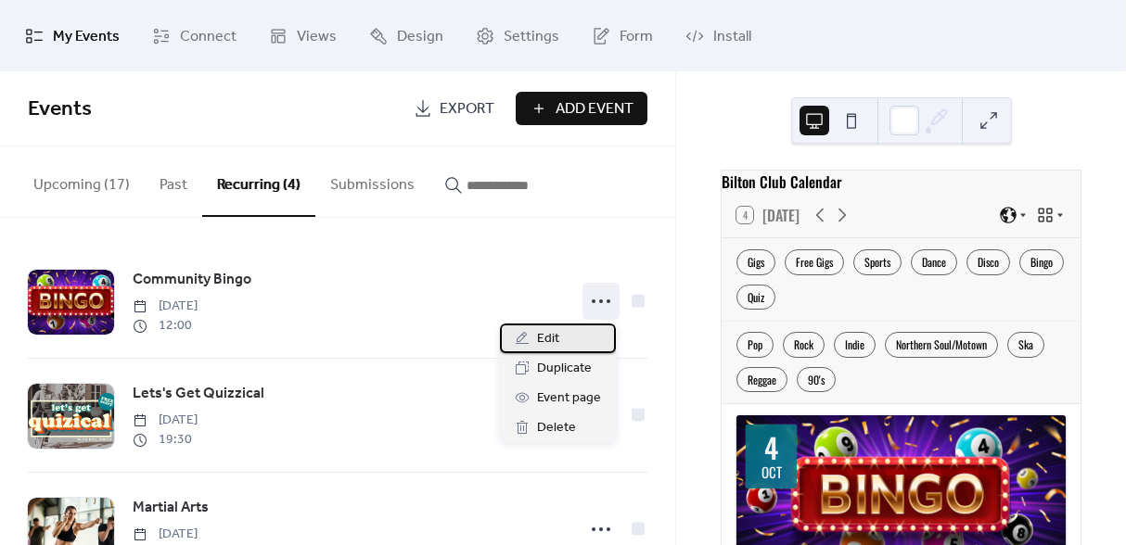
click at [571, 339] on div "Edit" at bounding box center [558, 339] width 116 height 30
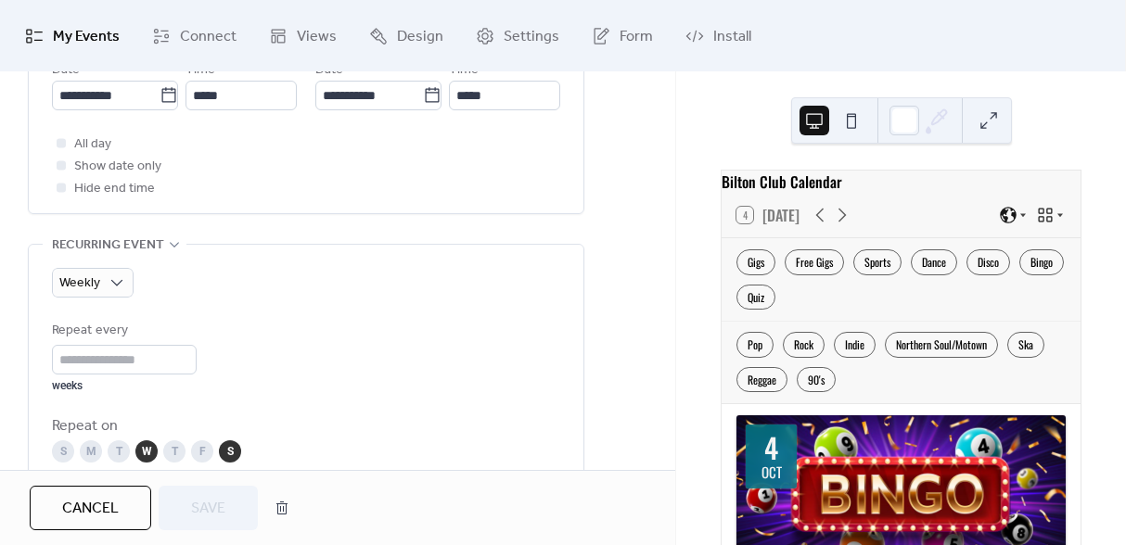
scroll to position [714, 0]
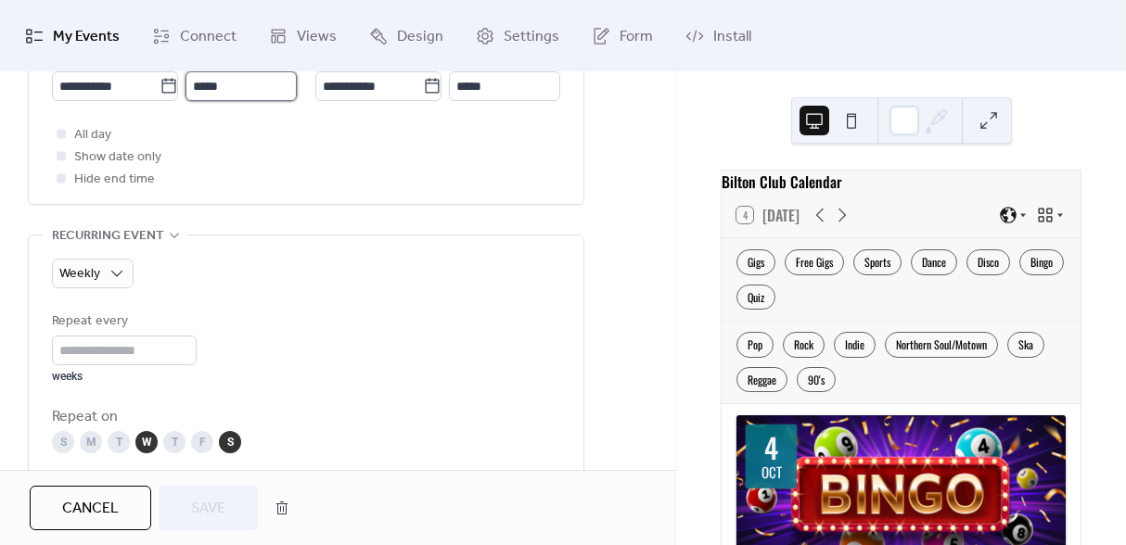
click at [214, 73] on input "*****" at bounding box center [241, 86] width 111 height 30
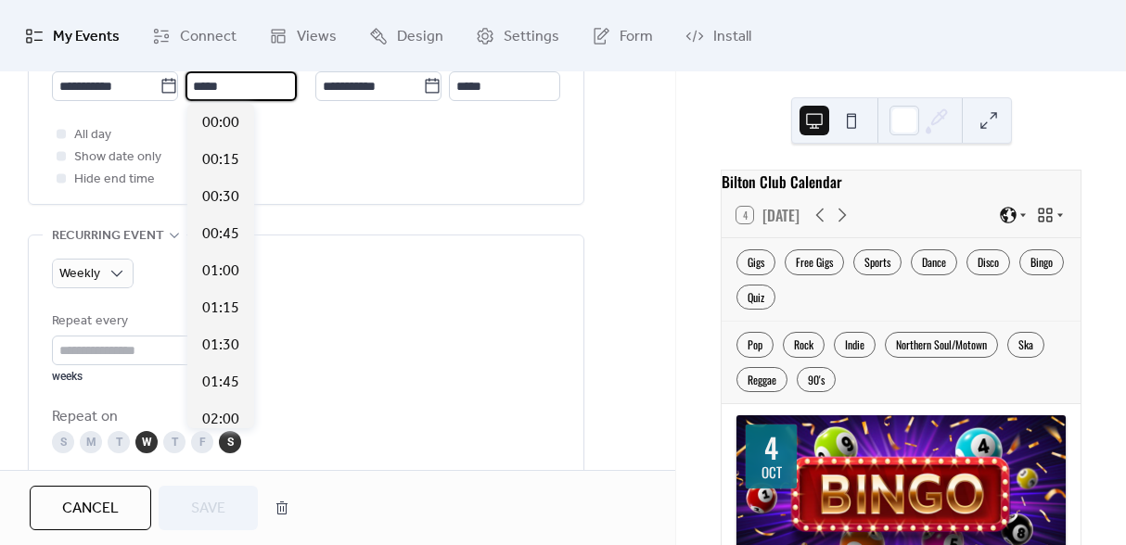
scroll to position [1781, 0]
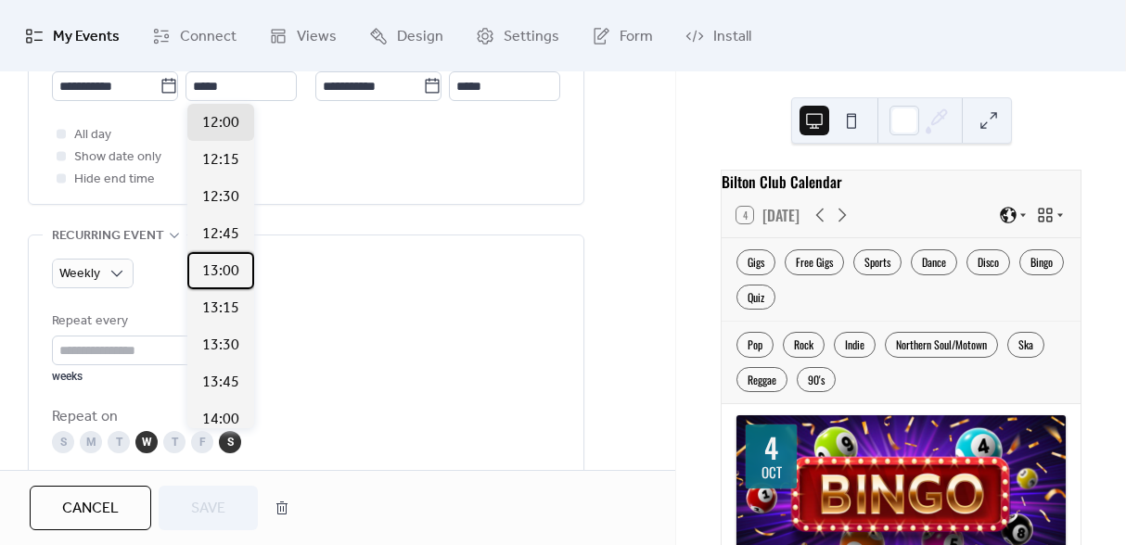
click at [232, 266] on span "13:00" at bounding box center [220, 272] width 37 height 22
type input "*****"
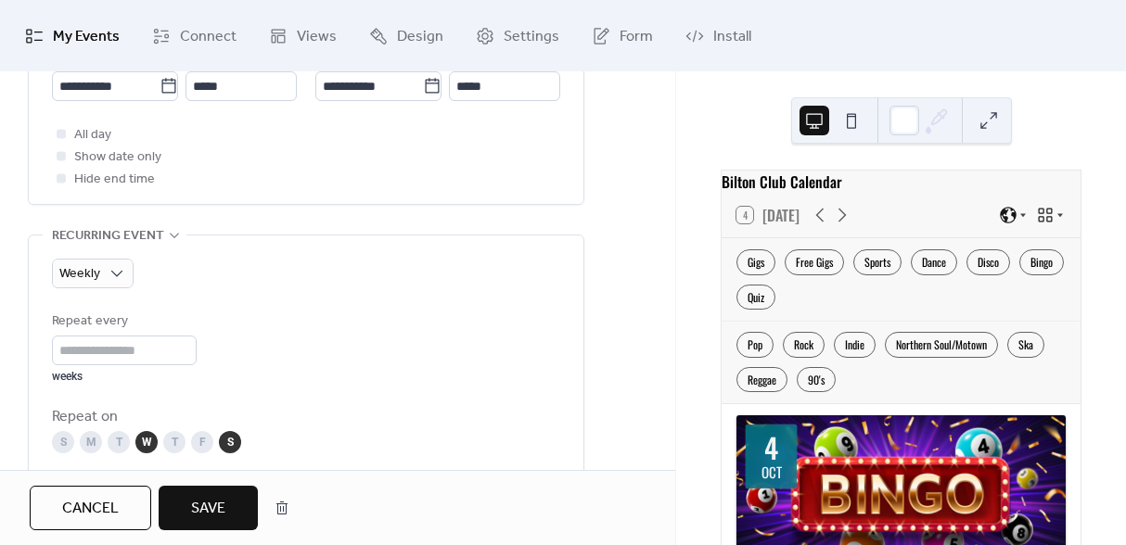
click at [212, 502] on span "Save" at bounding box center [208, 509] width 34 height 22
